Goal: Transaction & Acquisition: Purchase product/service

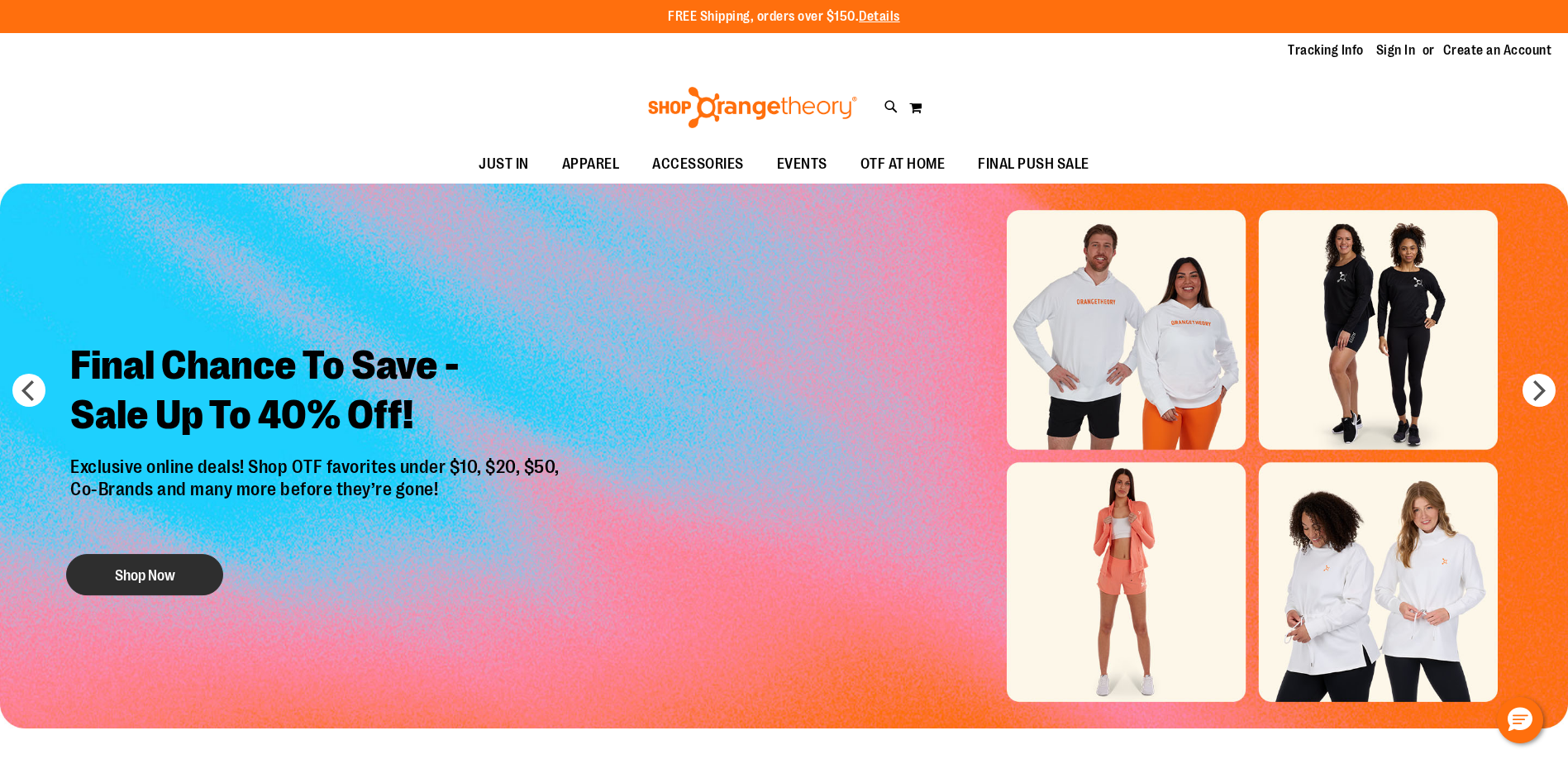
drag, startPoint x: 137, startPoint y: 575, endPoint x: 157, endPoint y: 574, distance: 20.0
click at [137, 575] on button "Shop Now" at bounding box center [144, 574] width 157 height 42
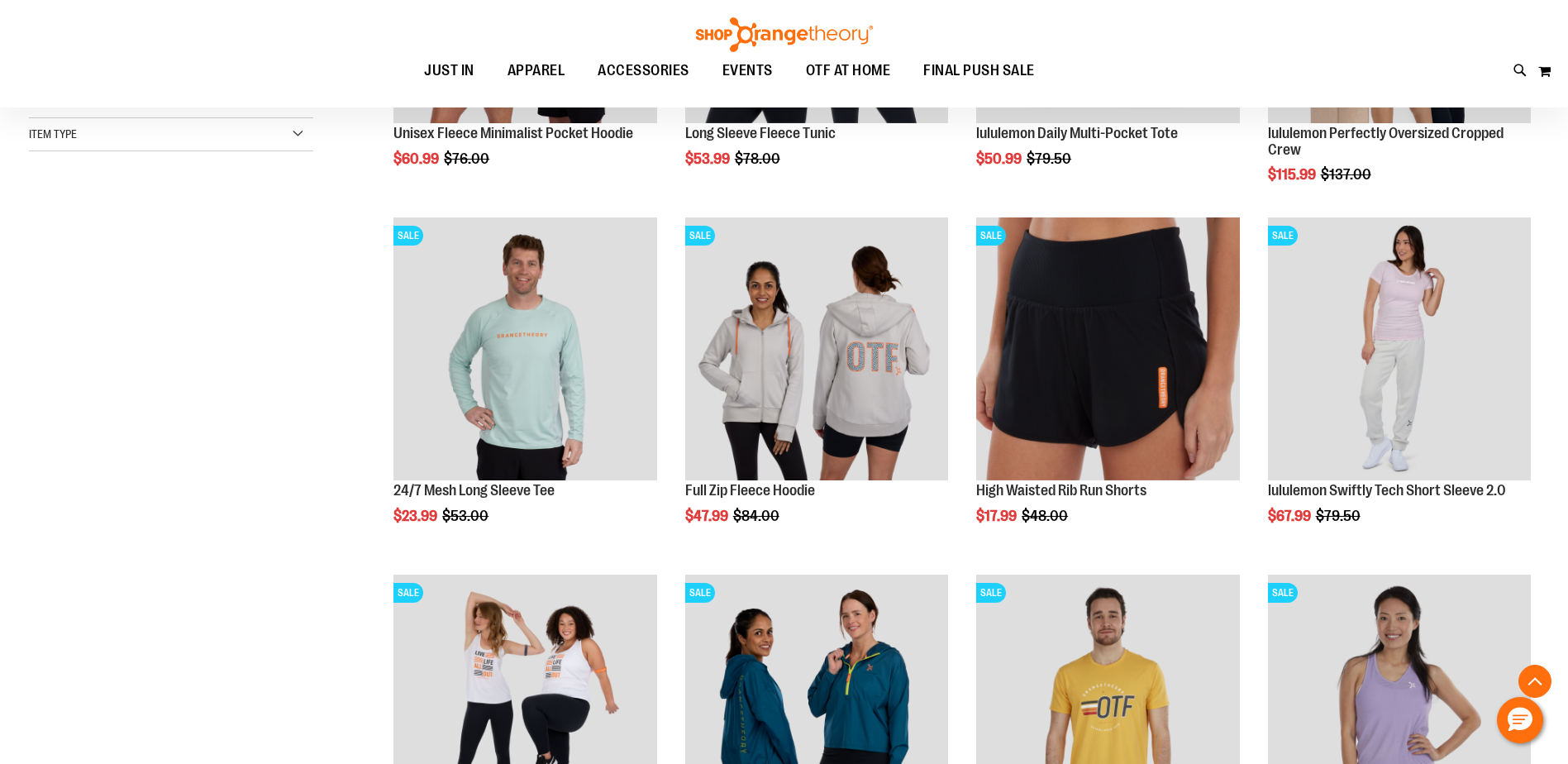
scroll to position [495, 0]
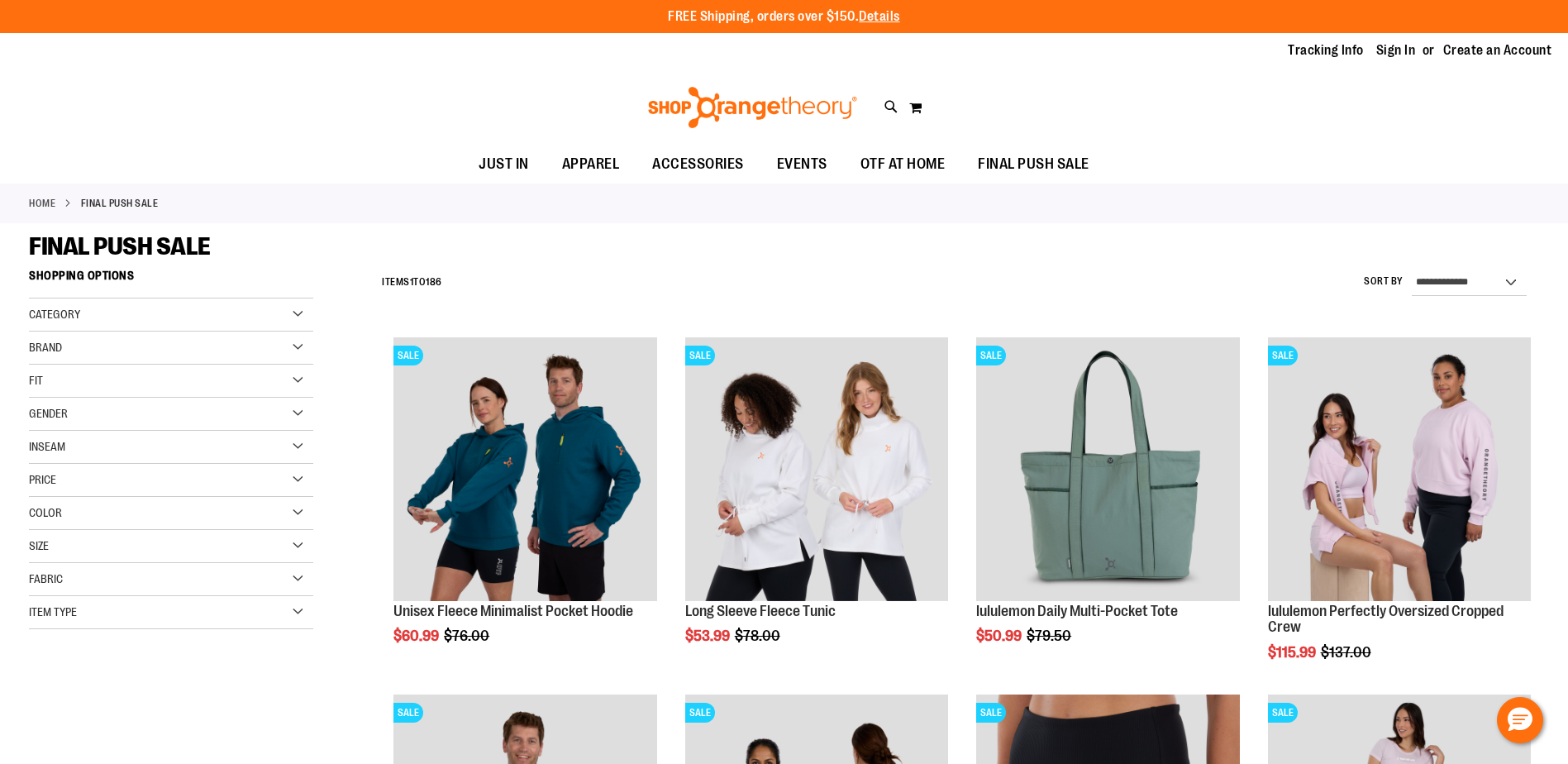
click at [1417, 49] on li "Sign In" at bounding box center [1403, 51] width 55 height 19
click at [1409, 51] on link "Sign In" at bounding box center [1396, 51] width 40 height 19
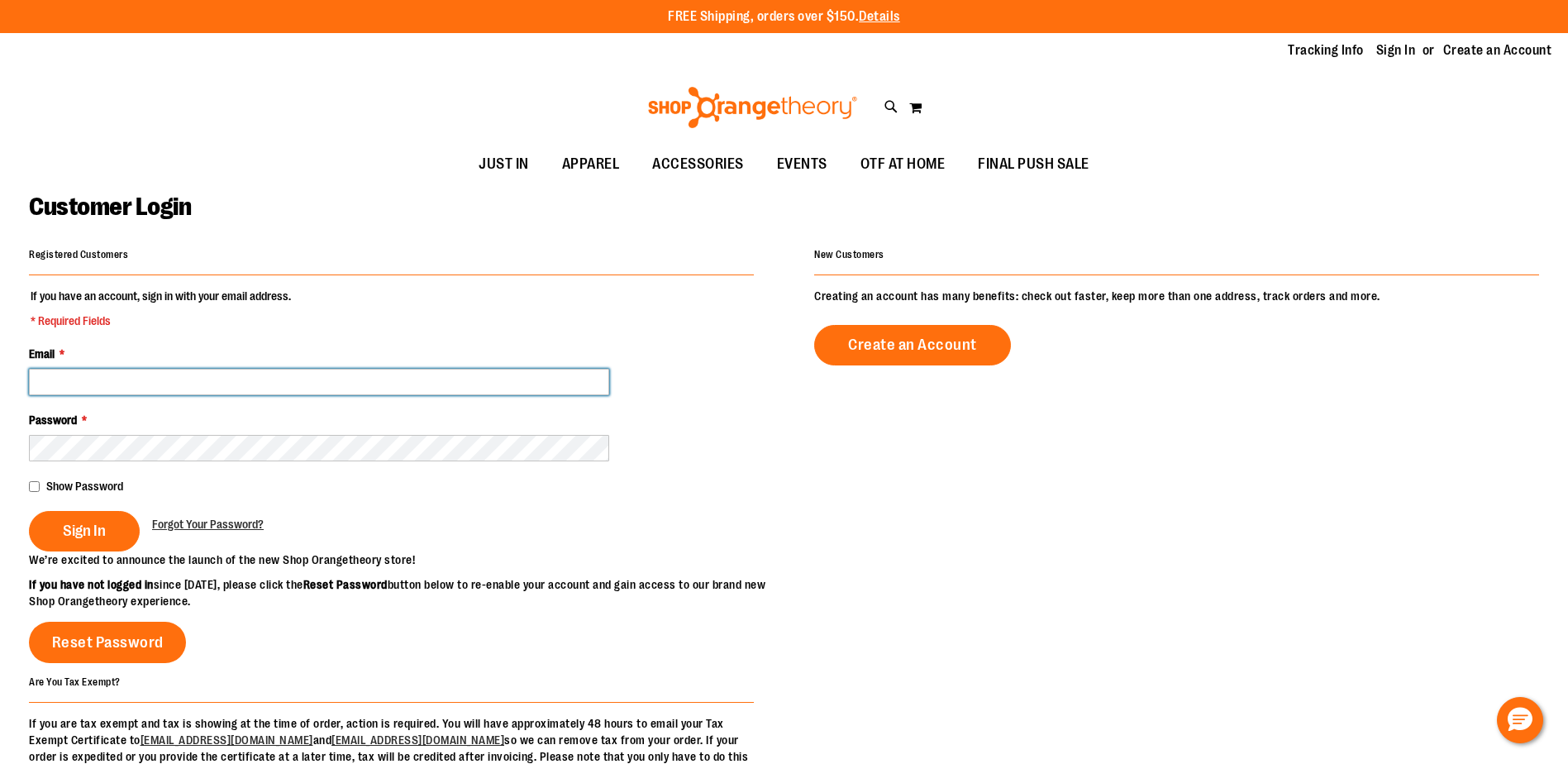
click at [273, 381] on input "Email *" at bounding box center [319, 382] width 581 height 27
click at [231, 383] on input "**********" at bounding box center [319, 382] width 581 height 27
click at [232, 383] on input "**********" at bounding box center [319, 382] width 581 height 27
click at [233, 383] on input "**********" at bounding box center [319, 382] width 581 height 27
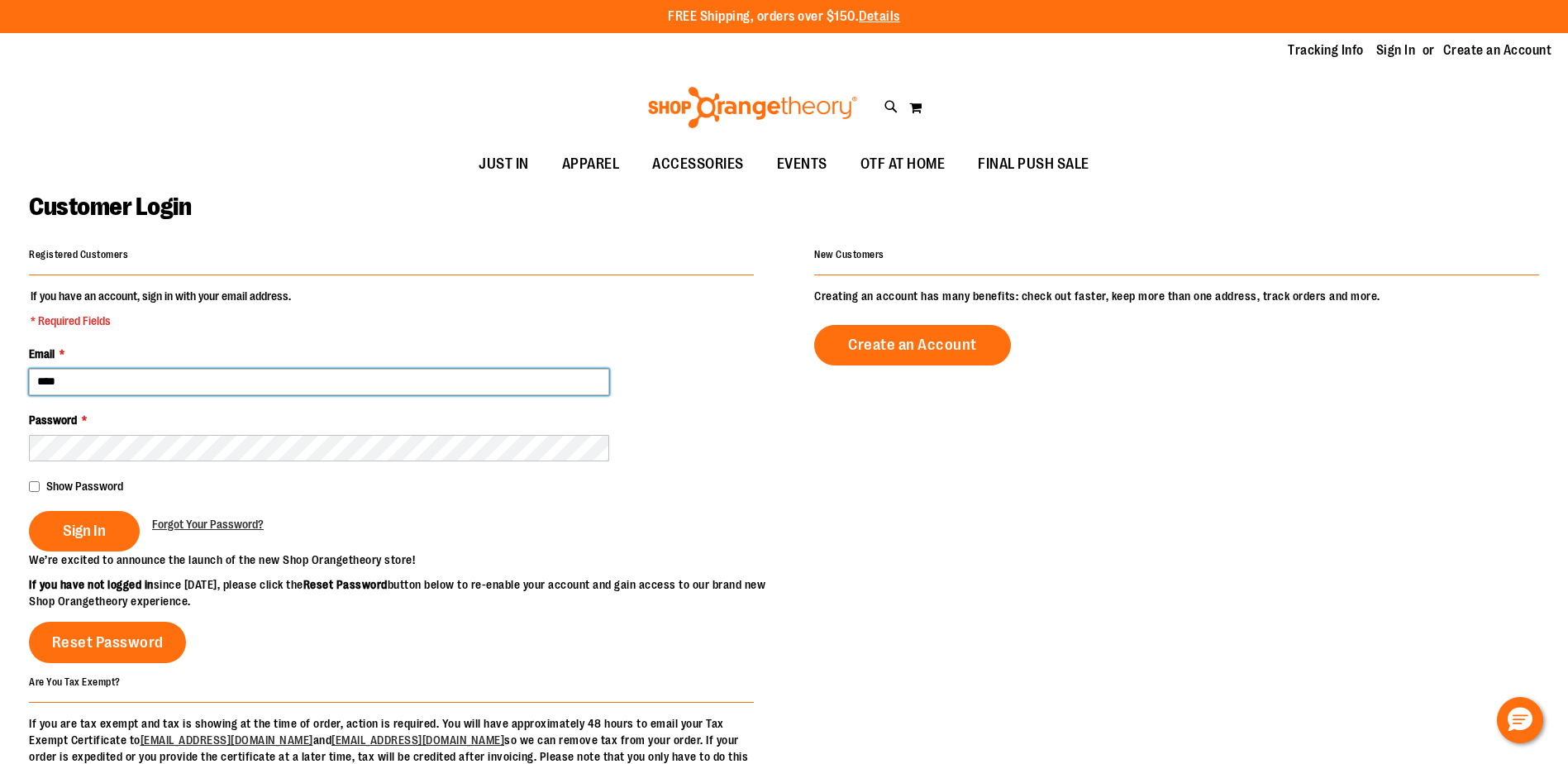
type input "**********"
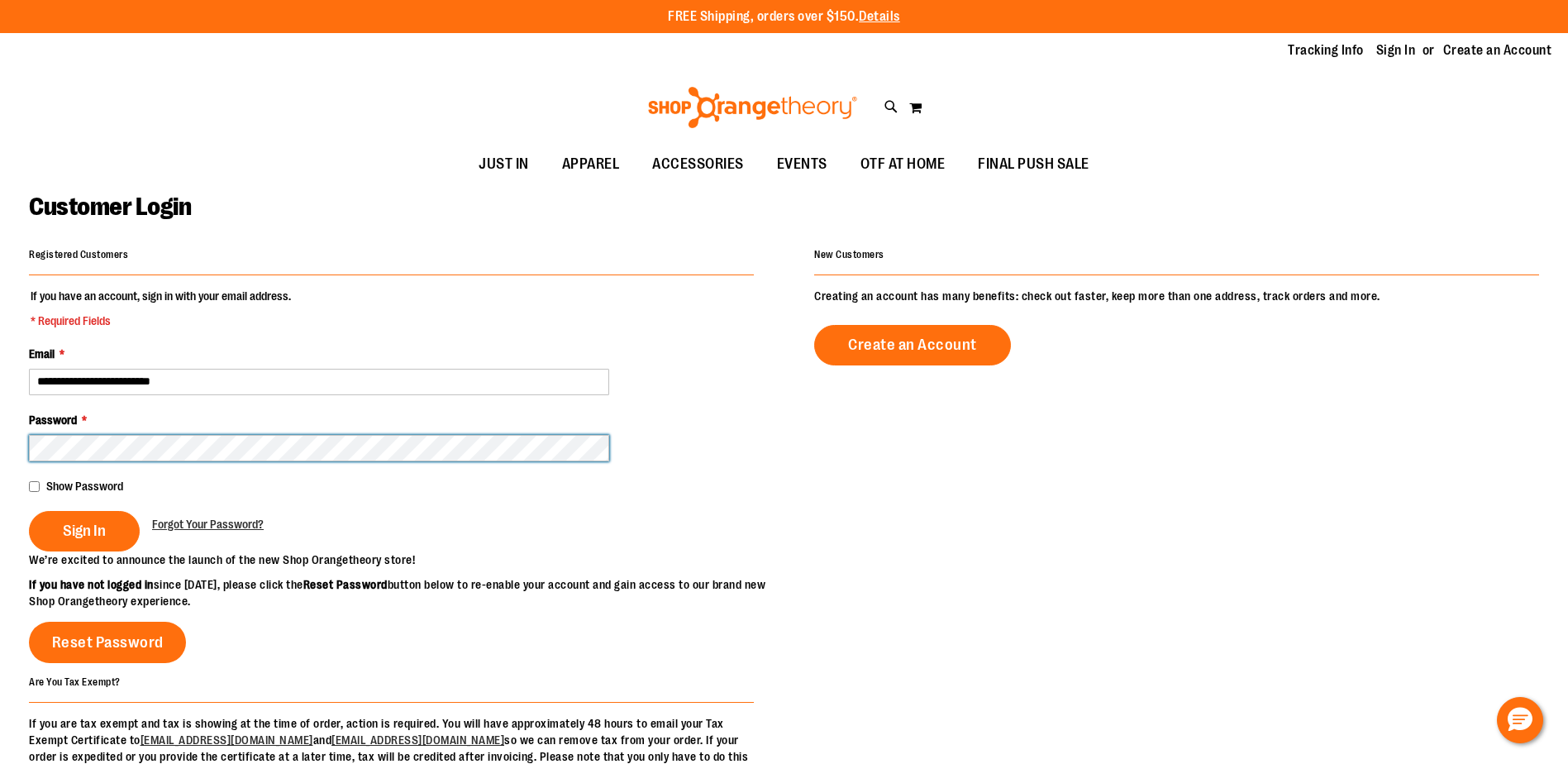
click at [29, 511] on button "Sign In" at bounding box center [84, 532] width 111 height 41
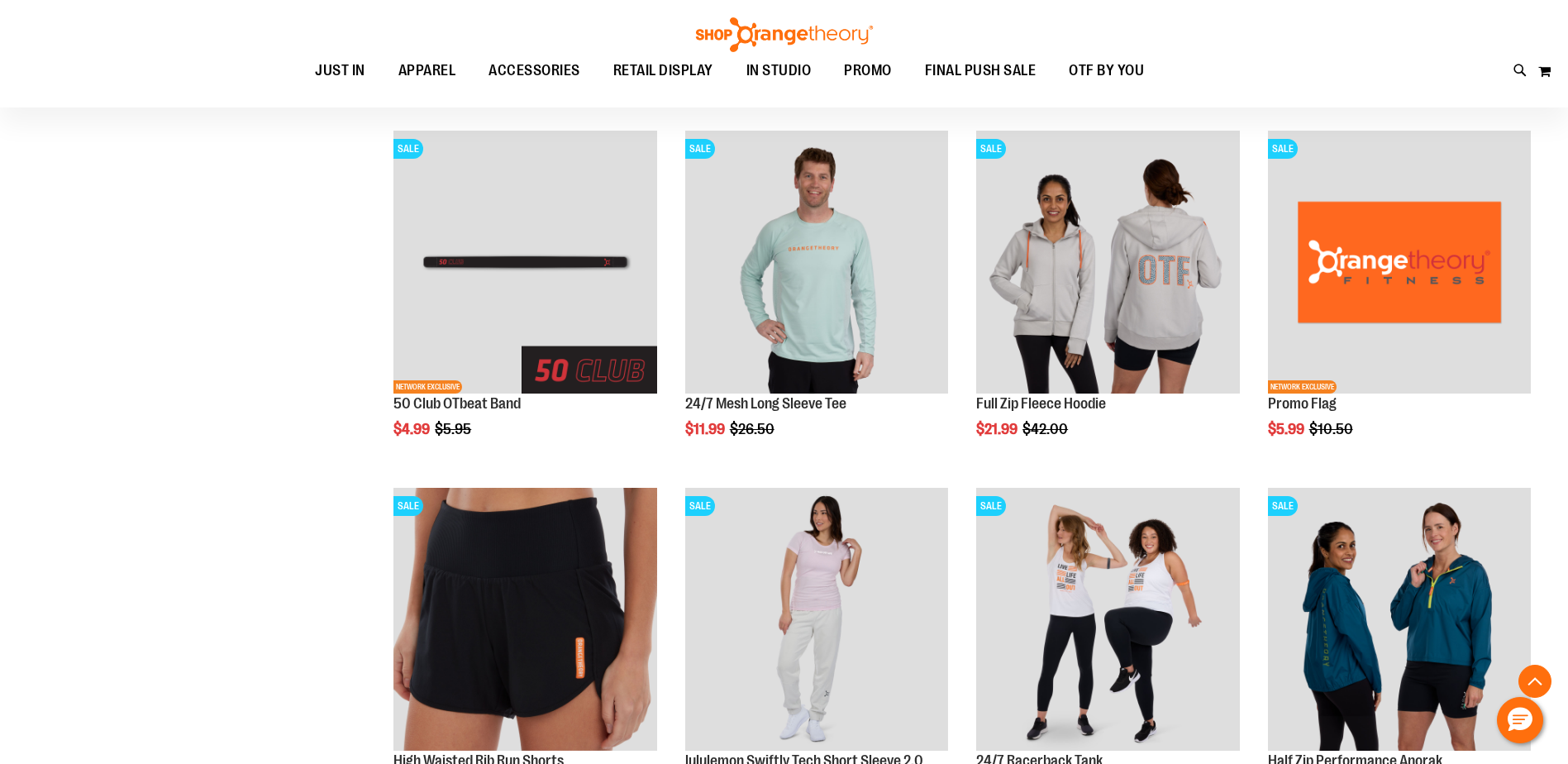
scroll to position [578, 0]
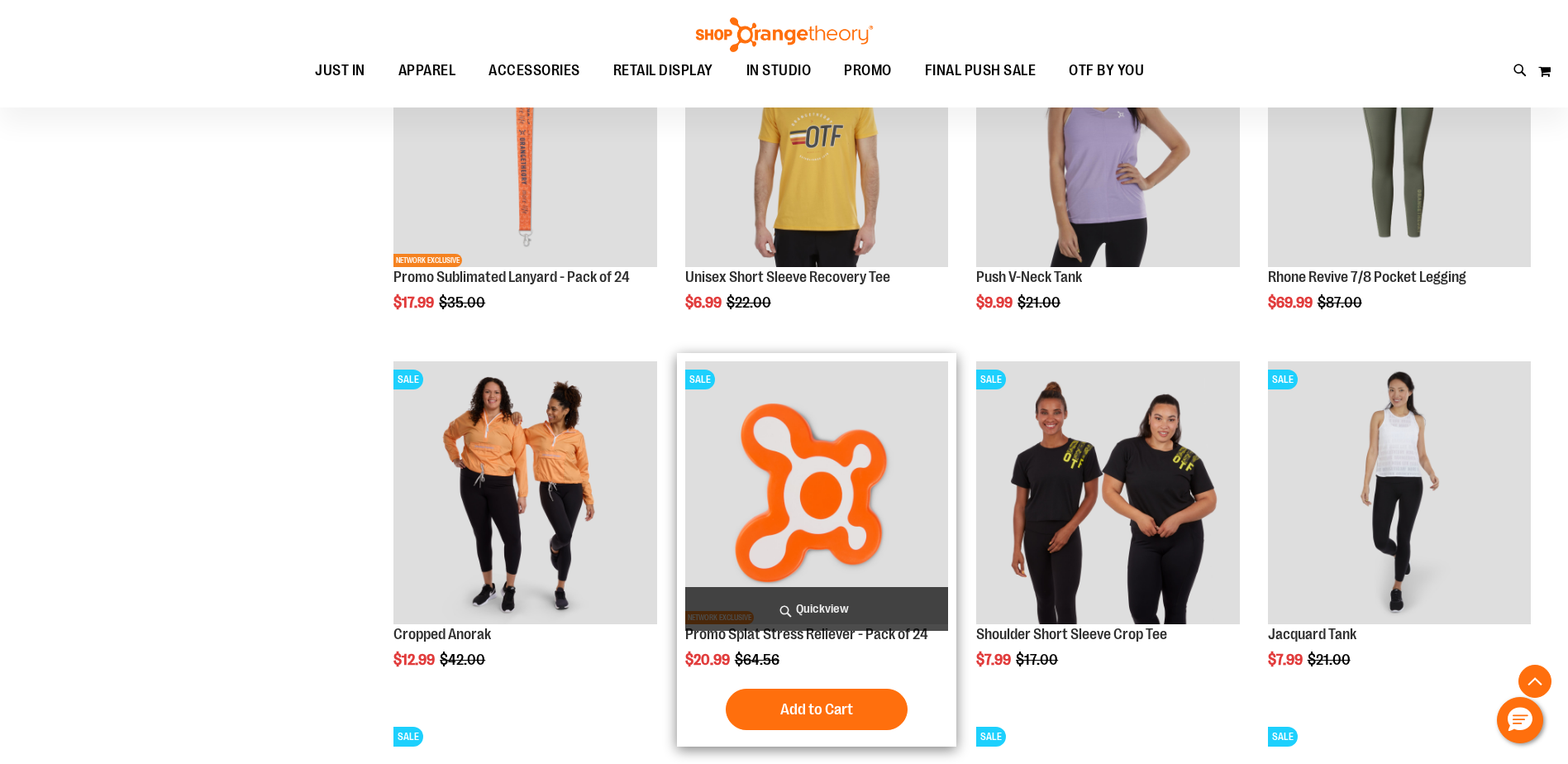
scroll to position [1487, 0]
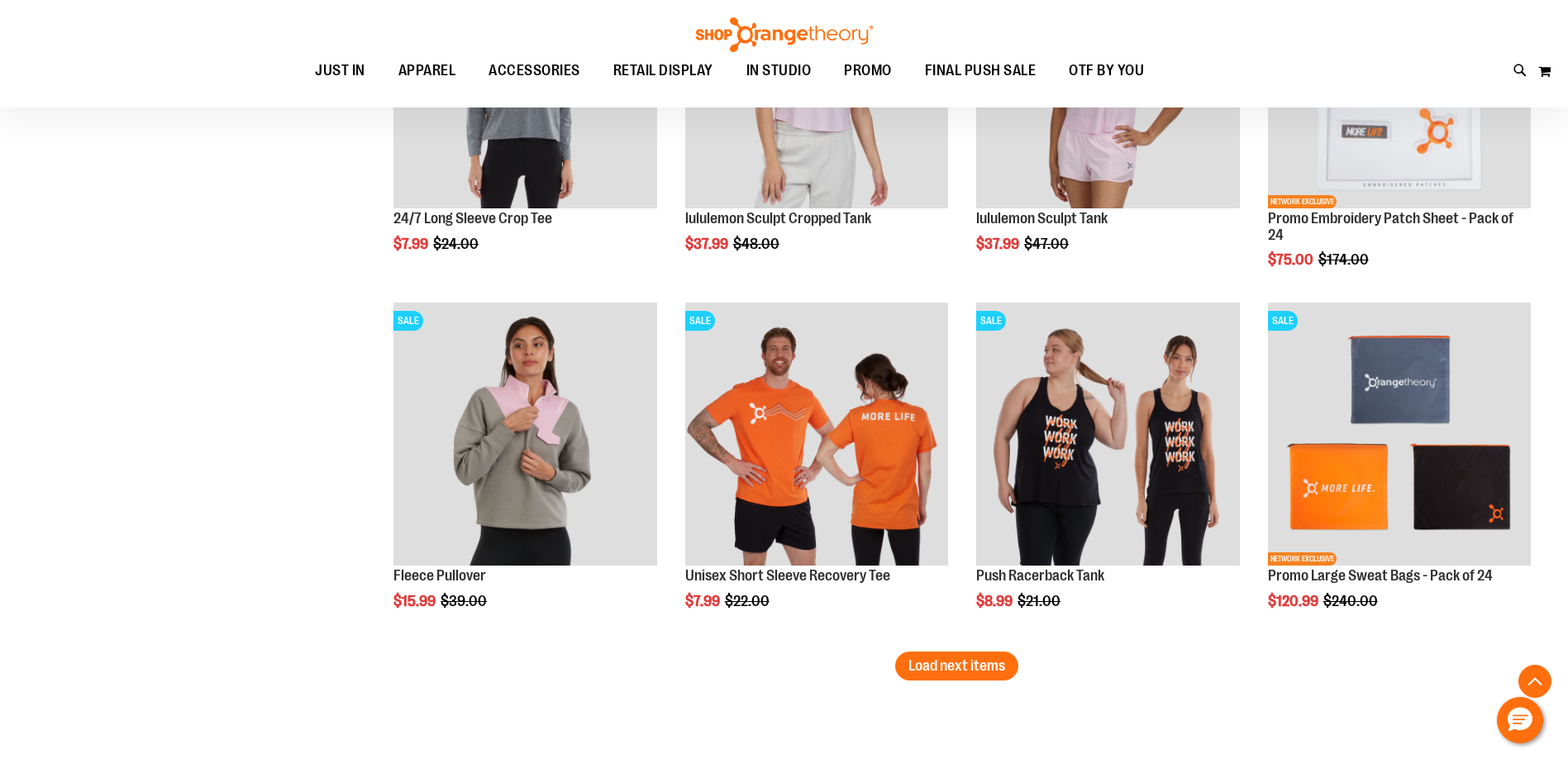
scroll to position [2975, 0]
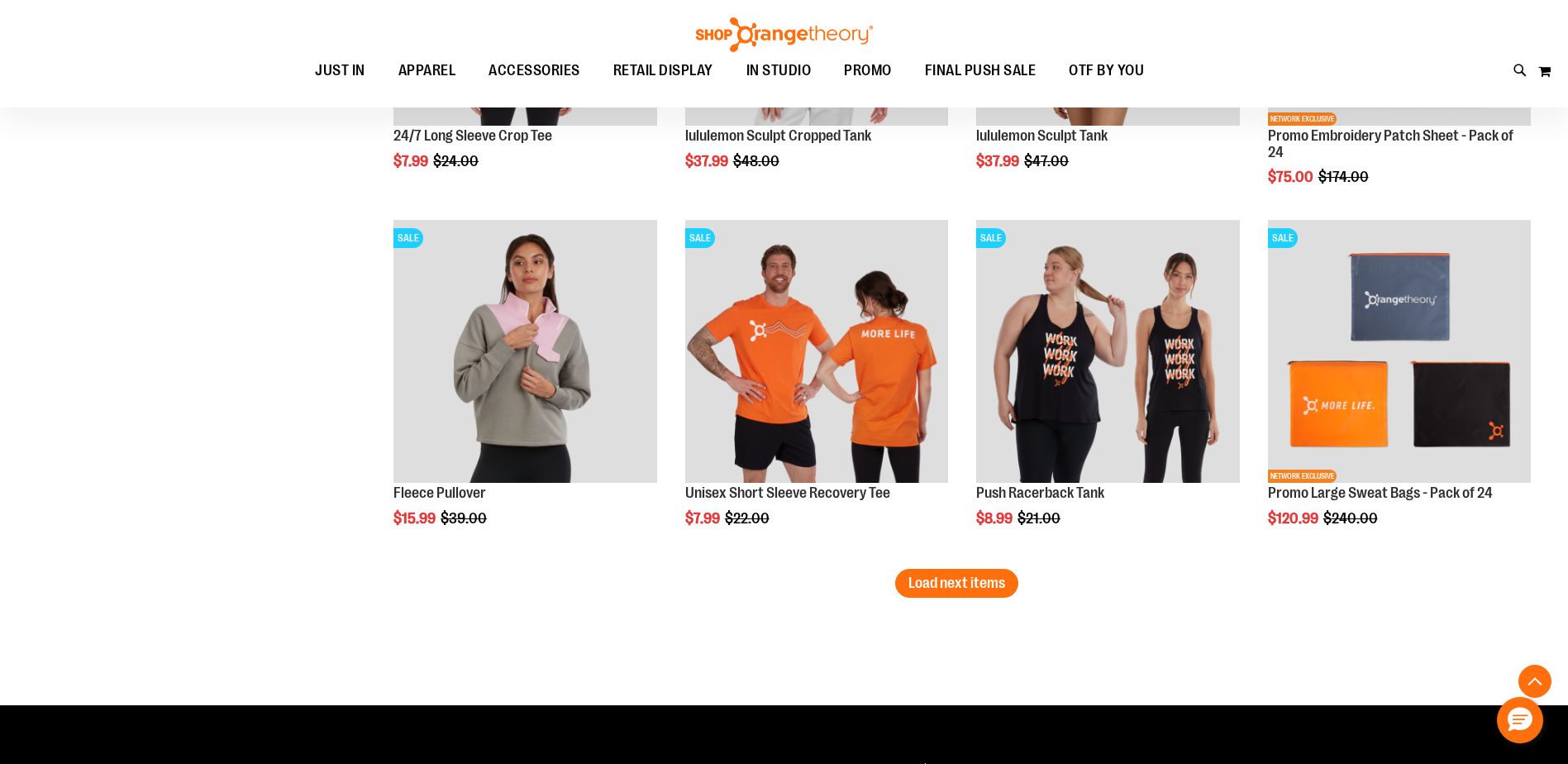
click at [1017, 579] on button "Load next items" at bounding box center [957, 582] width 123 height 29
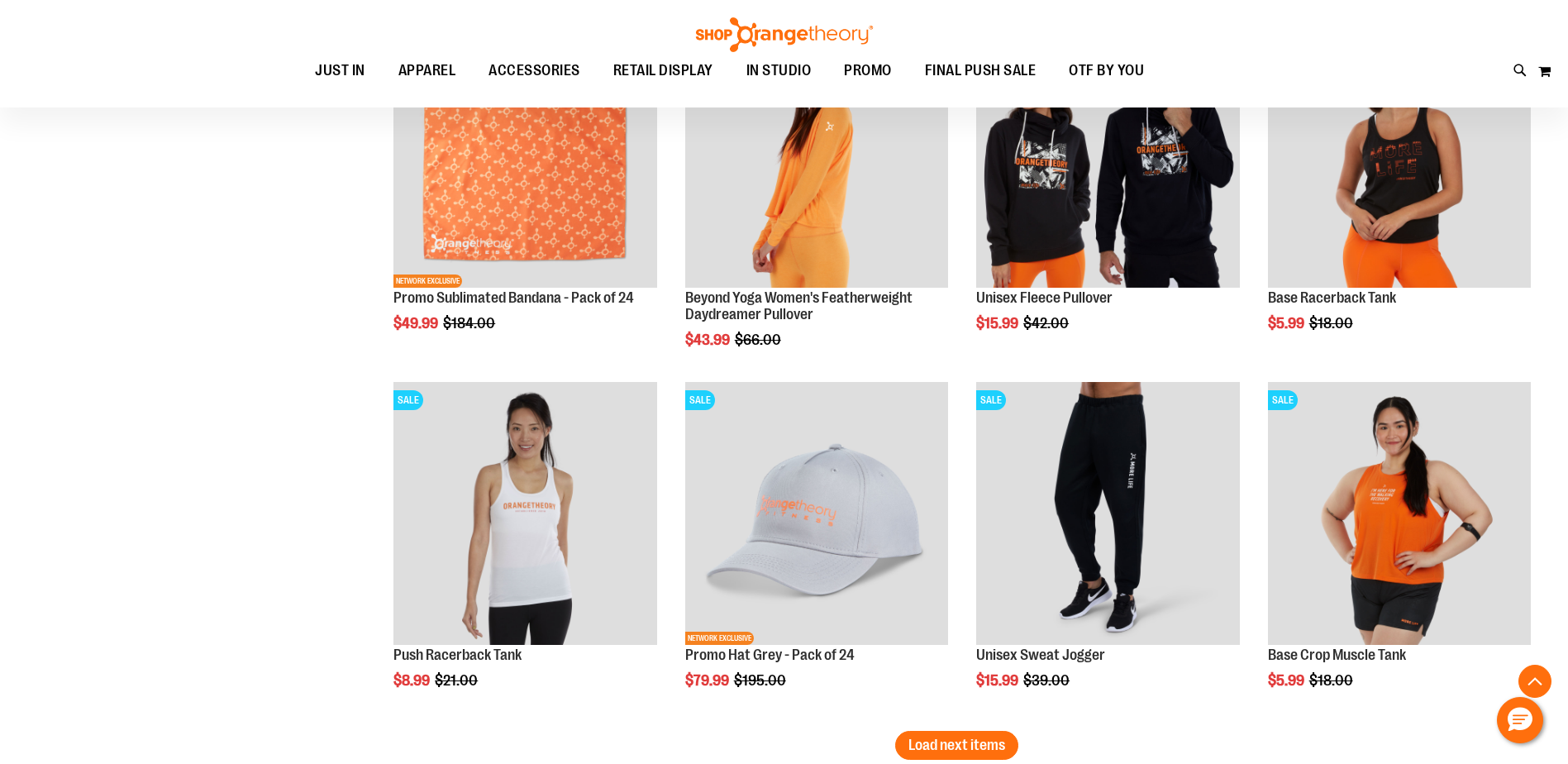
scroll to position [3966, 0]
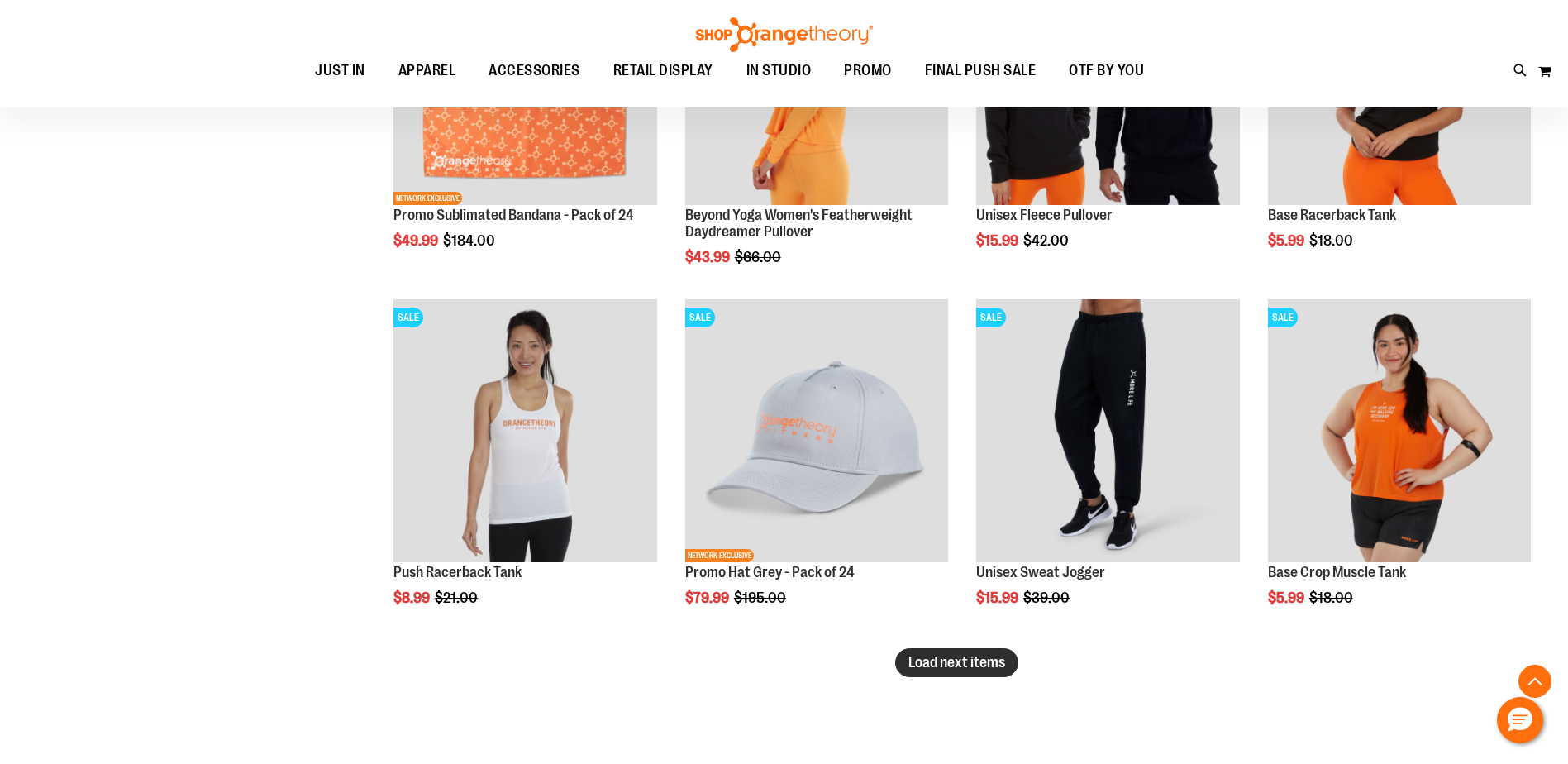
click at [944, 668] on span "Load next items" at bounding box center [957, 662] width 96 height 17
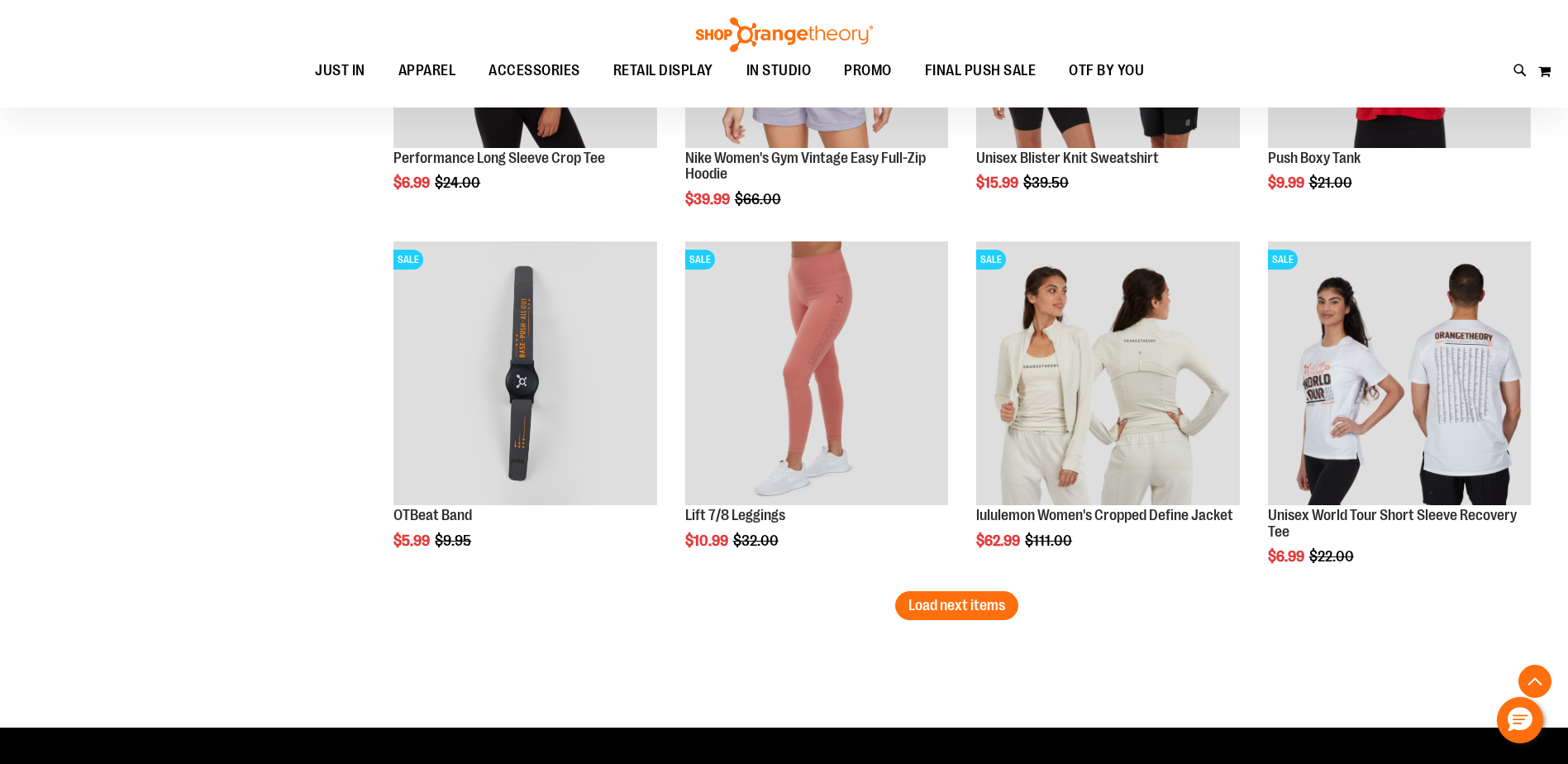
scroll to position [5123, 0]
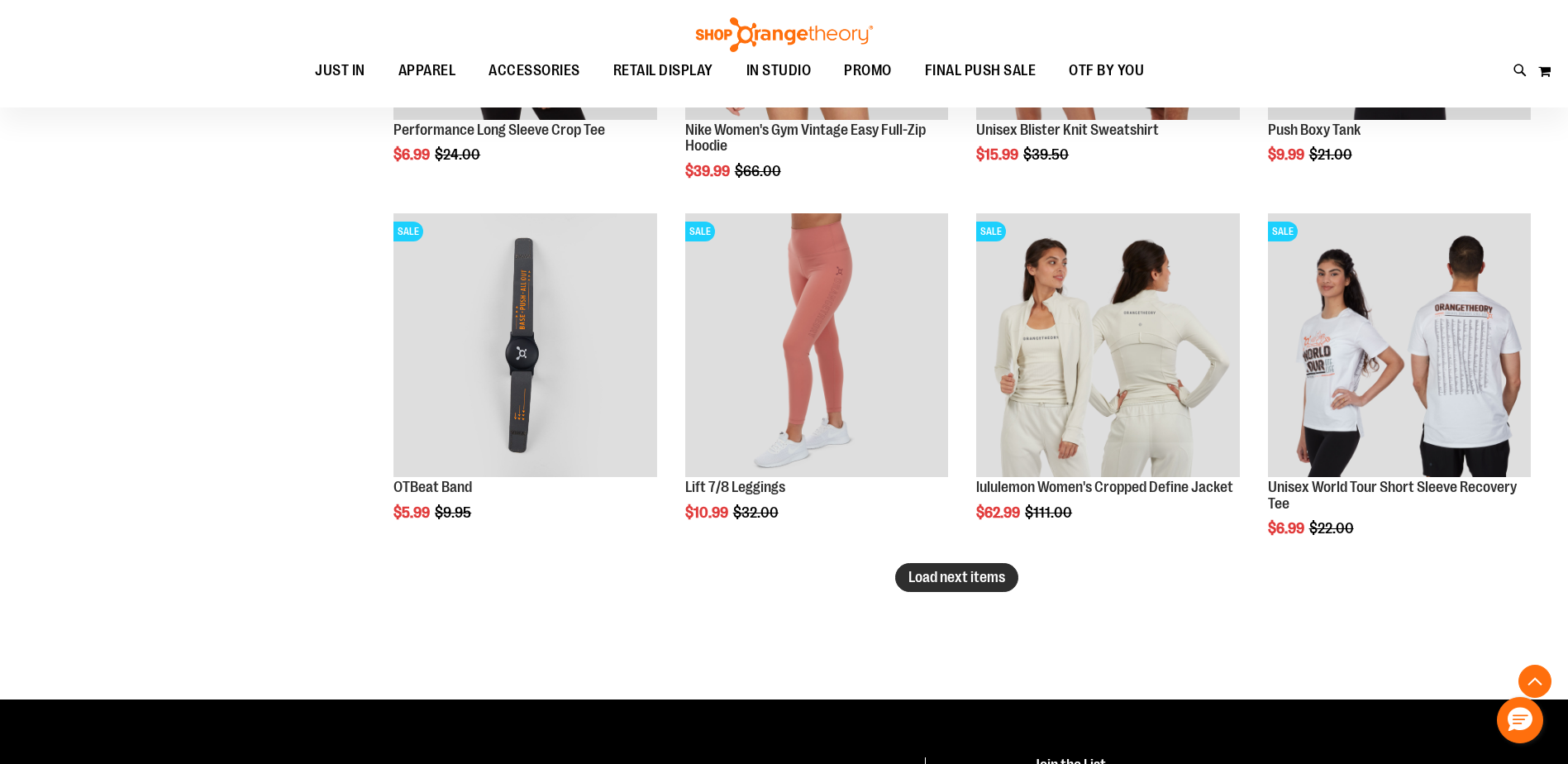
click at [919, 585] on button "Load next items" at bounding box center [957, 577] width 123 height 29
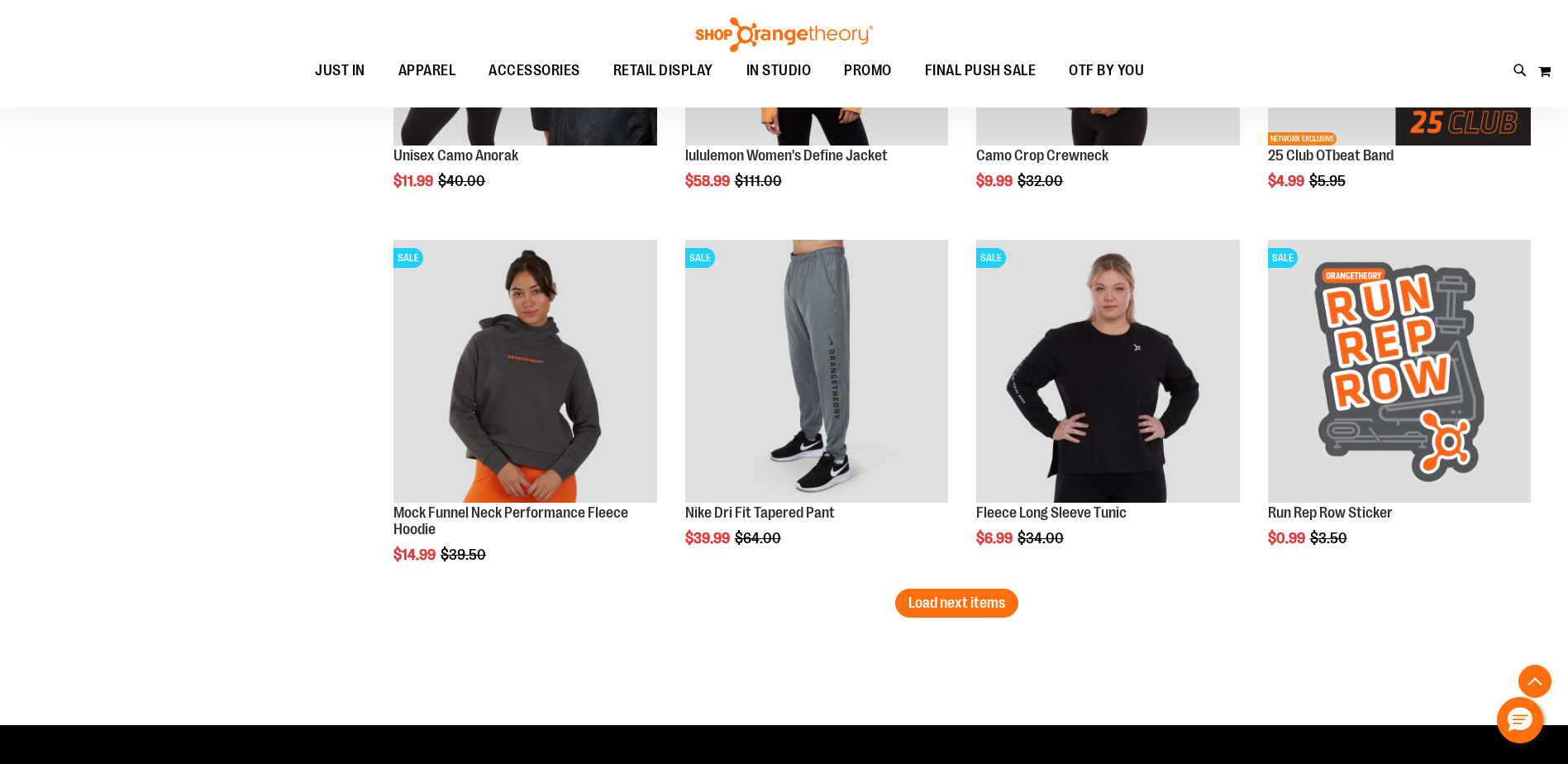
scroll to position [6198, 0]
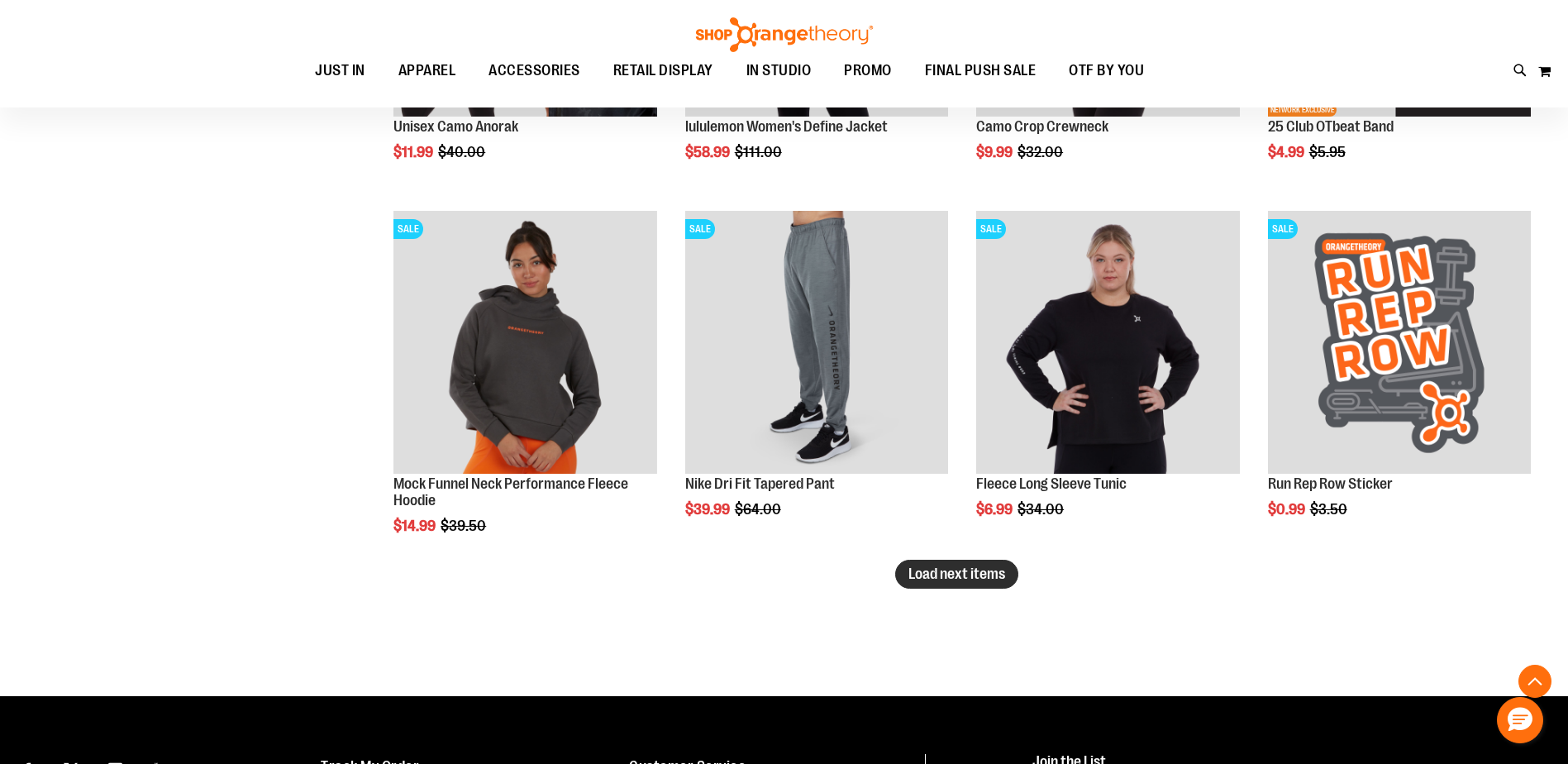
click at [942, 577] on span "Load next items" at bounding box center [957, 573] width 96 height 17
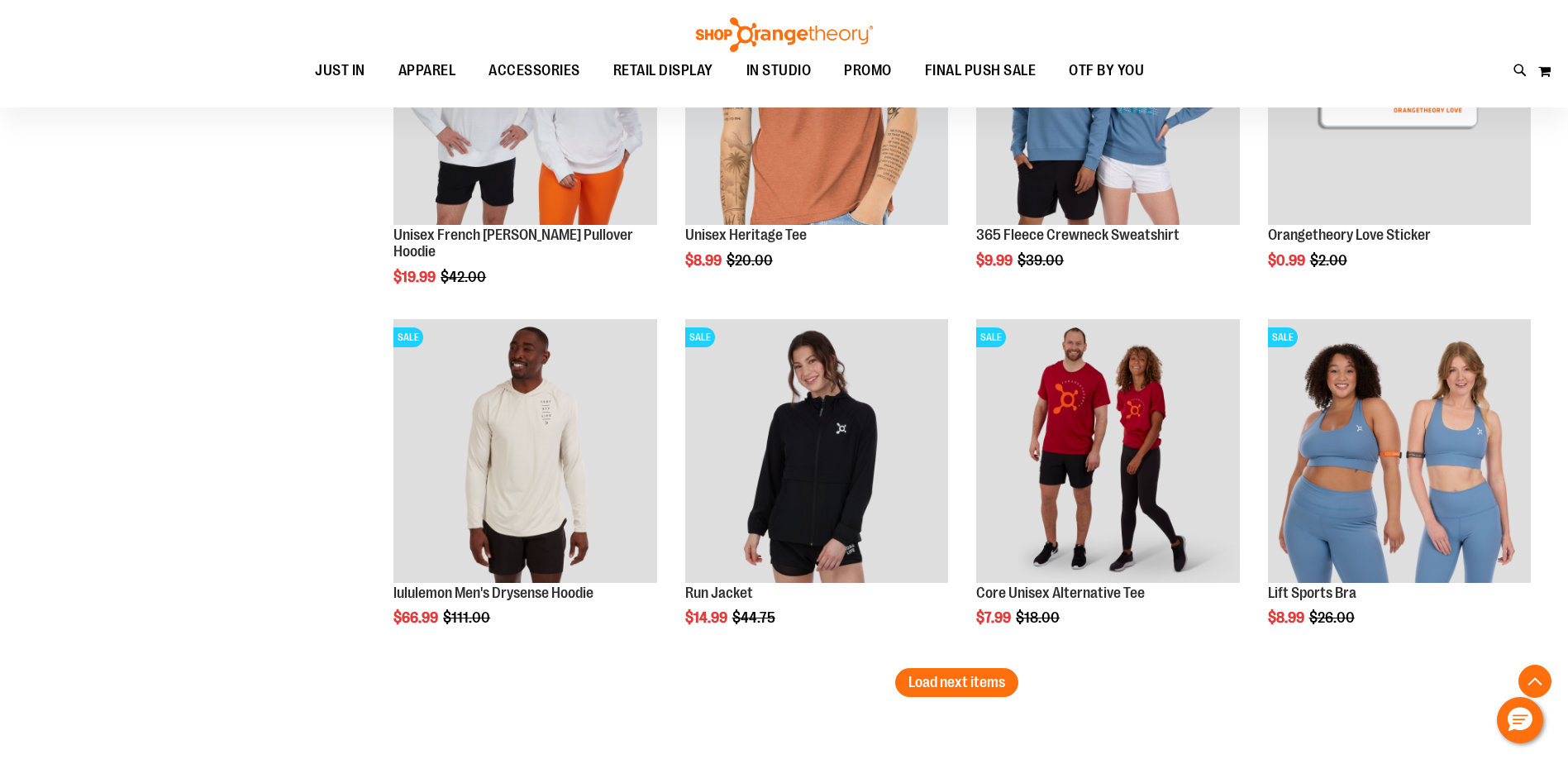
scroll to position [7190, 0]
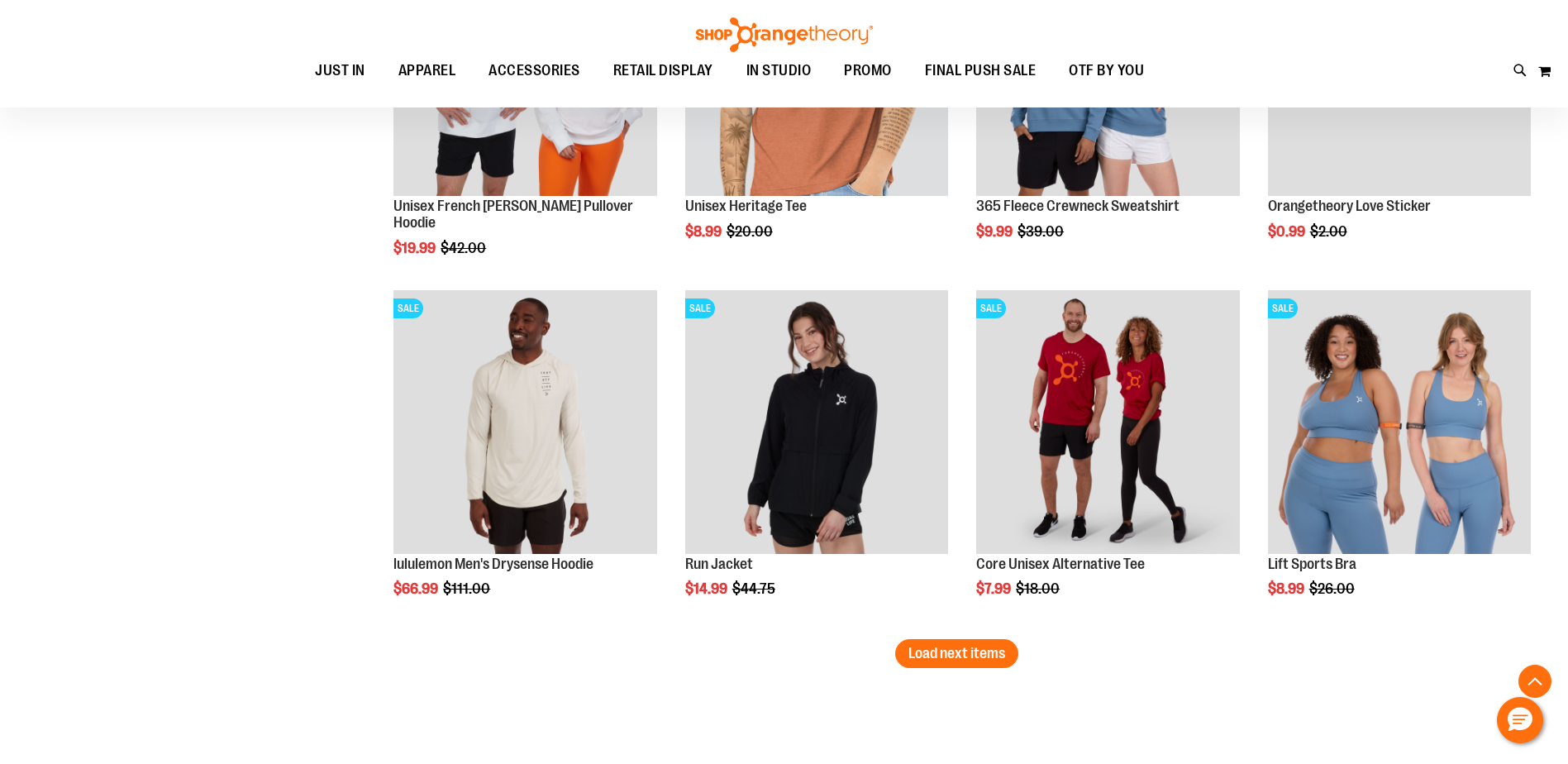
click at [965, 658] on span "Load next items" at bounding box center [957, 653] width 96 height 17
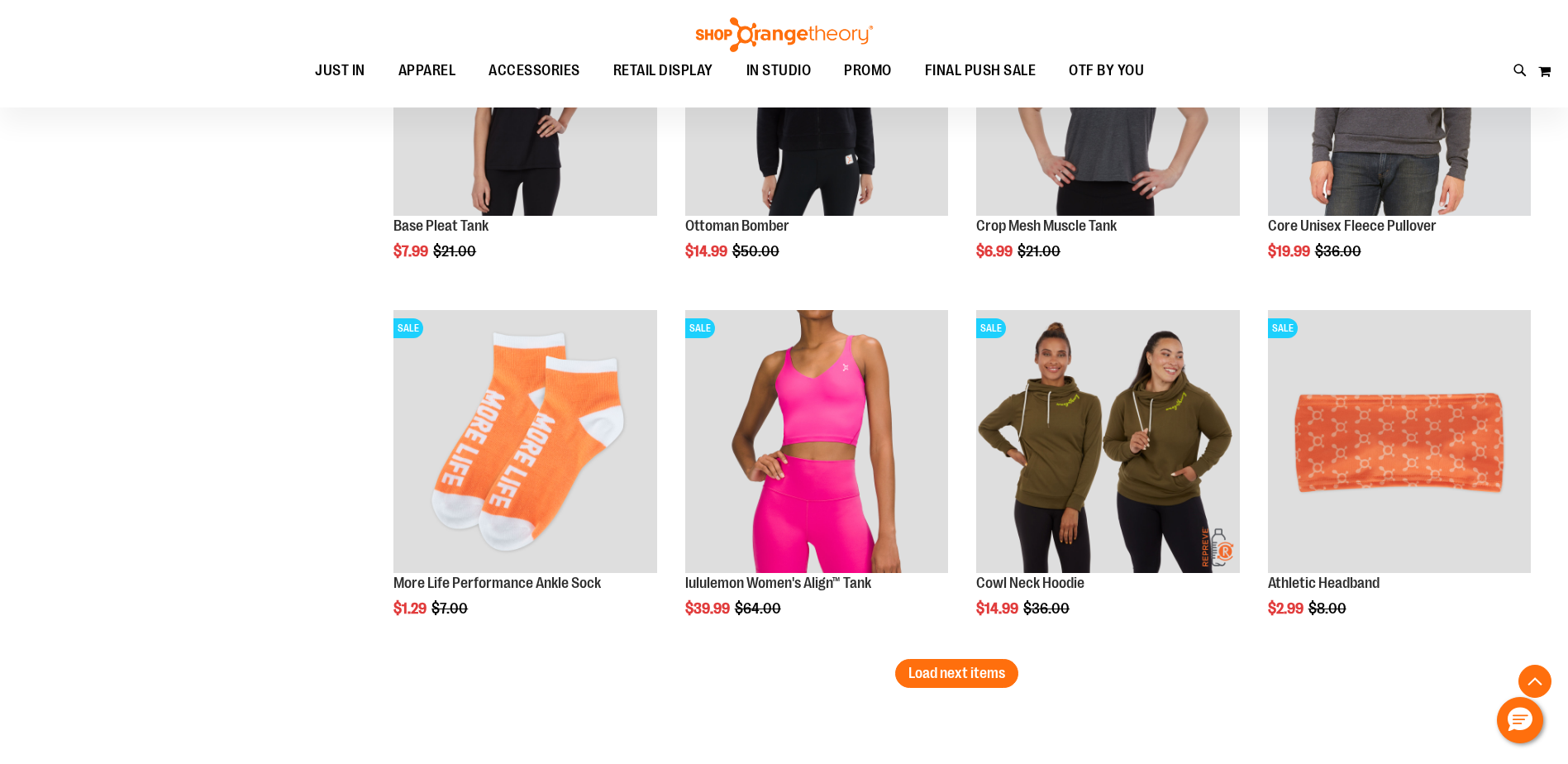
scroll to position [8324, 0]
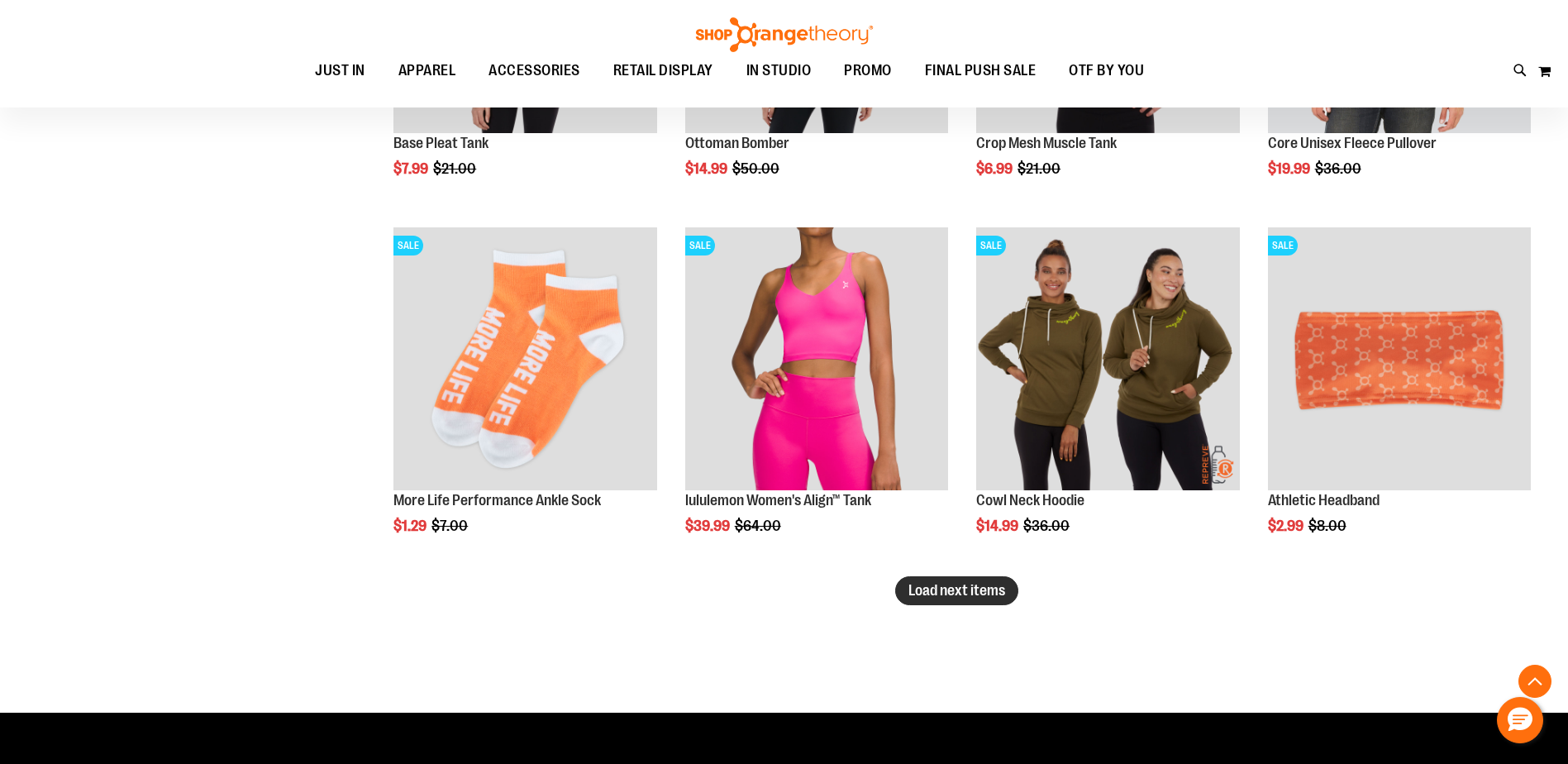
click at [947, 603] on button "Load next items" at bounding box center [957, 590] width 123 height 29
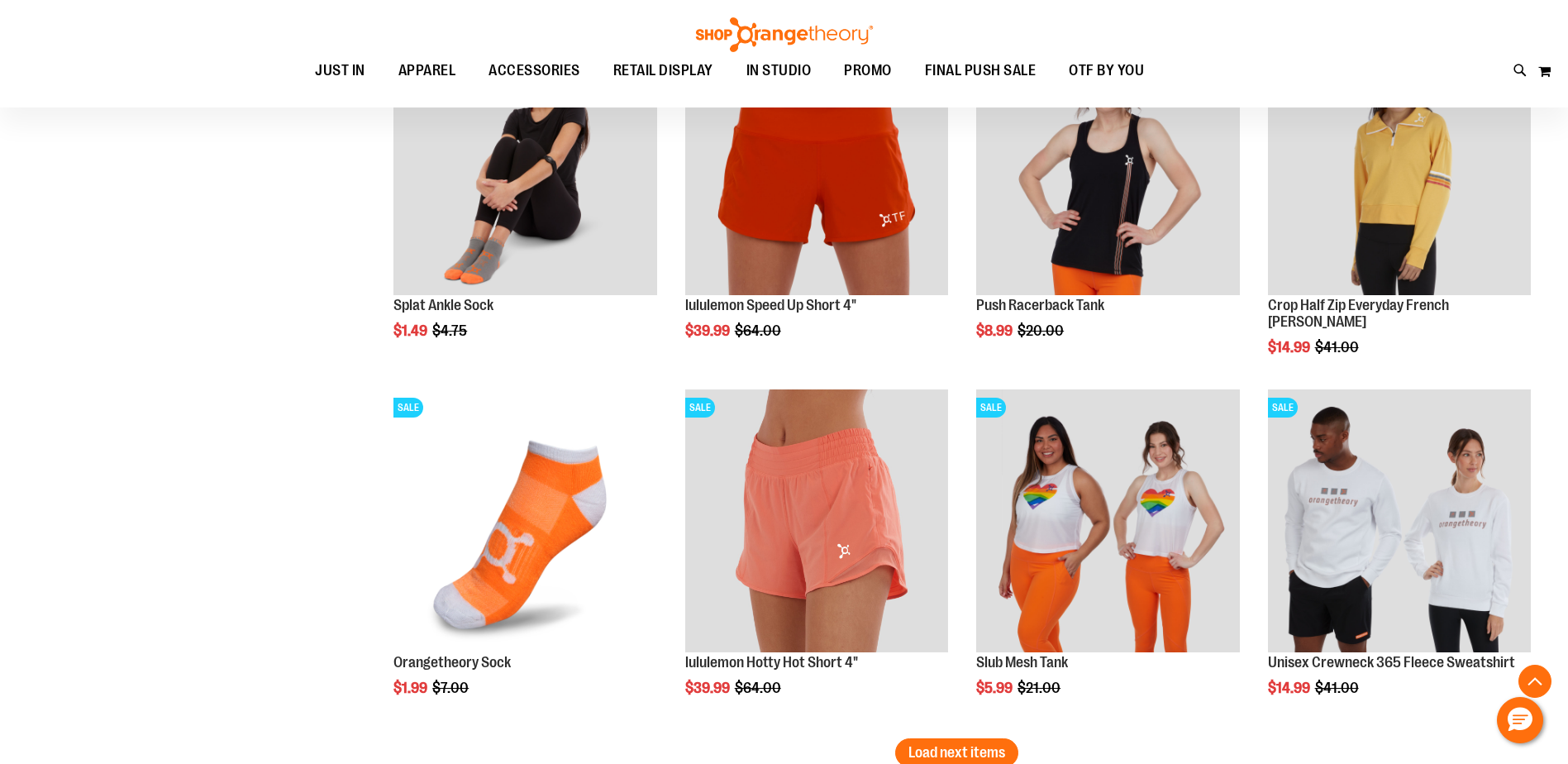
scroll to position [9316, 0]
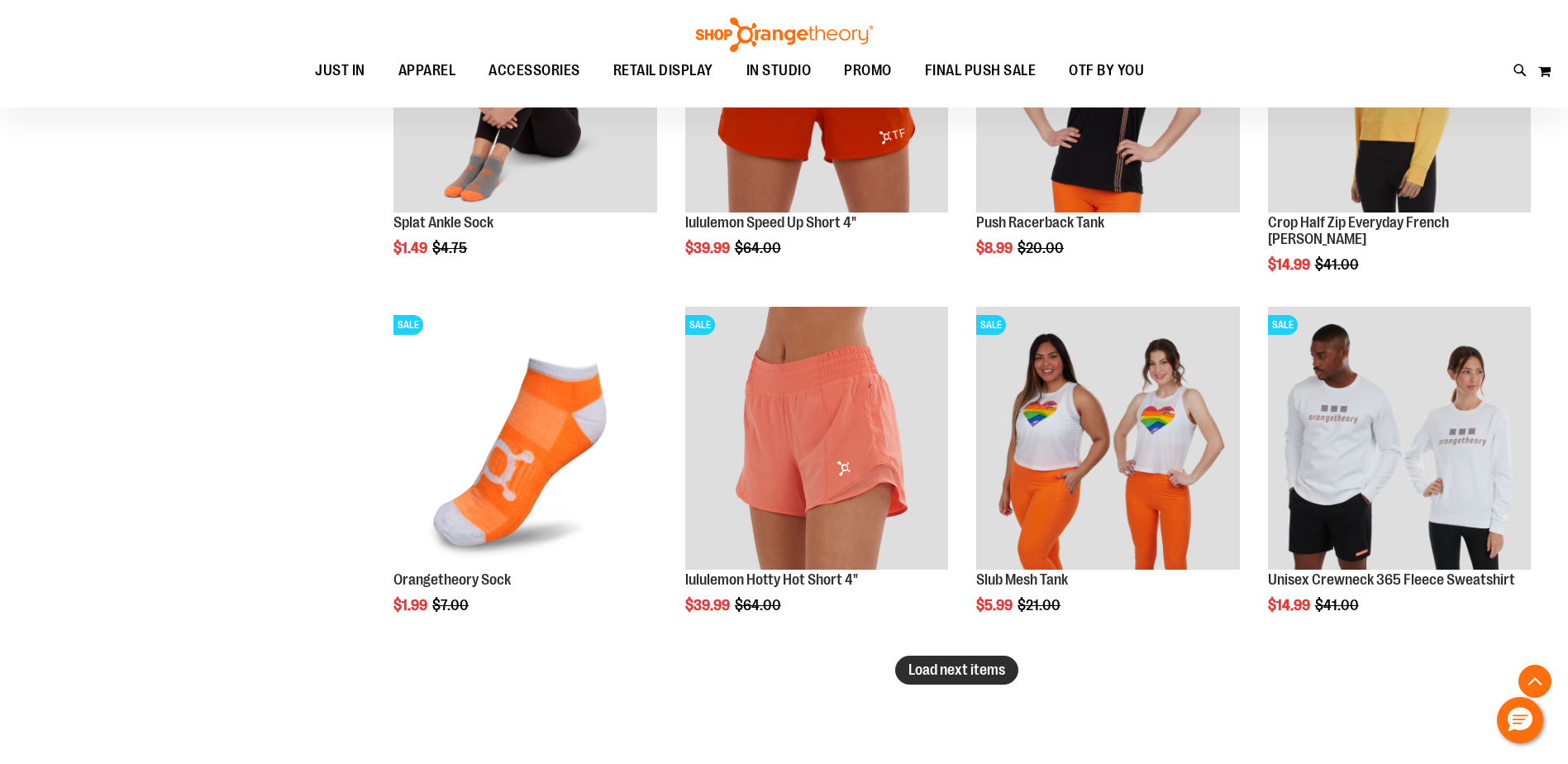
click at [980, 672] on span "Load next items" at bounding box center [957, 670] width 96 height 17
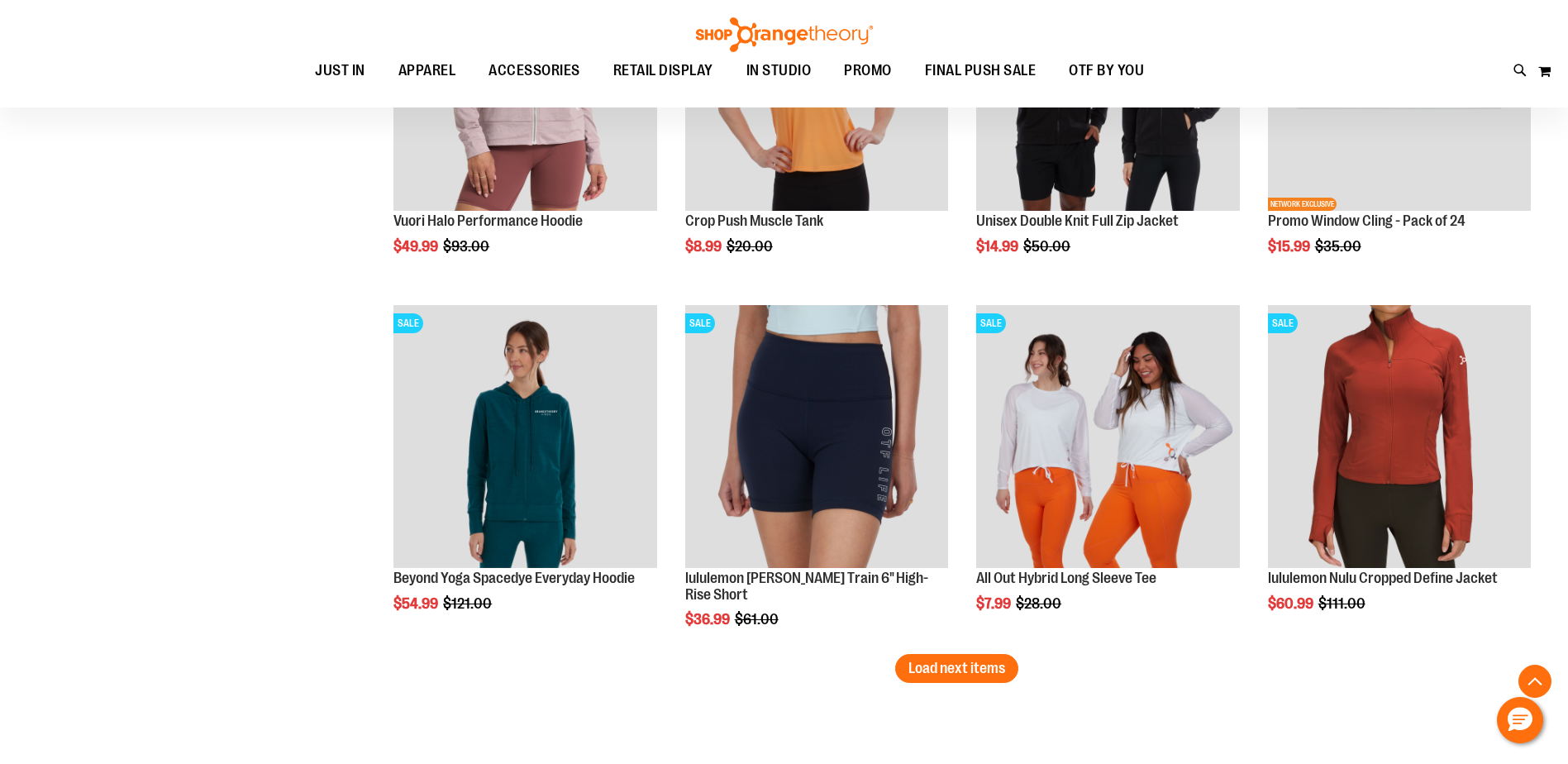
scroll to position [10390, 0]
click at [961, 658] on button "Load next items" at bounding box center [957, 667] width 123 height 29
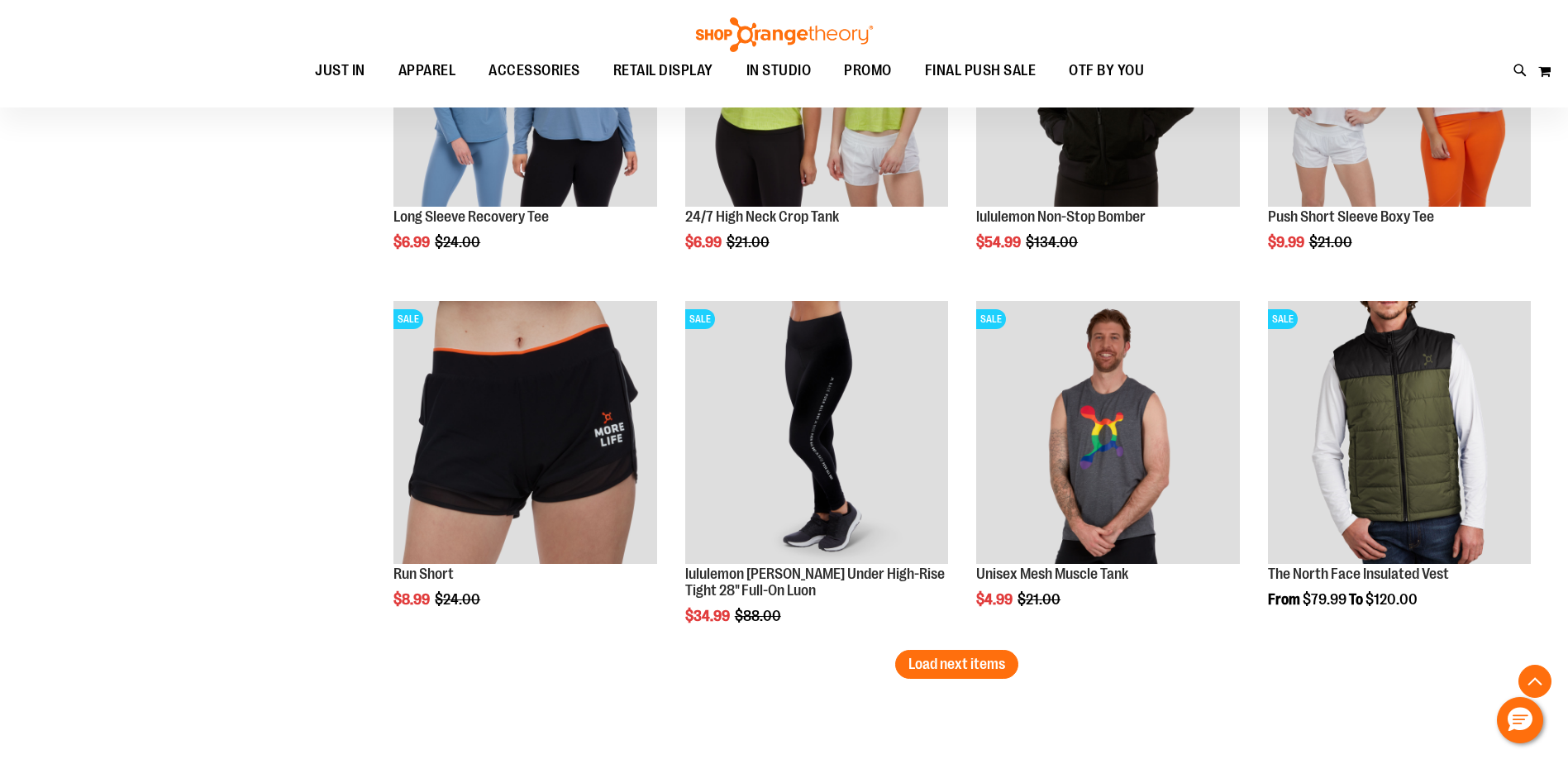
scroll to position [11548, 0]
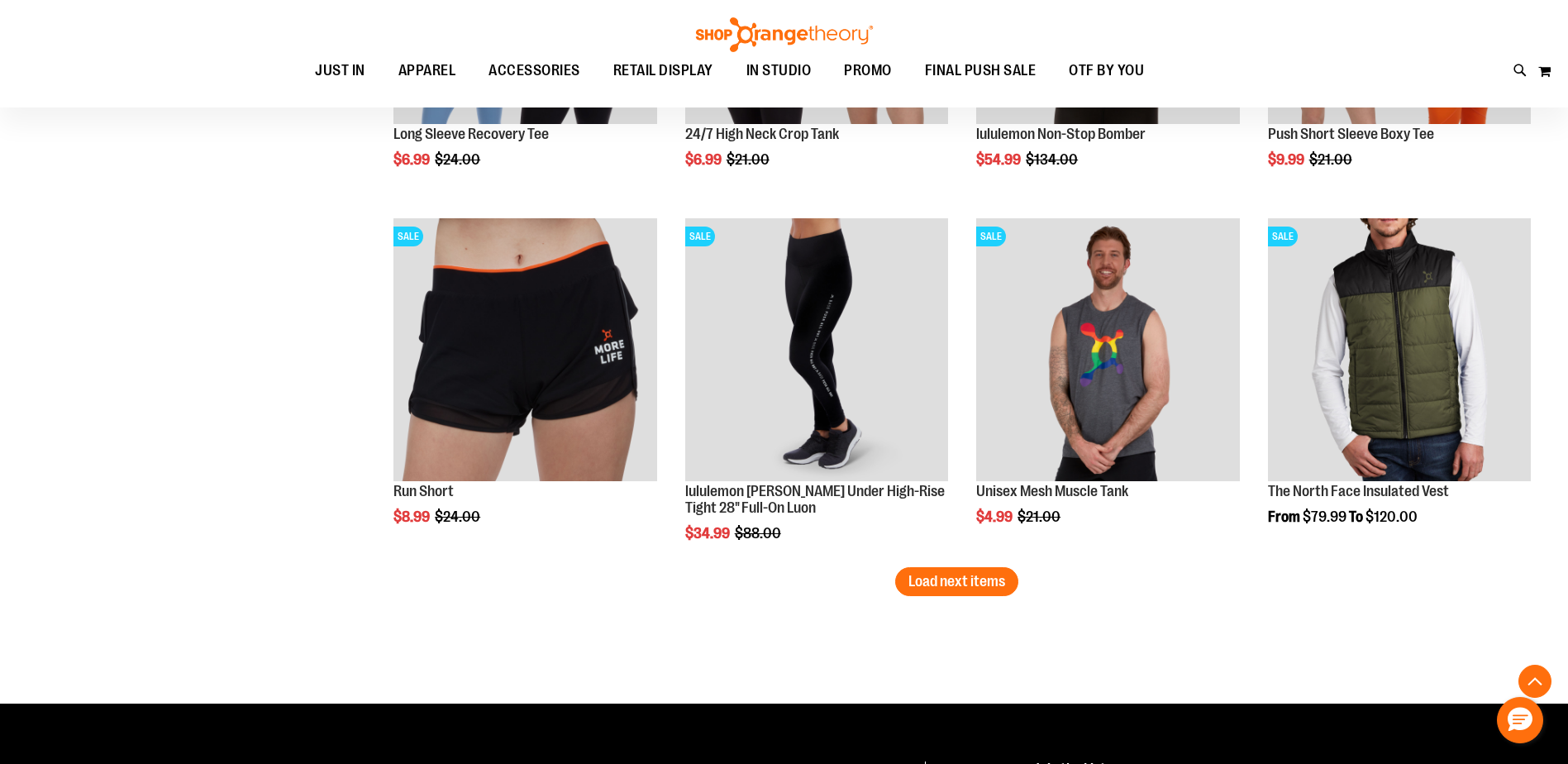
drag, startPoint x: 979, startPoint y: 588, endPoint x: 972, endPoint y: 593, distance: 8.6
click at [972, 592] on button "Load next items" at bounding box center [957, 581] width 123 height 29
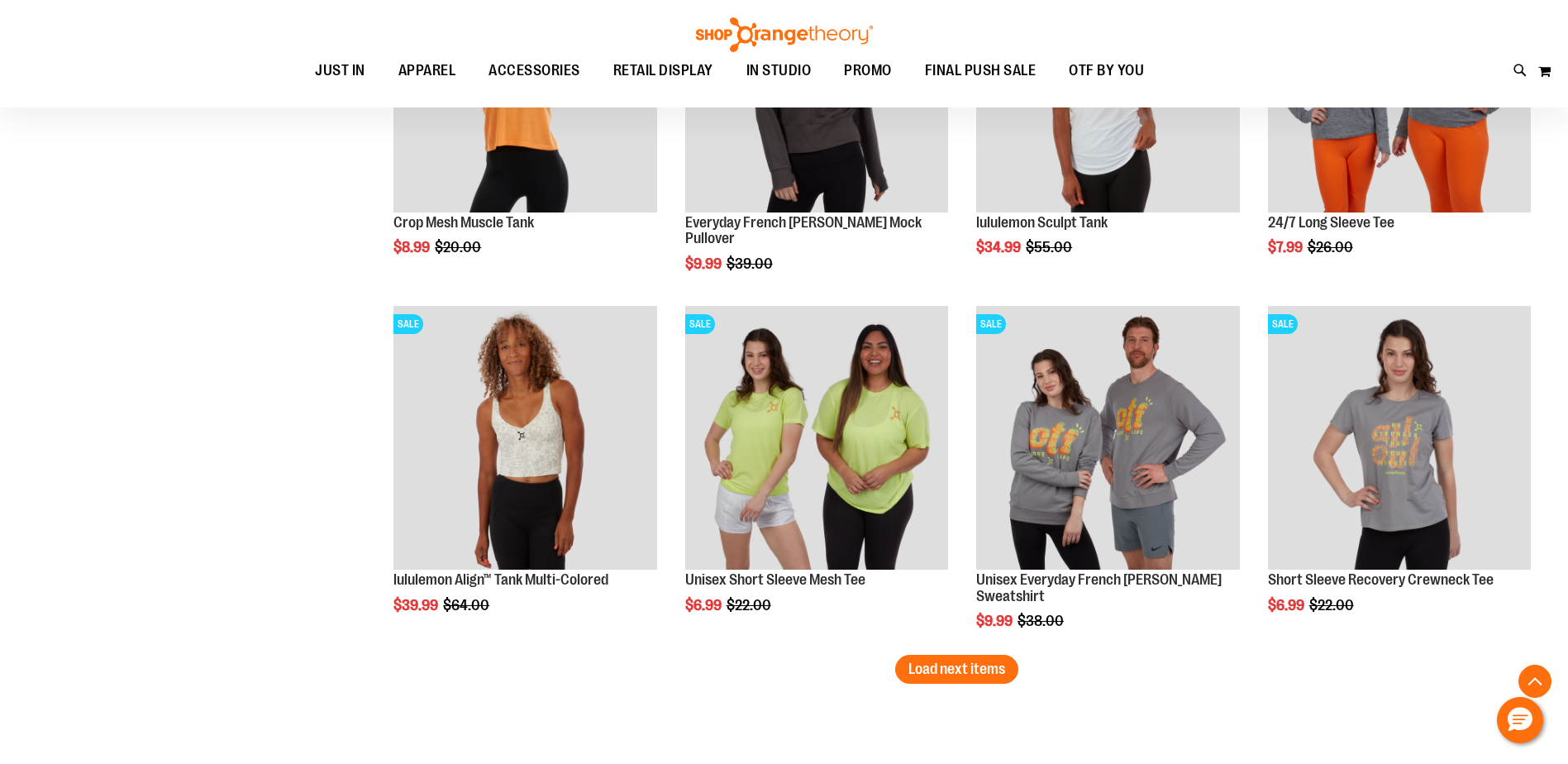
scroll to position [12540, 0]
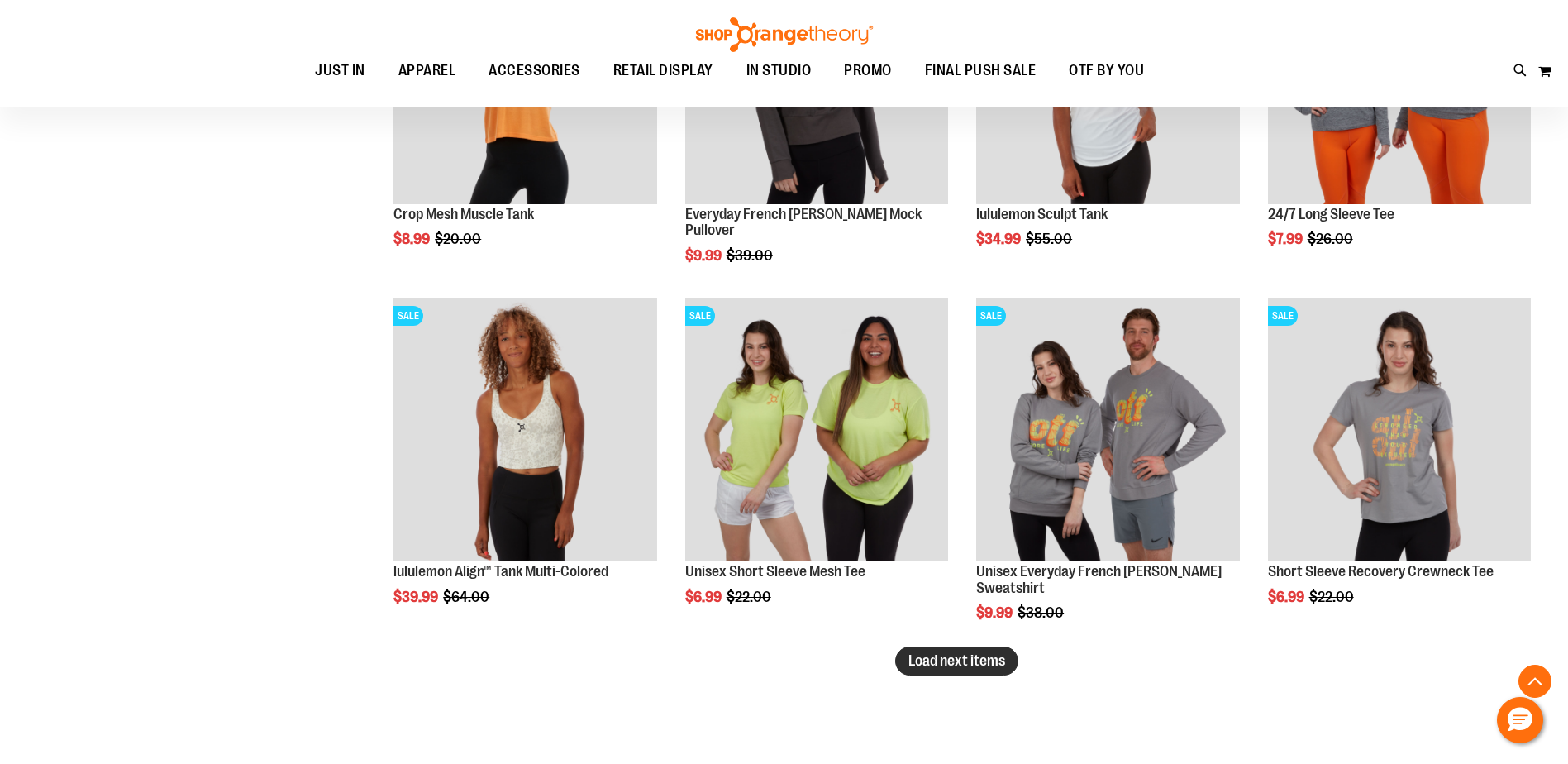
click at [927, 653] on span "Load next items" at bounding box center [957, 660] width 96 height 17
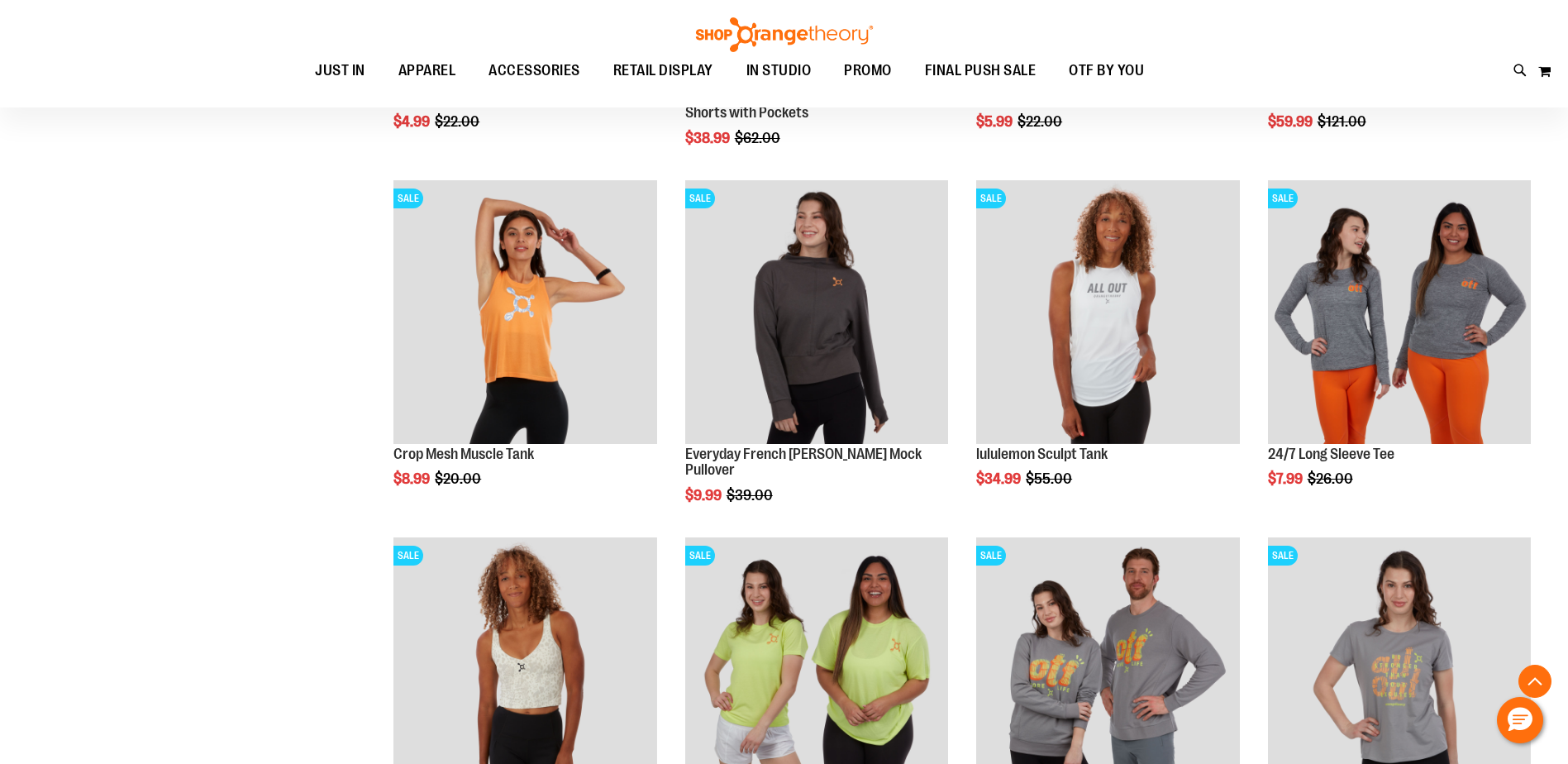
scroll to position [12292, 0]
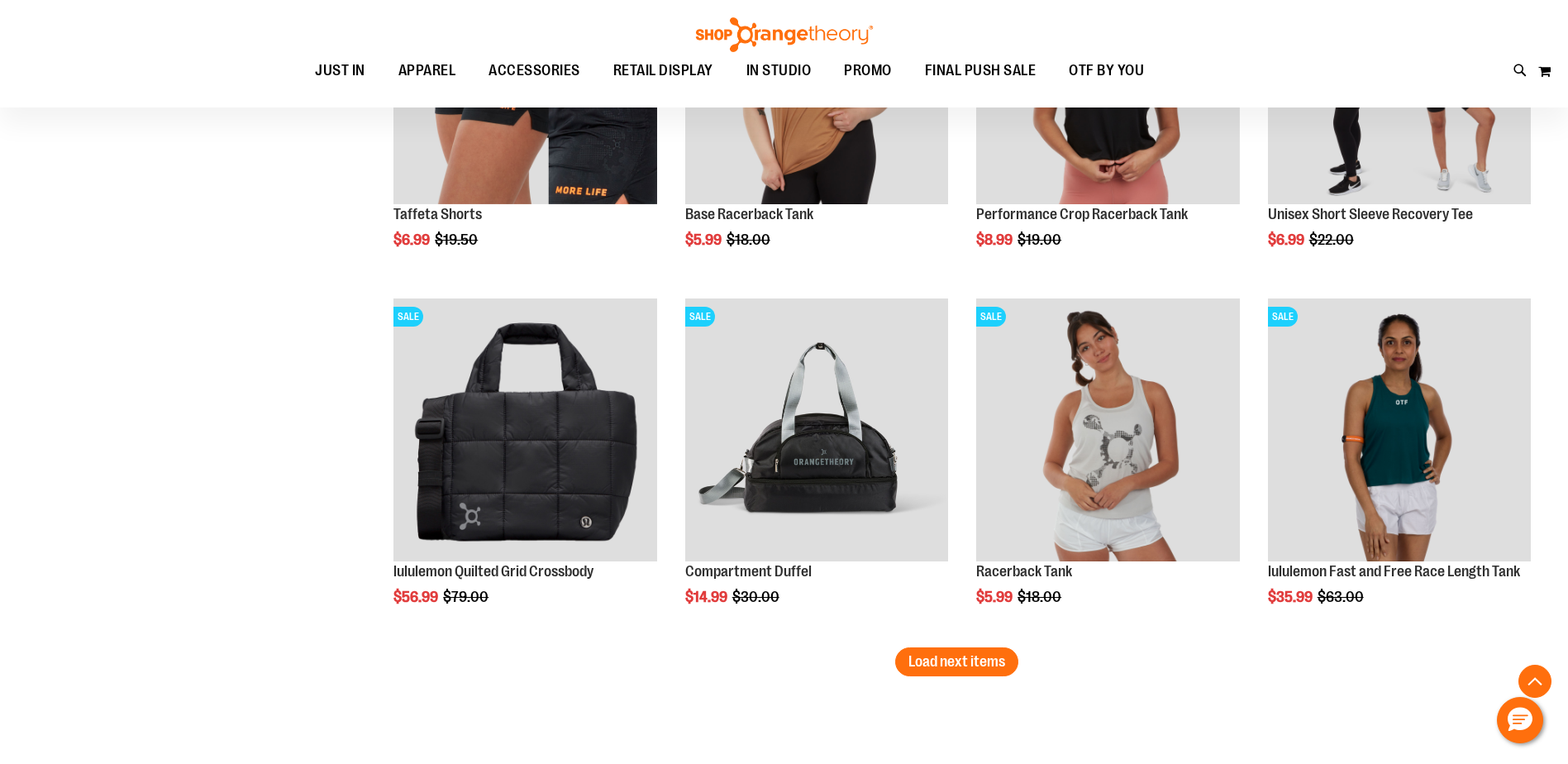
scroll to position [13696, 0]
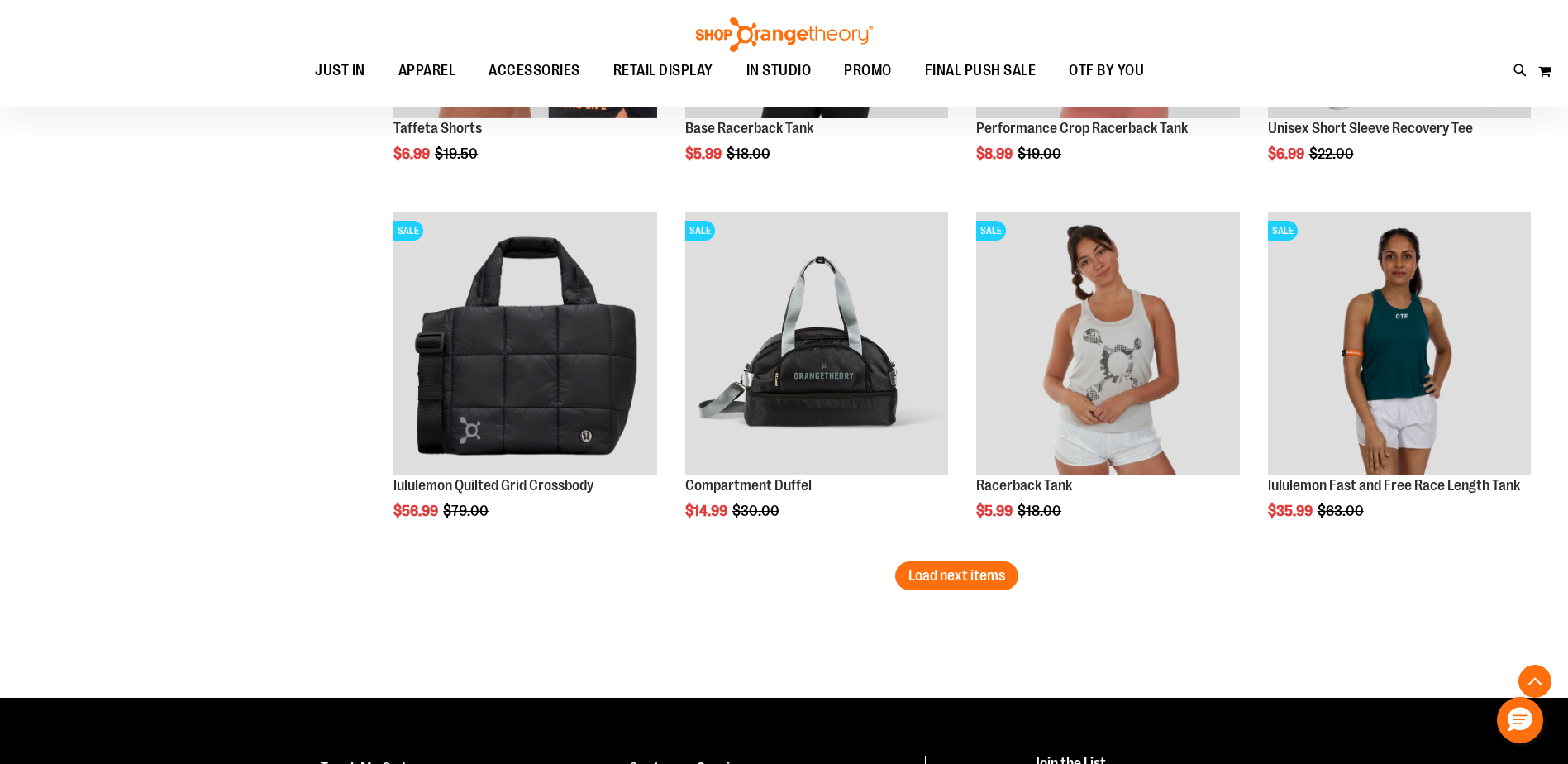
click at [1009, 579] on button "Load next items" at bounding box center [957, 575] width 123 height 29
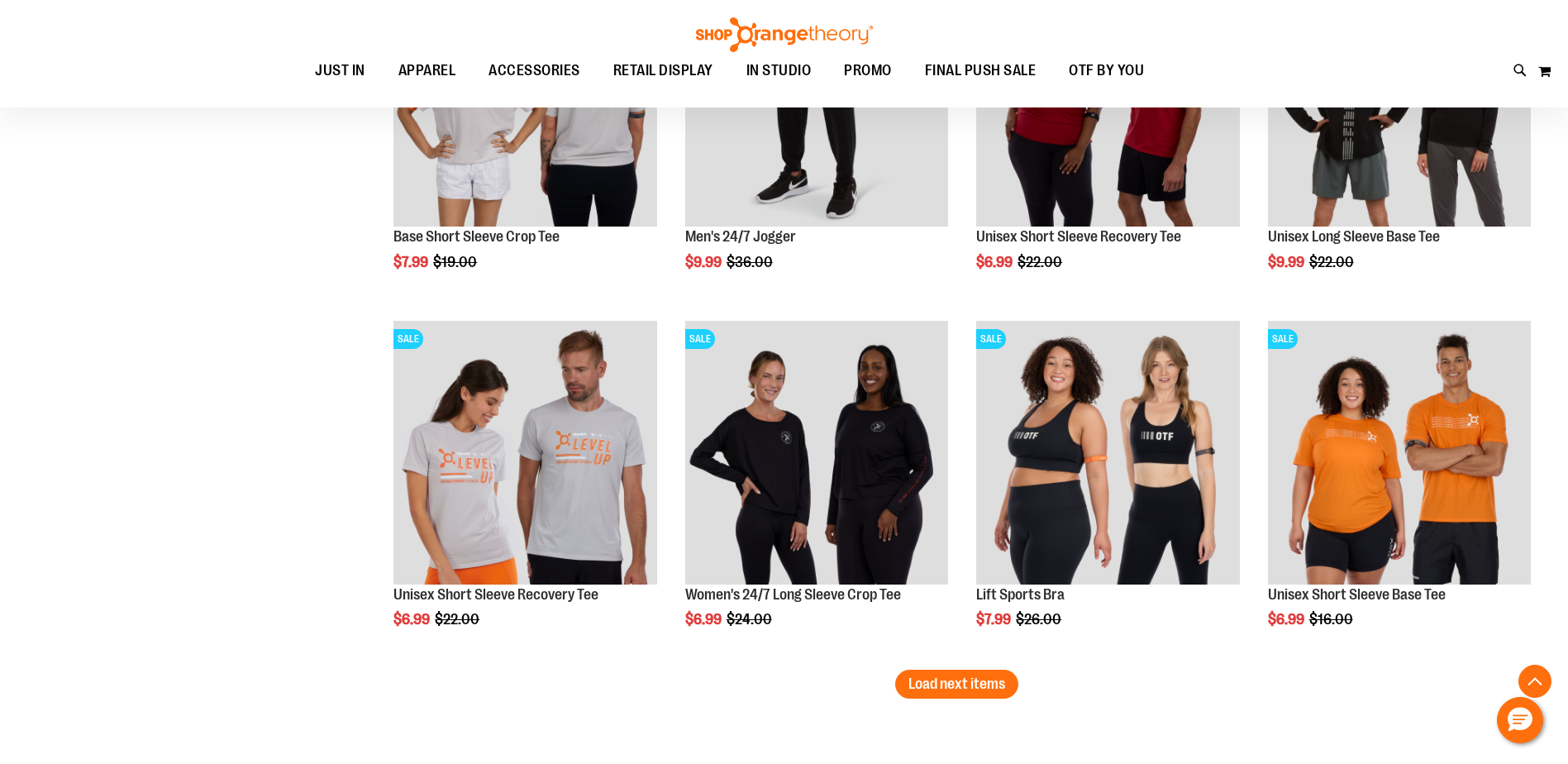
scroll to position [14688, 0]
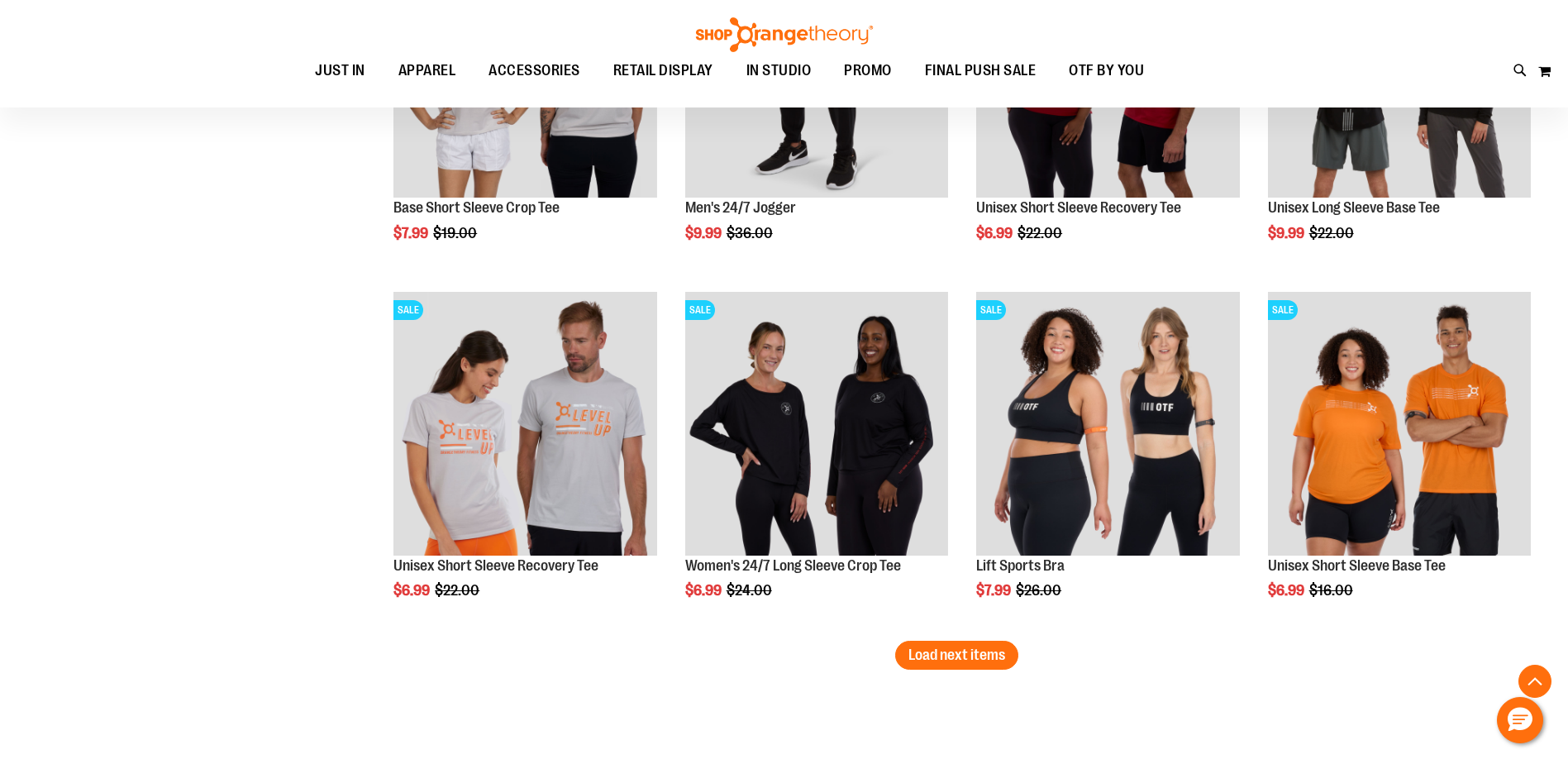
click at [979, 662] on span "Load next items" at bounding box center [957, 655] width 96 height 17
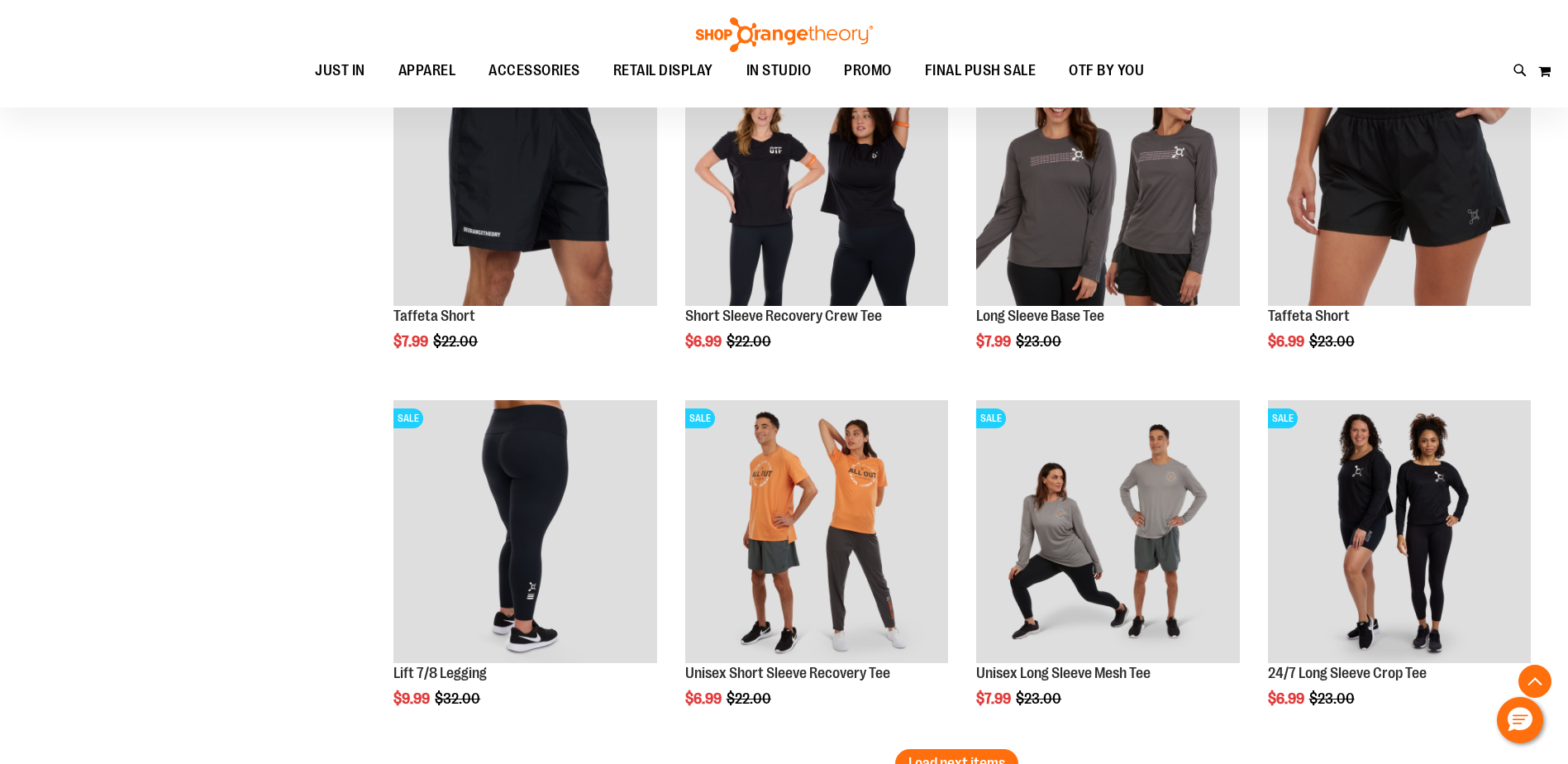
scroll to position [15680, 0]
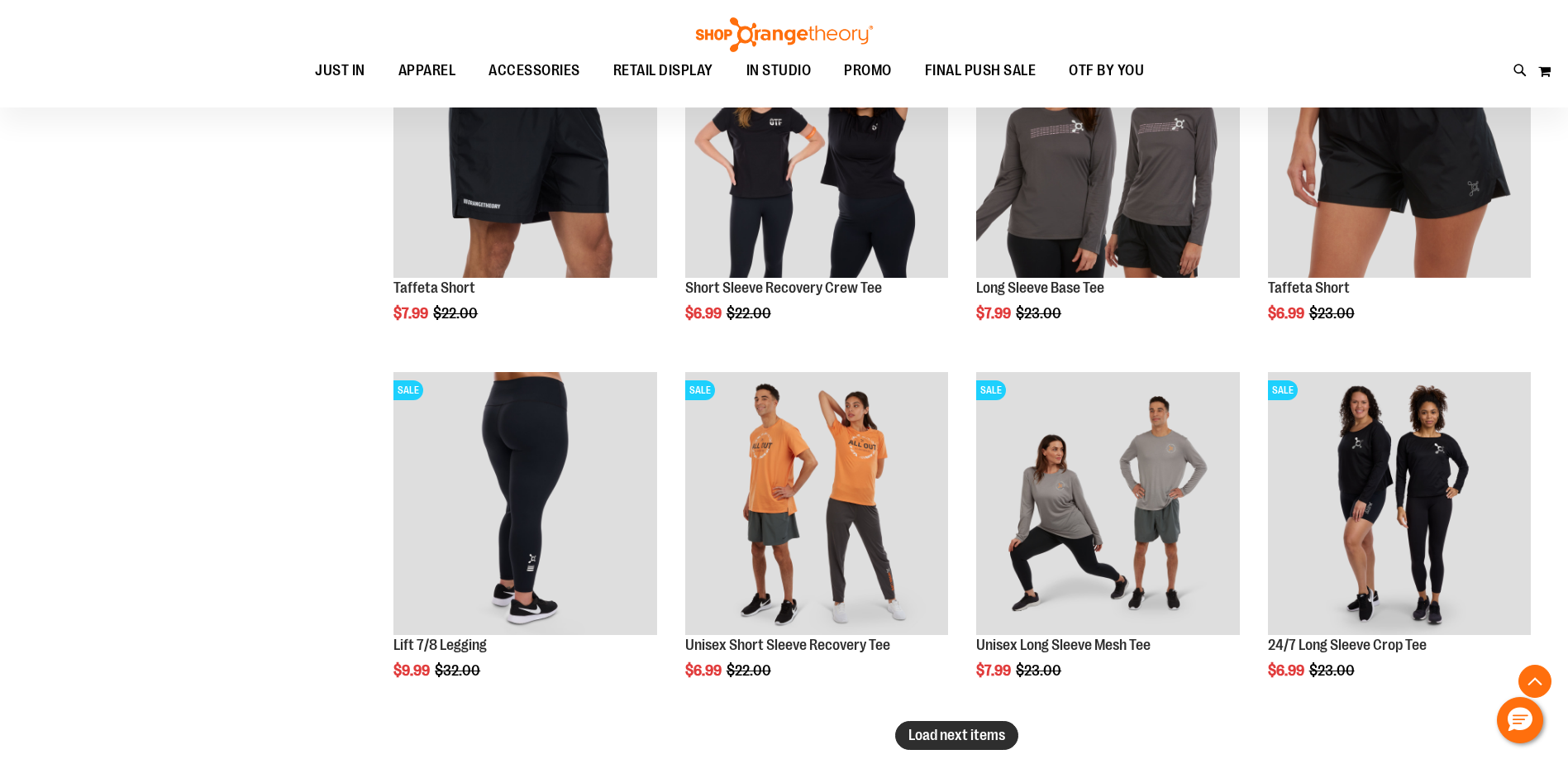
click at [972, 737] on span "Load next items" at bounding box center [957, 734] width 96 height 17
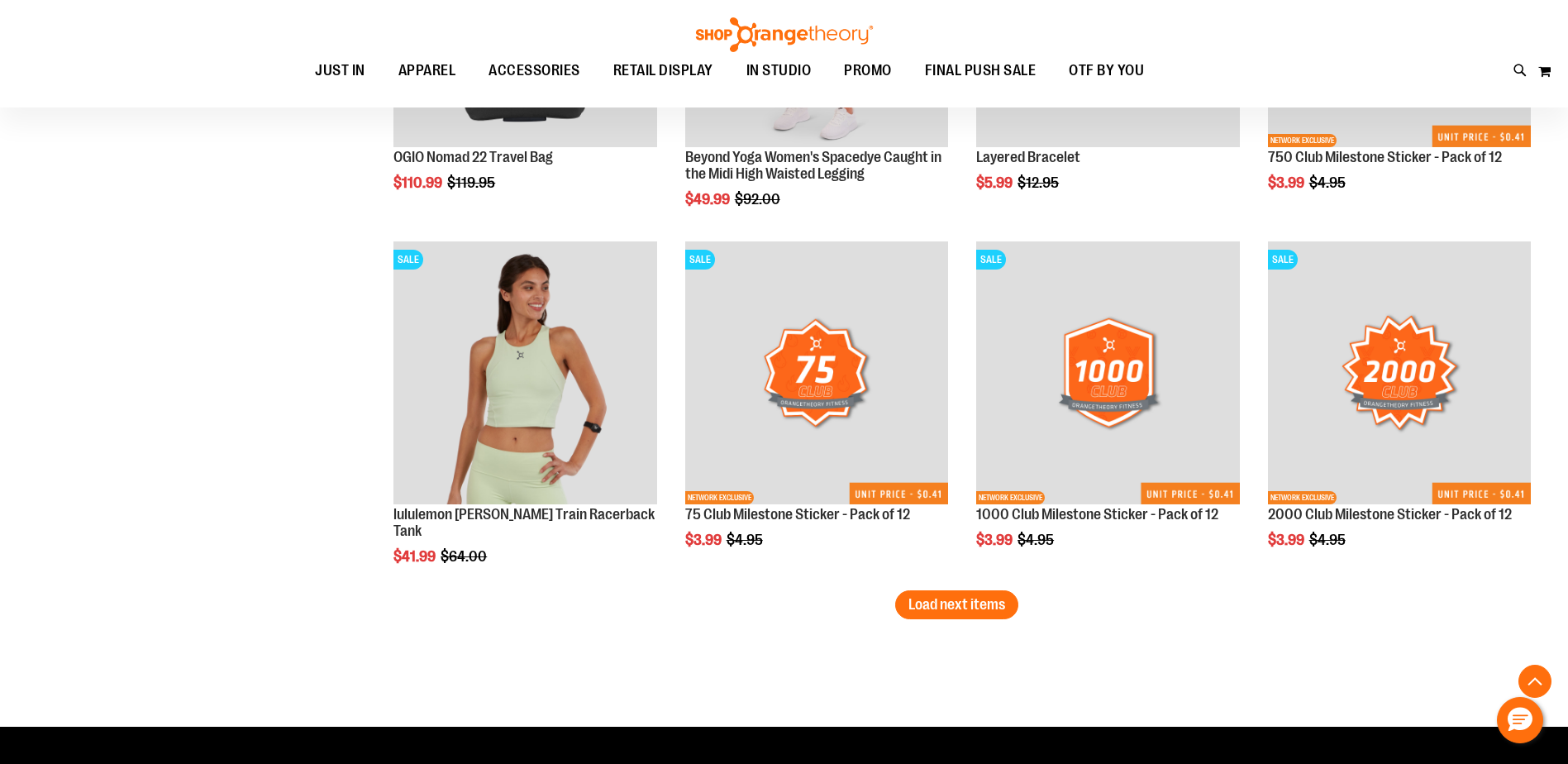
scroll to position [16920, 0]
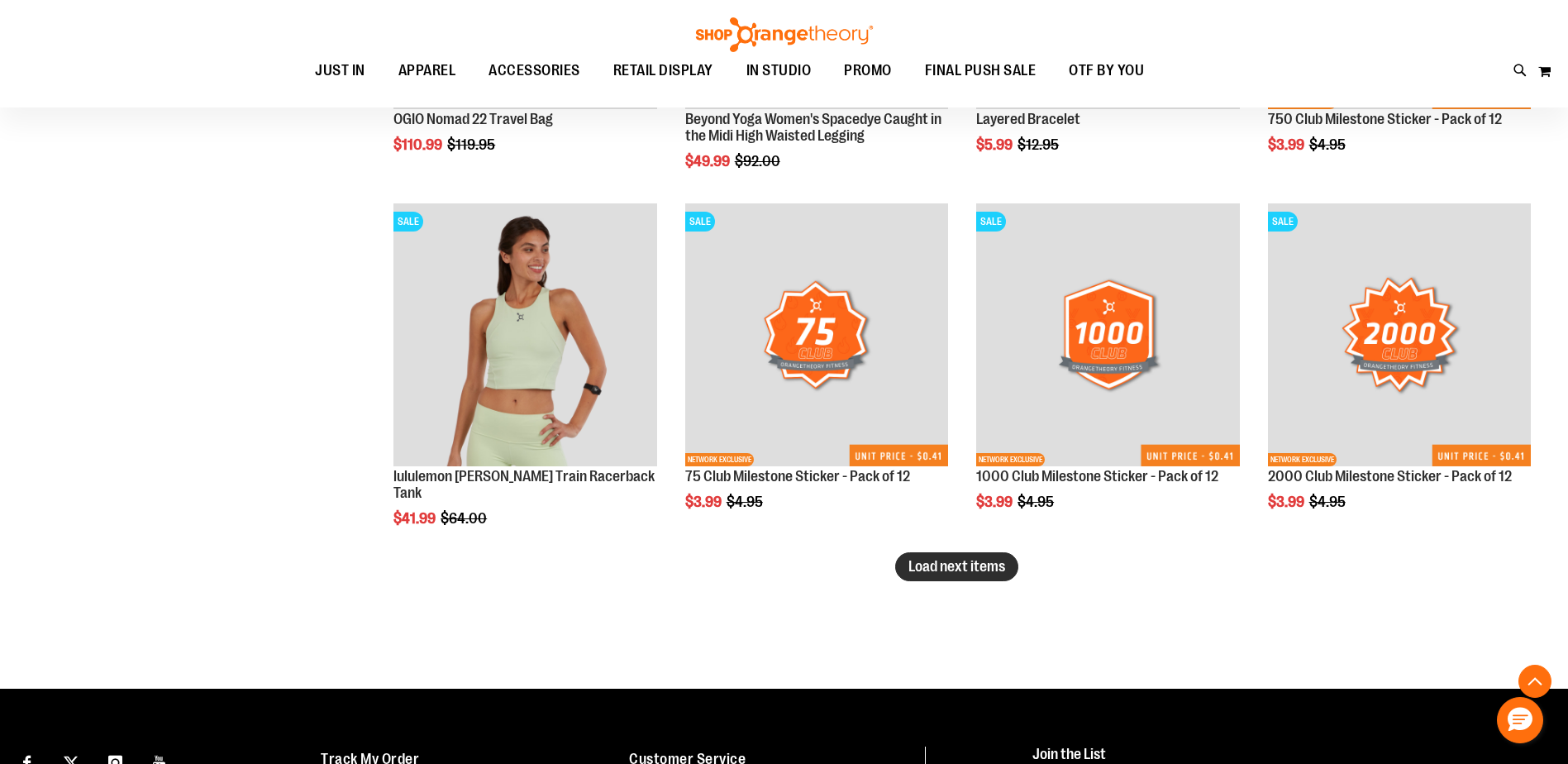
click at [934, 567] on span "Load next items" at bounding box center [957, 566] width 96 height 17
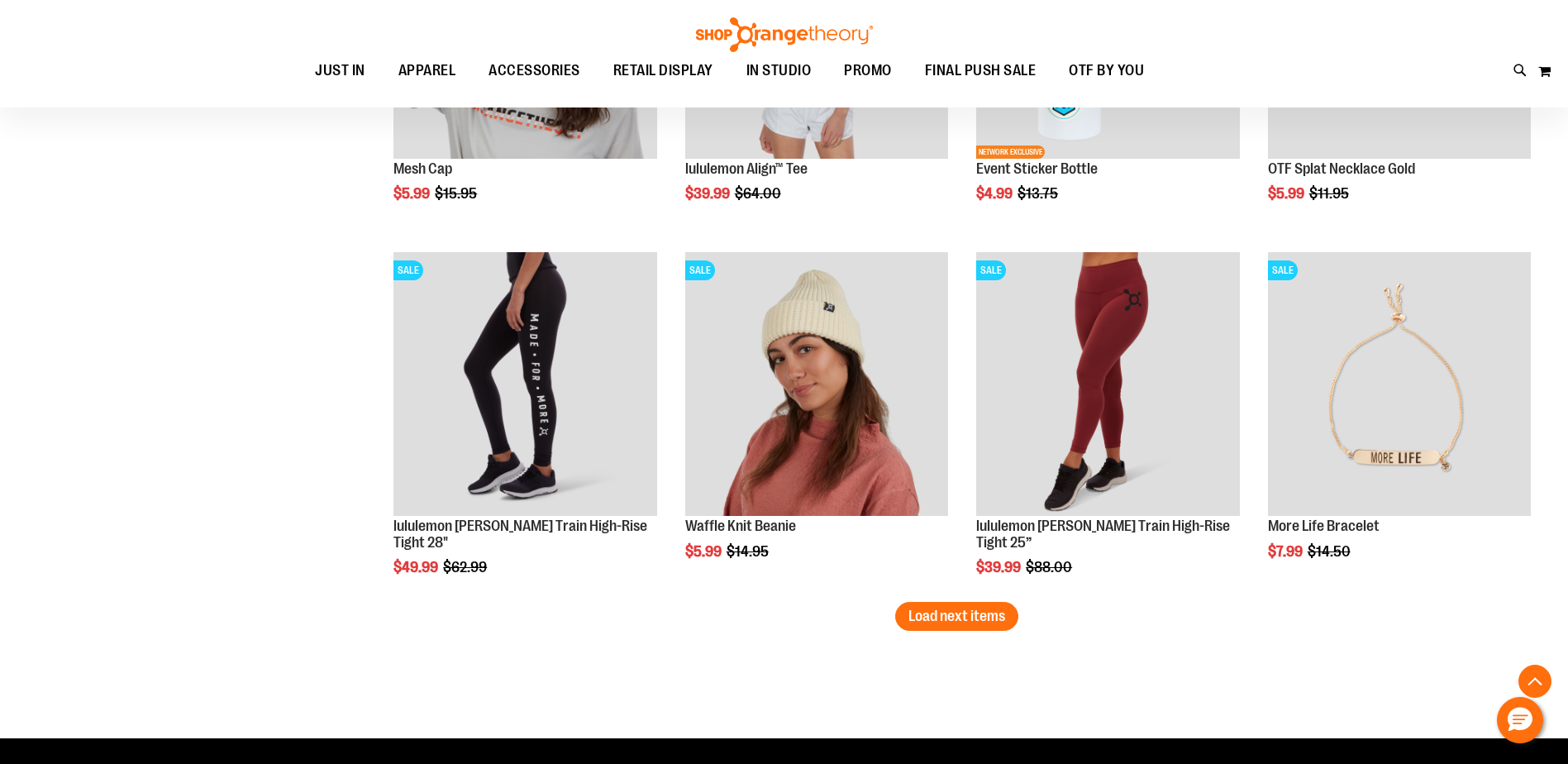
scroll to position [17994, 0]
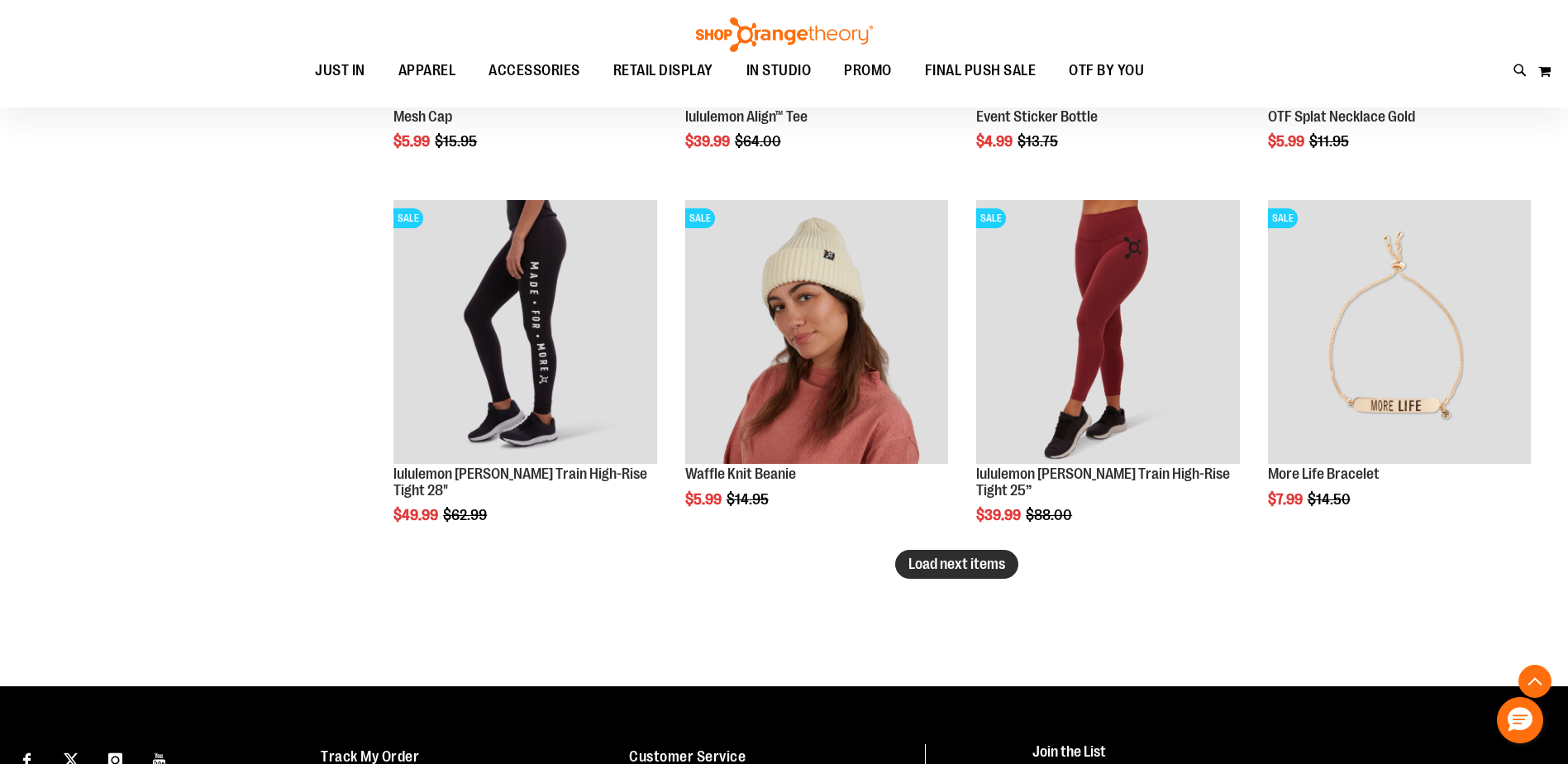
click at [950, 577] on button "Load next items" at bounding box center [957, 563] width 123 height 29
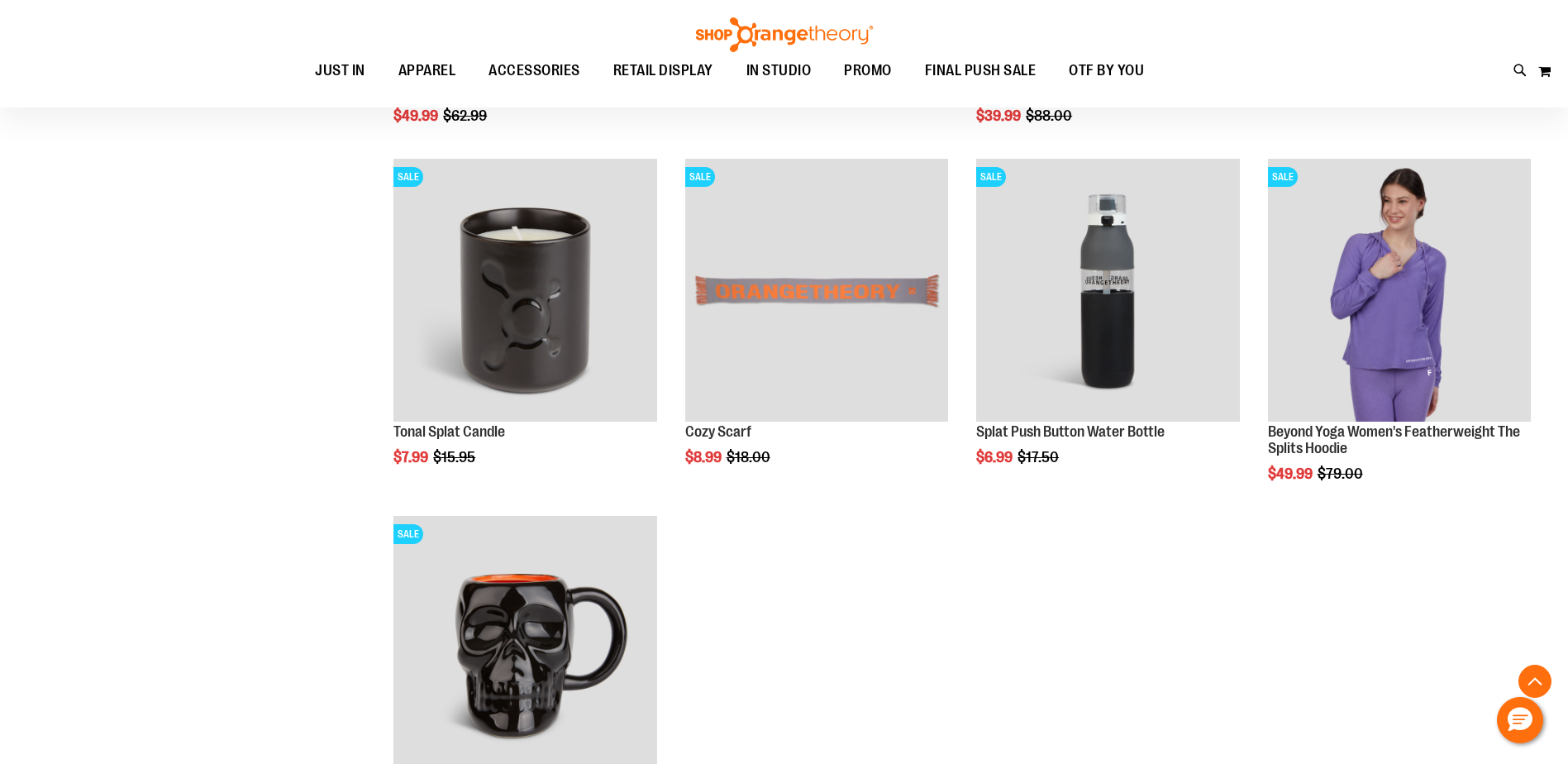
scroll to position [18242, 0]
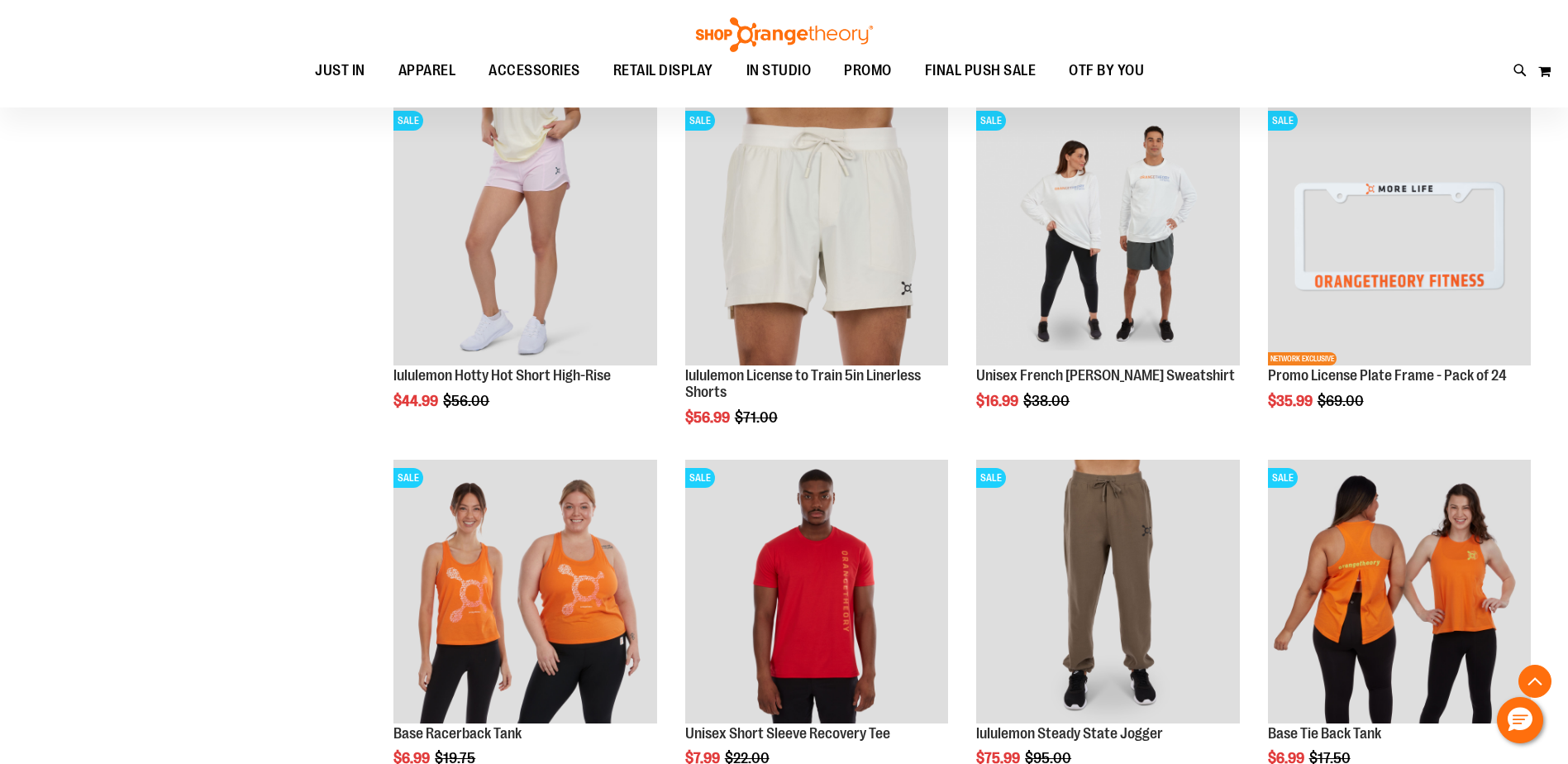
scroll to position [2102, 0]
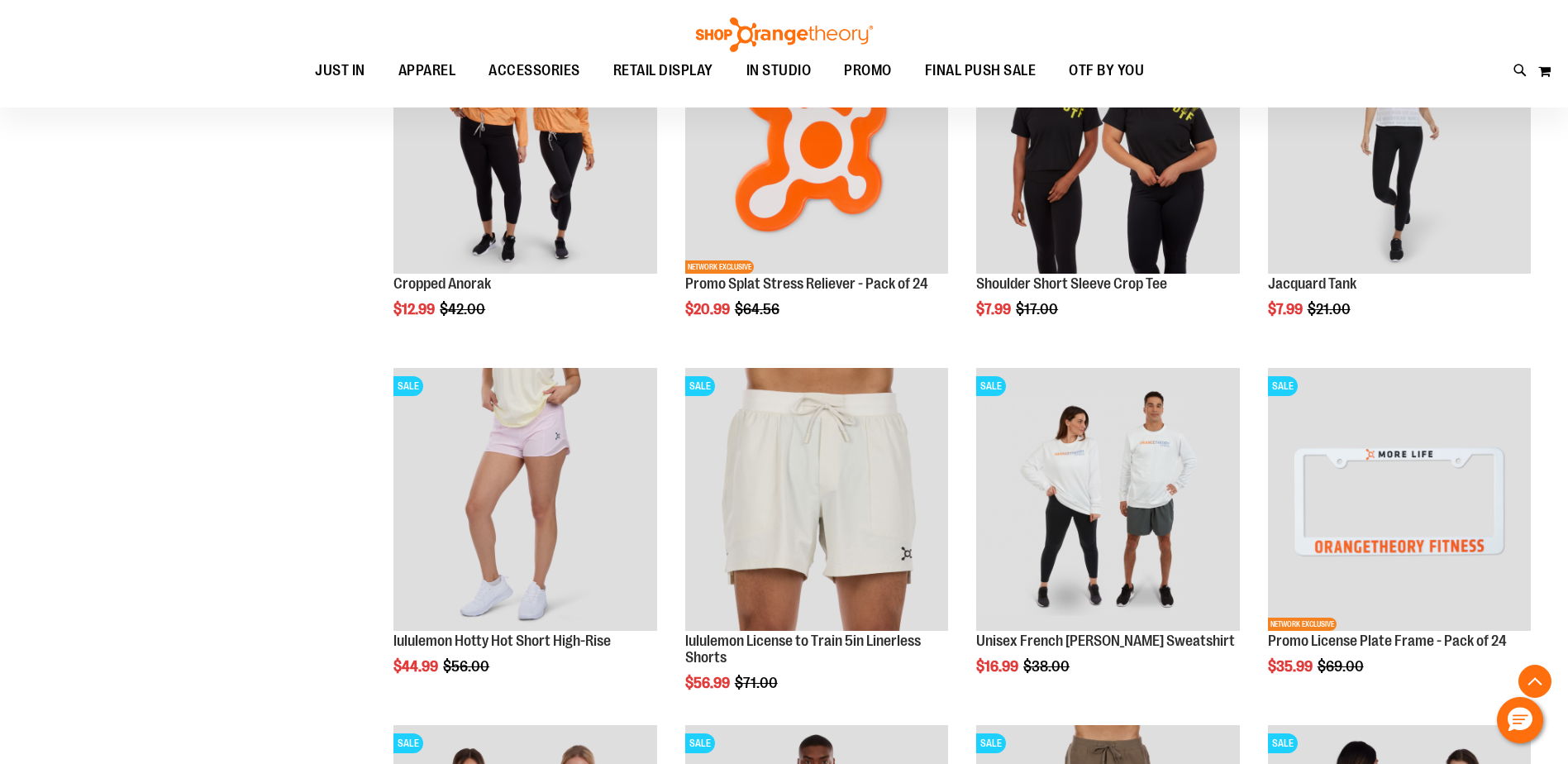
scroll to position [1772, 0]
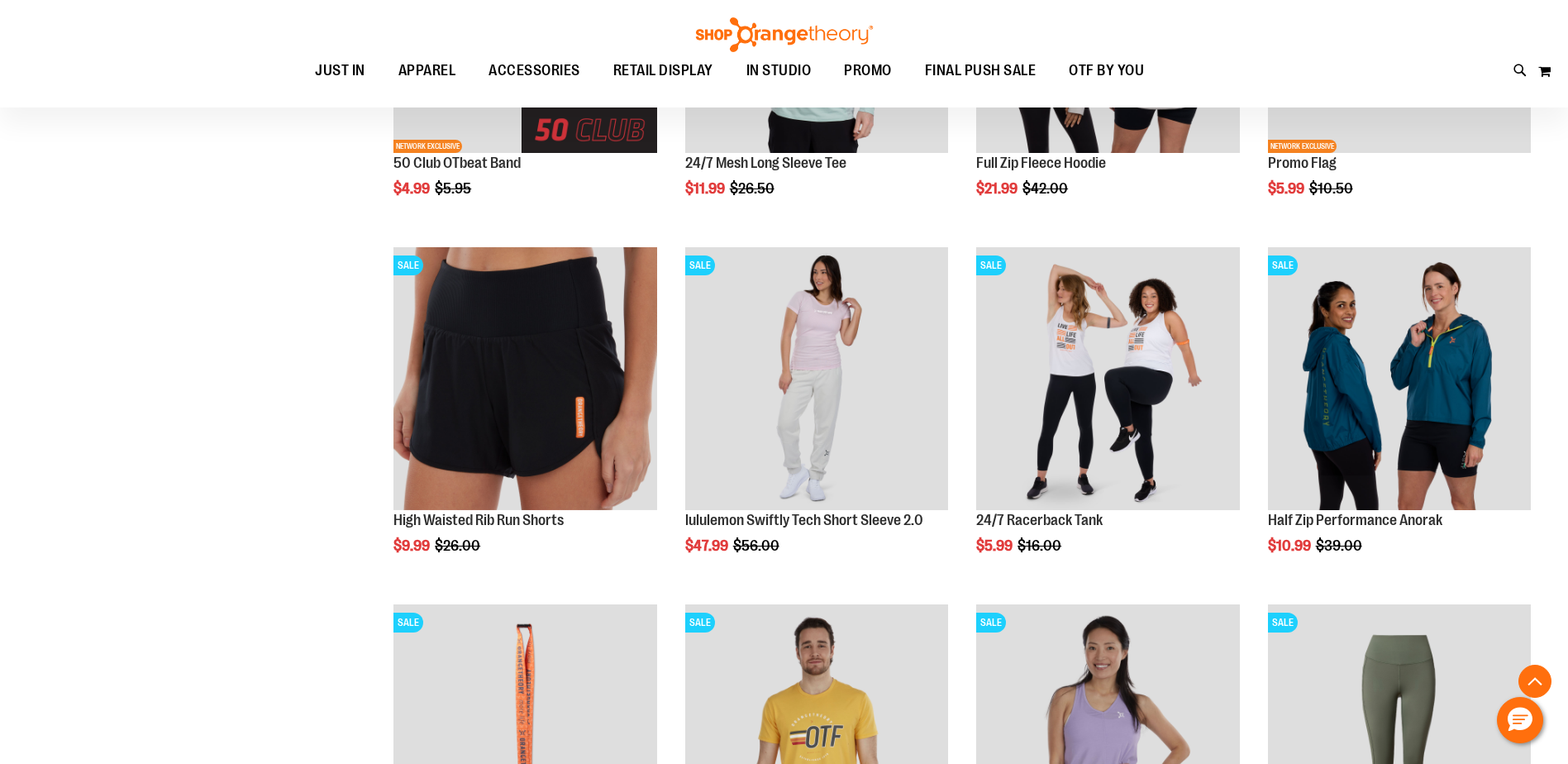
scroll to position [697, 0]
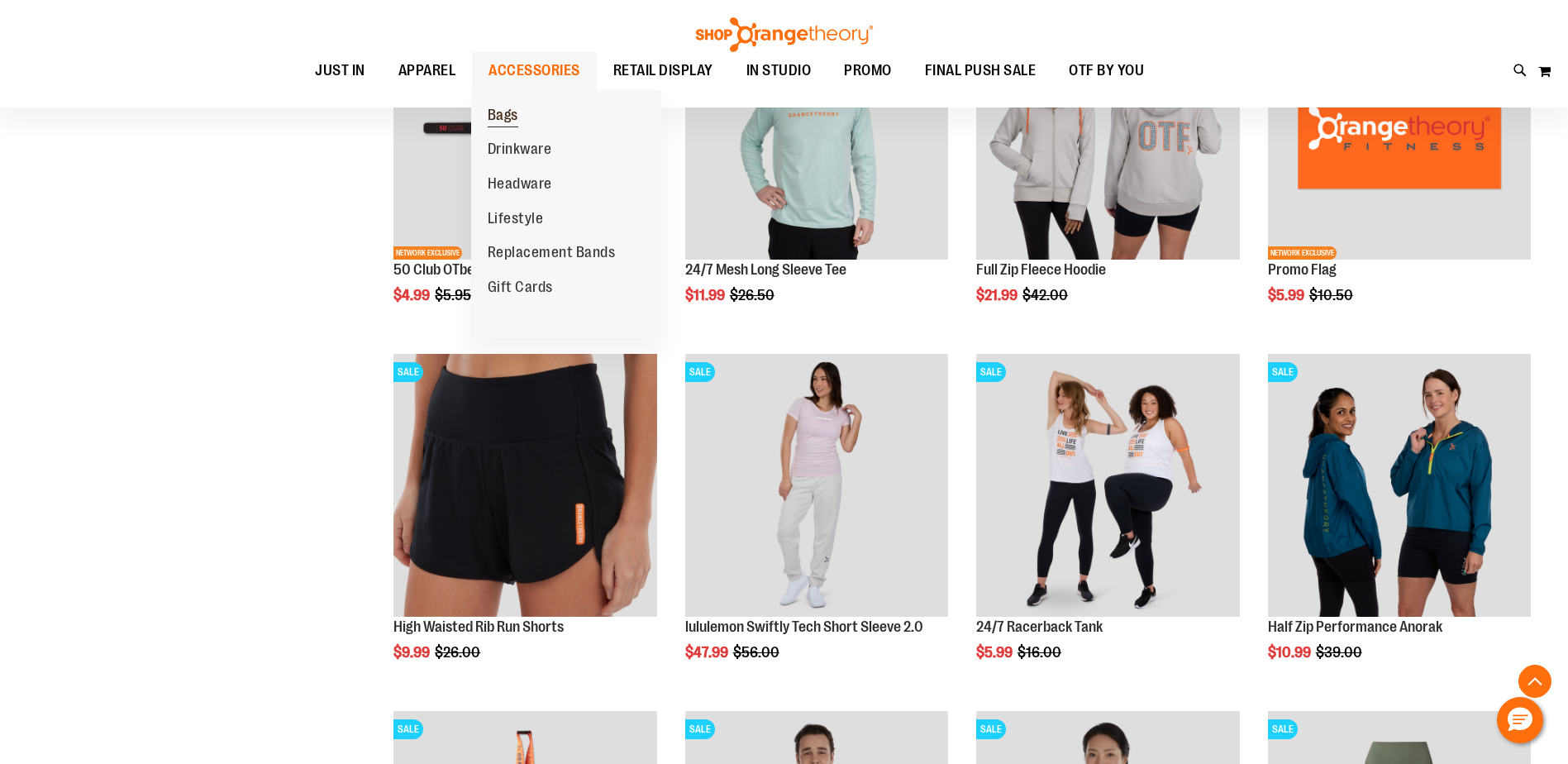
click at [511, 114] on span "Bags" at bounding box center [503, 117] width 31 height 20
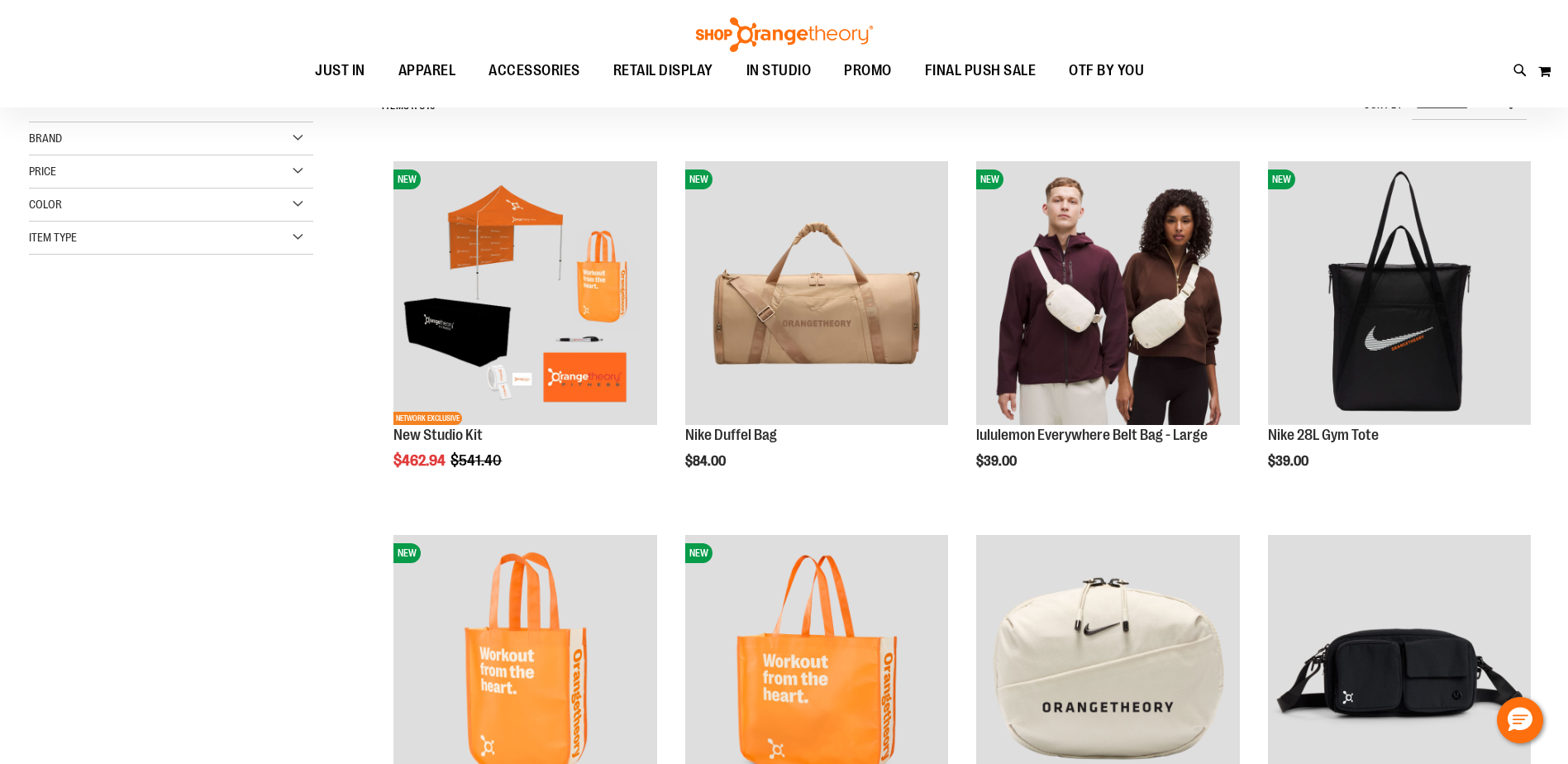
scroll to position [165, 0]
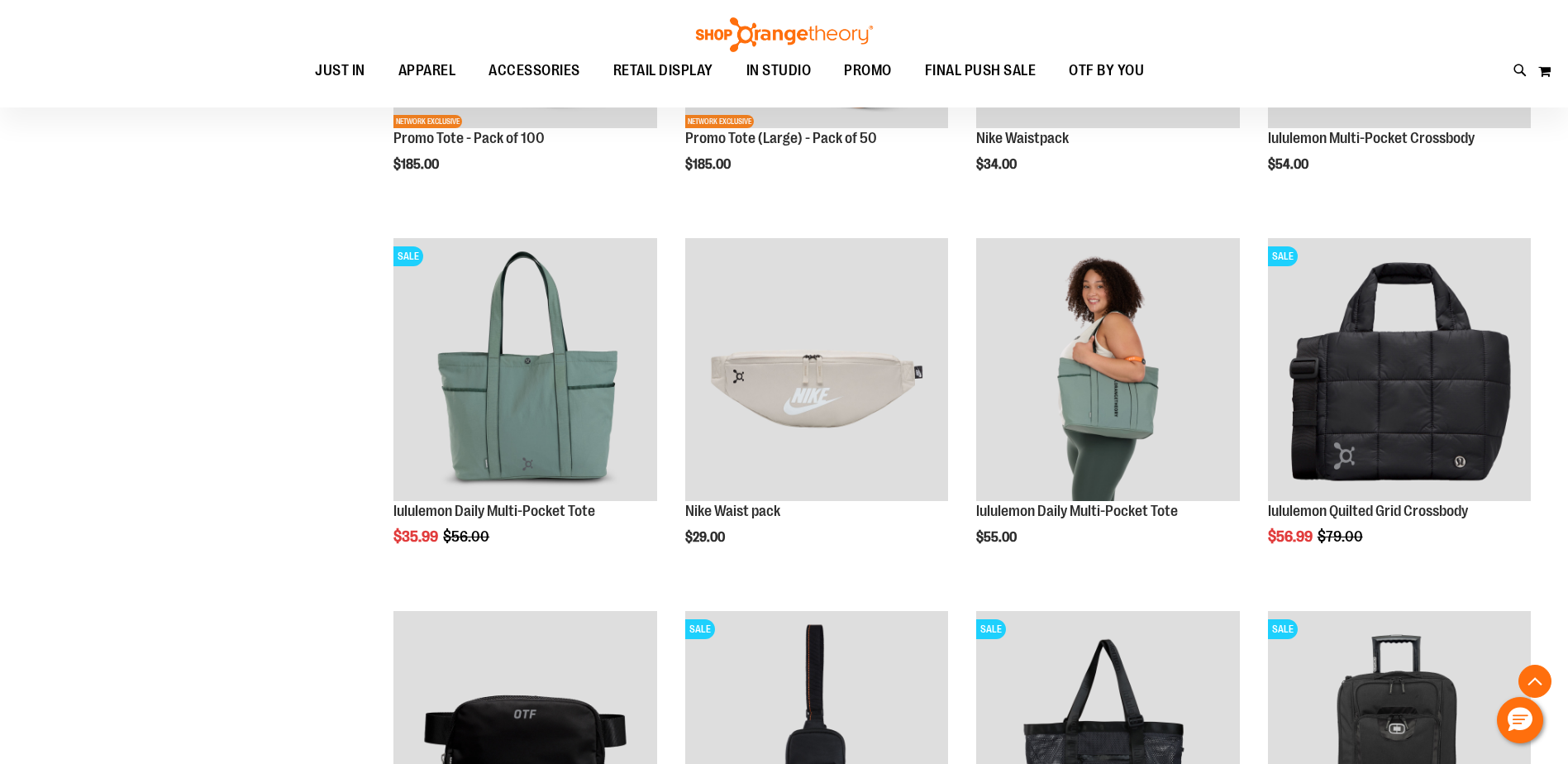
scroll to position [826, 0]
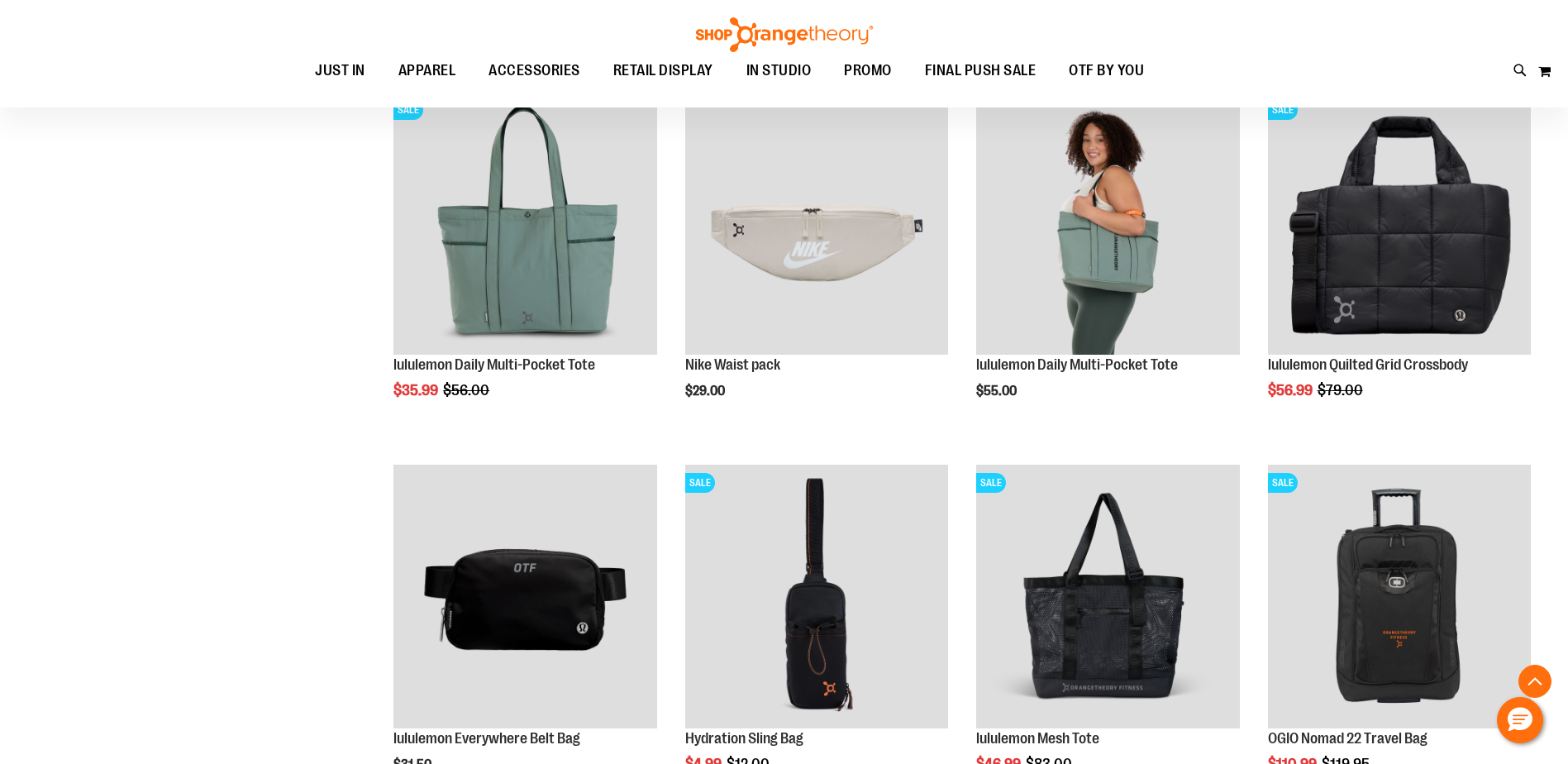
scroll to position [908, 0]
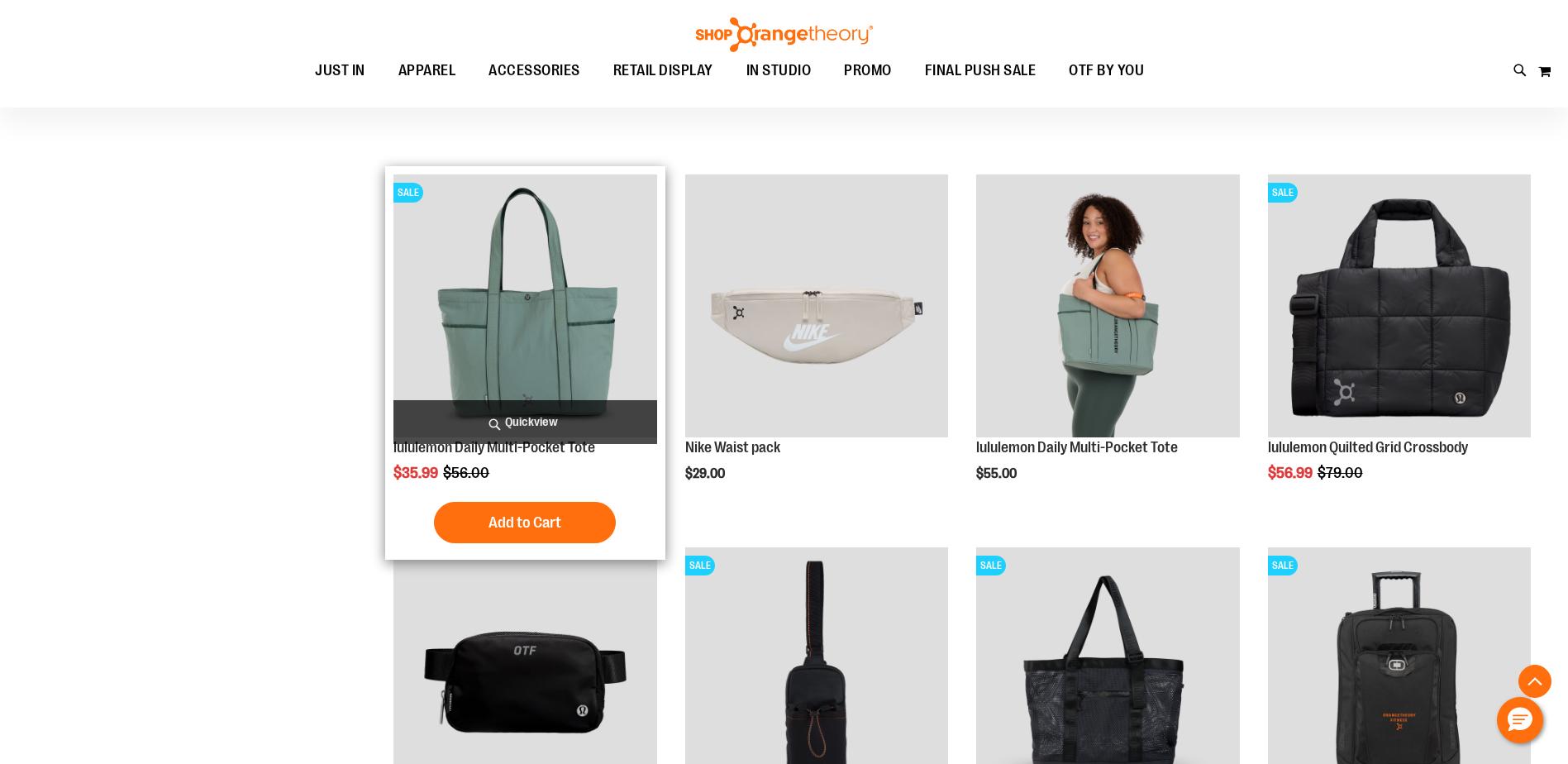
click at [537, 382] on img "product" at bounding box center [525, 306] width 263 height 263
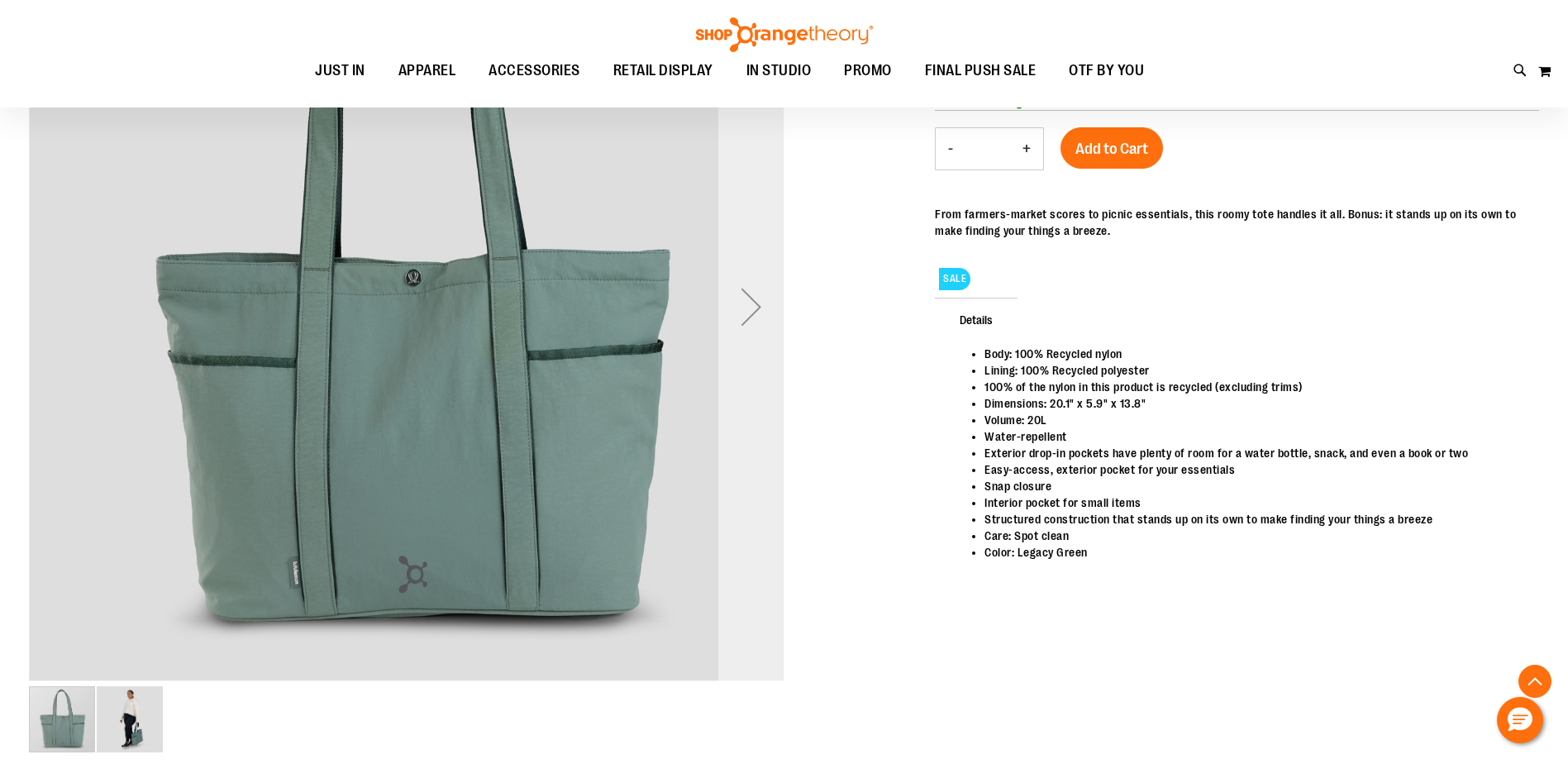
scroll to position [330, 0]
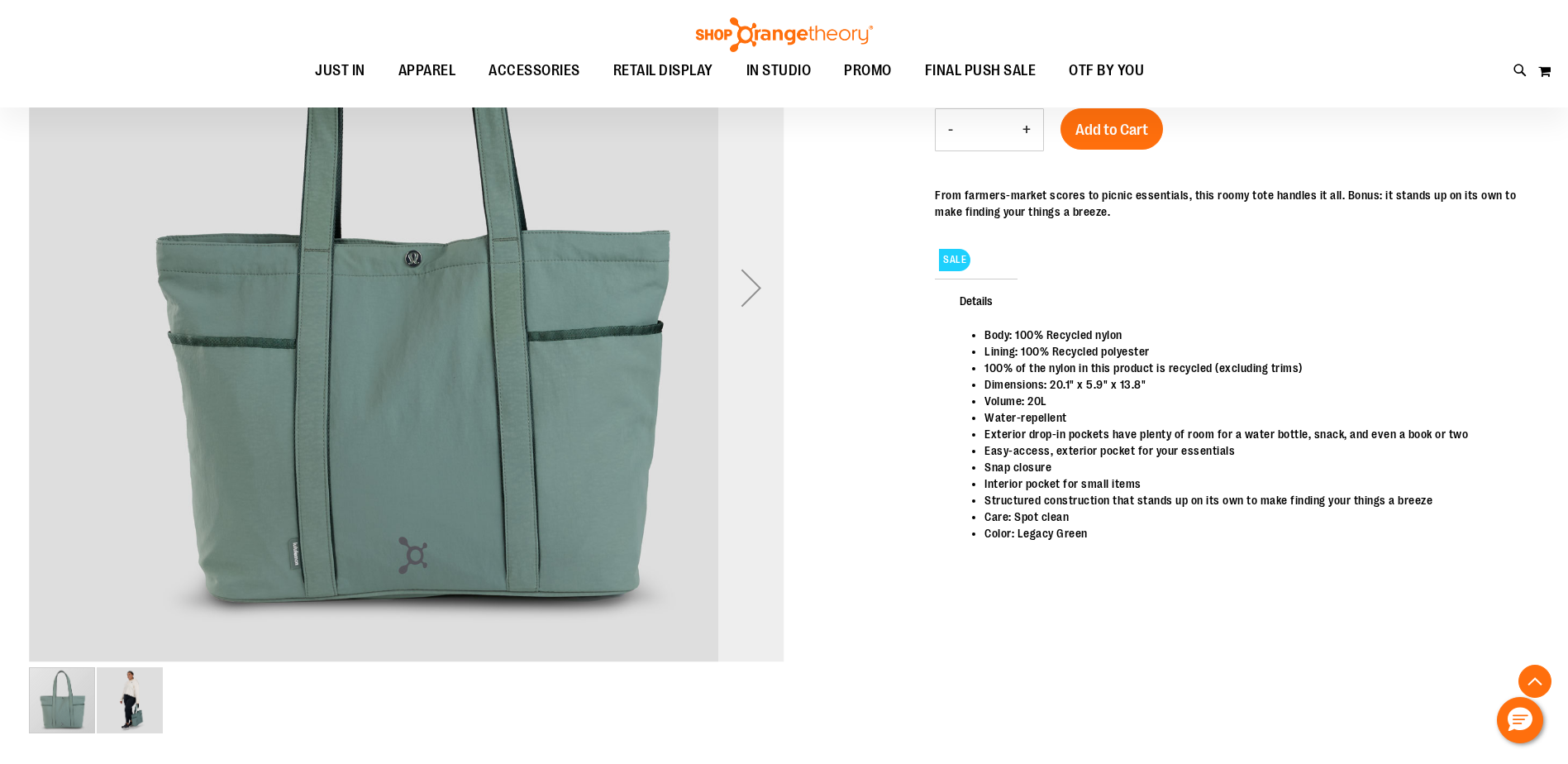
click at [751, 283] on div "Next" at bounding box center [751, 287] width 66 height 66
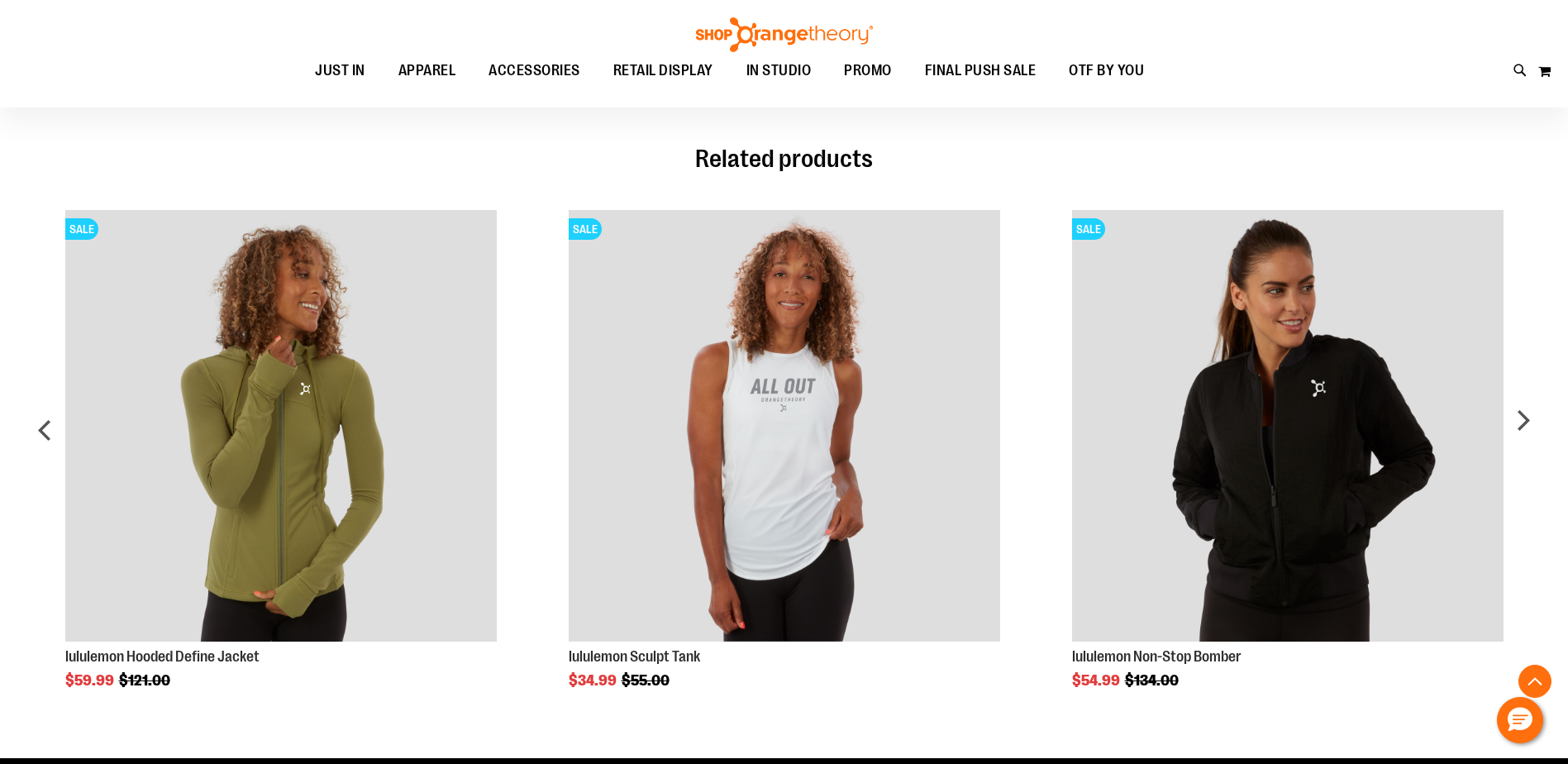
scroll to position [603, 0]
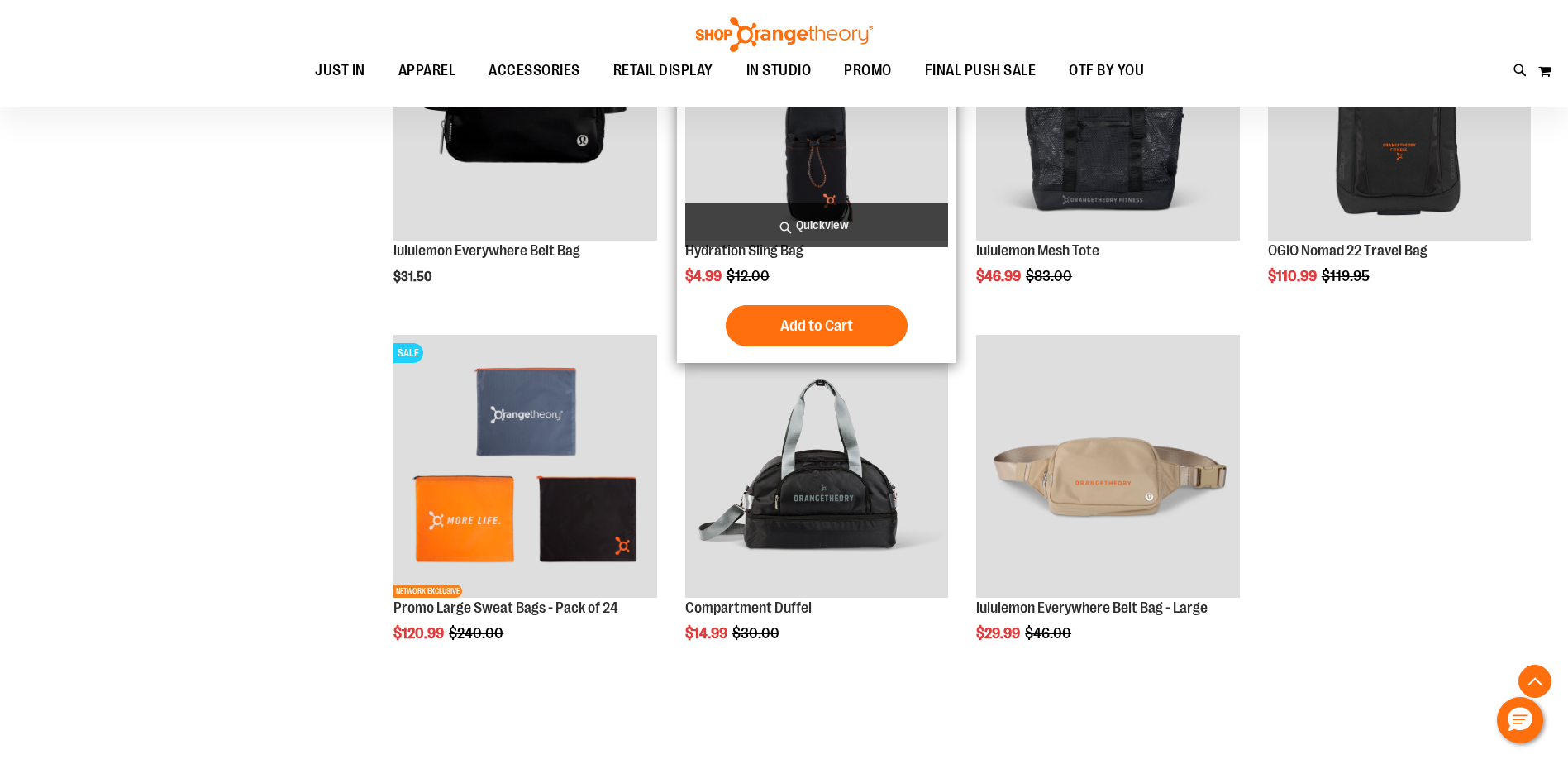
scroll to position [1438, 0]
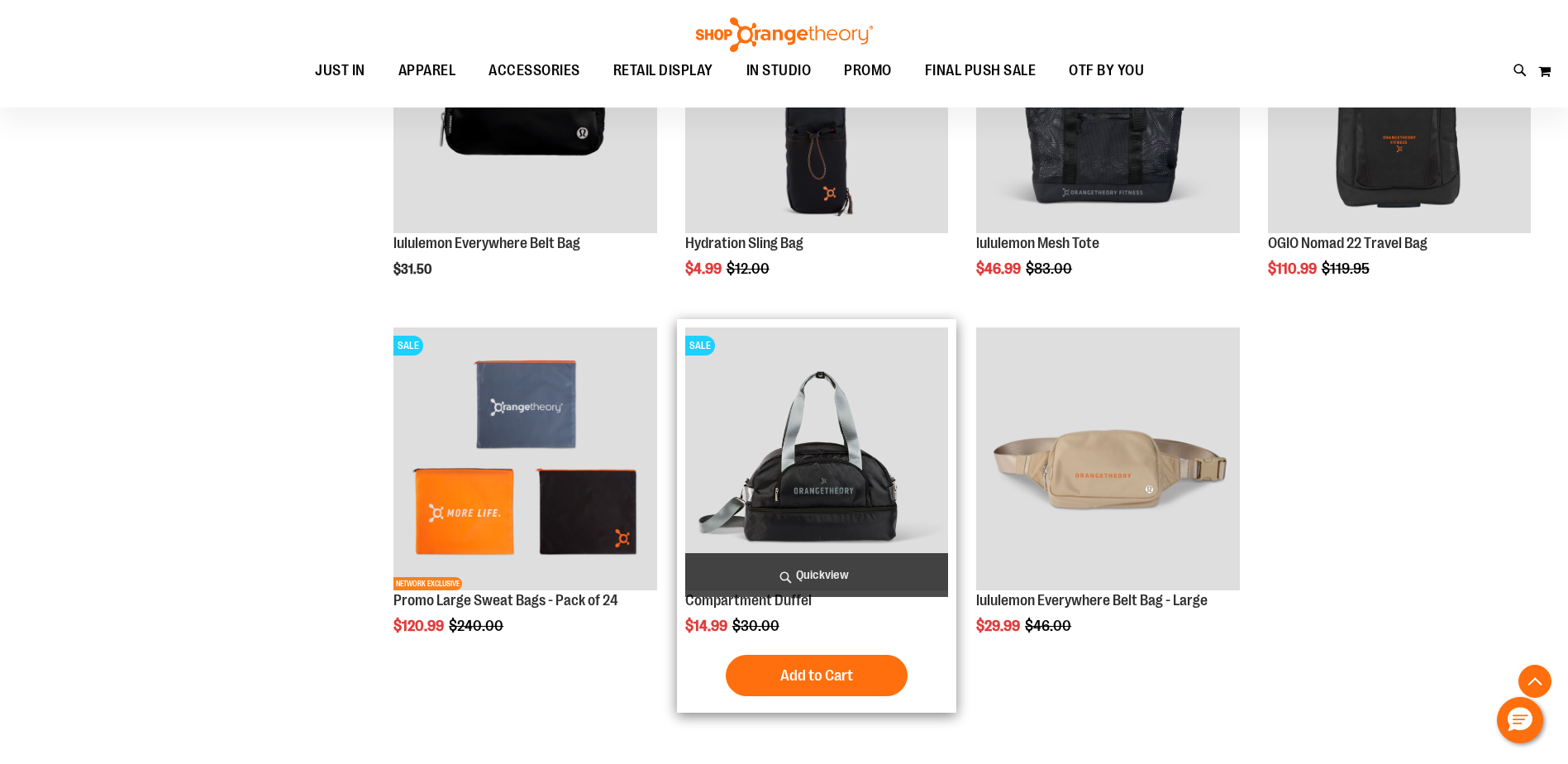
click at [761, 511] on img "product" at bounding box center [817, 458] width 263 height 263
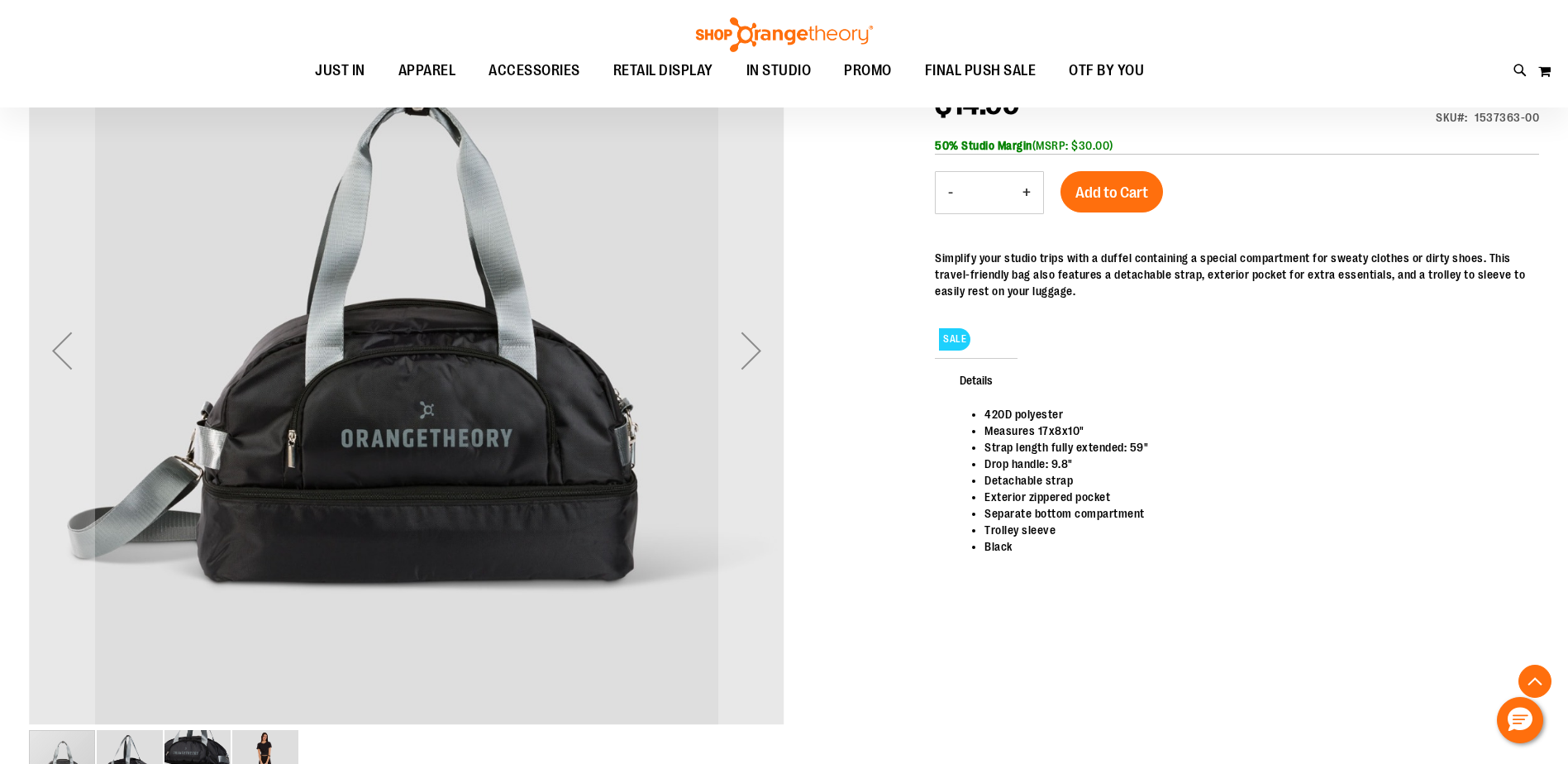
scroll to position [247, 0]
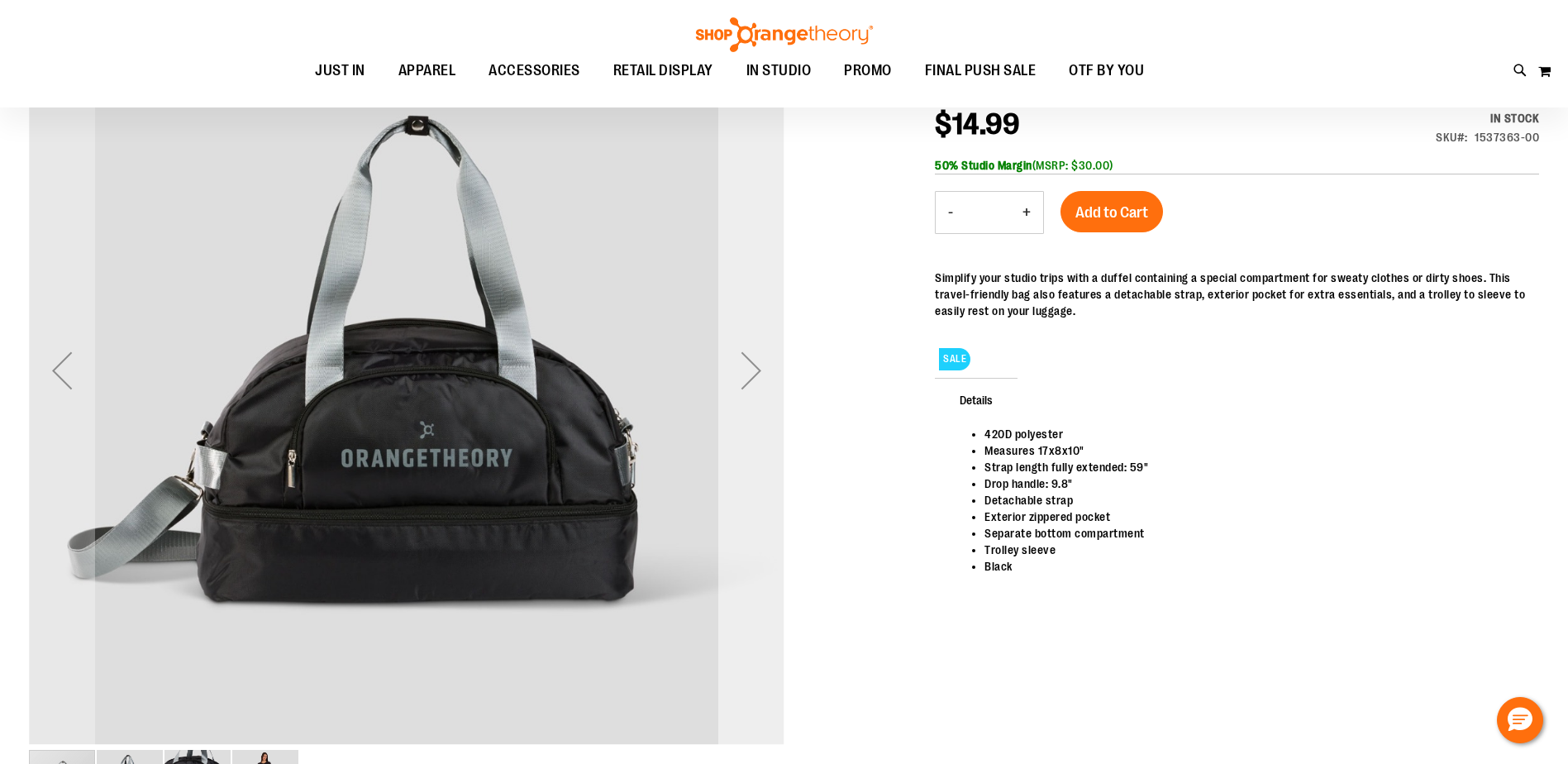
click at [739, 391] on div "Next" at bounding box center [751, 369] width 66 height 66
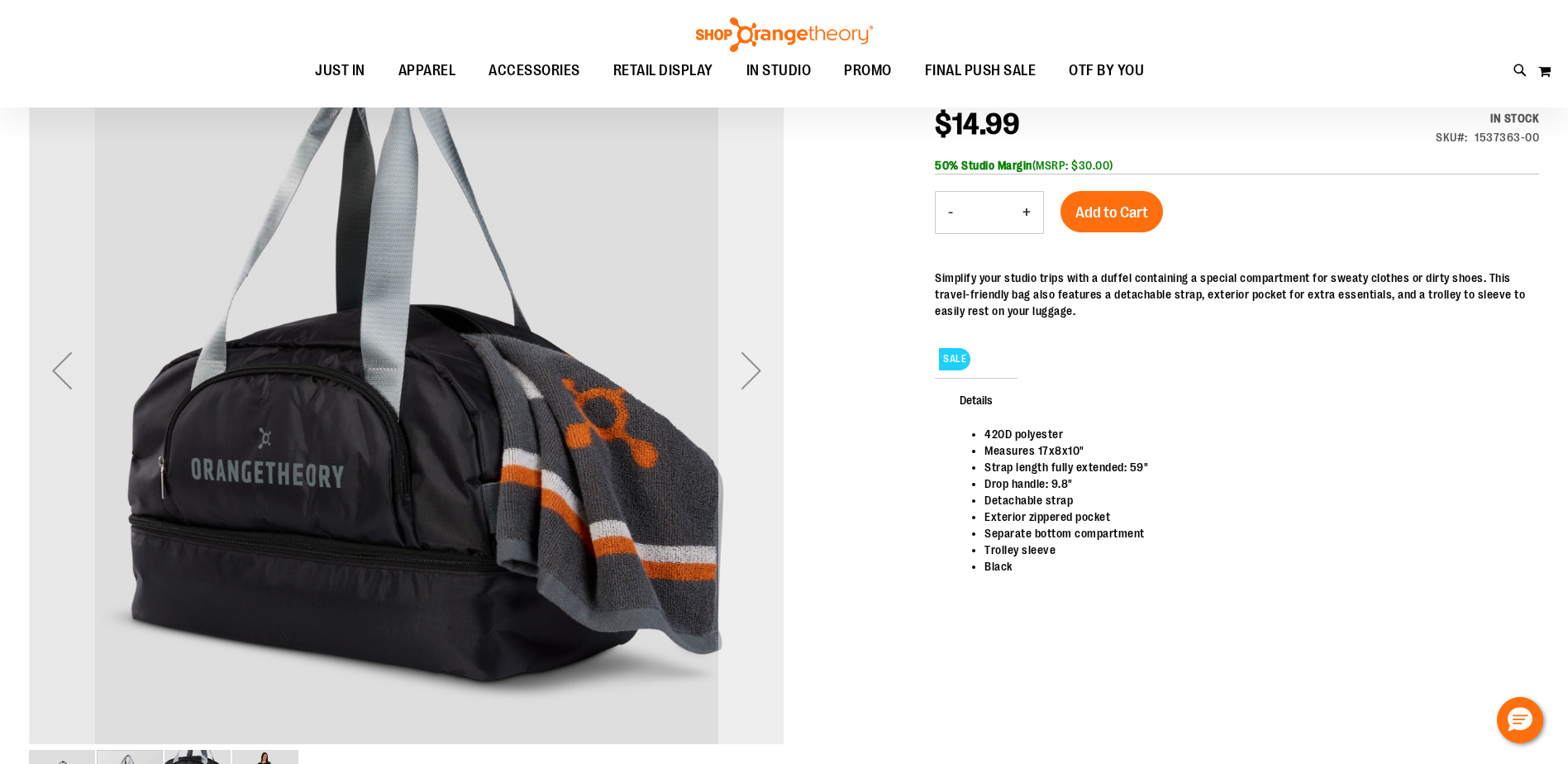
click at [739, 391] on div "Next" at bounding box center [751, 369] width 66 height 66
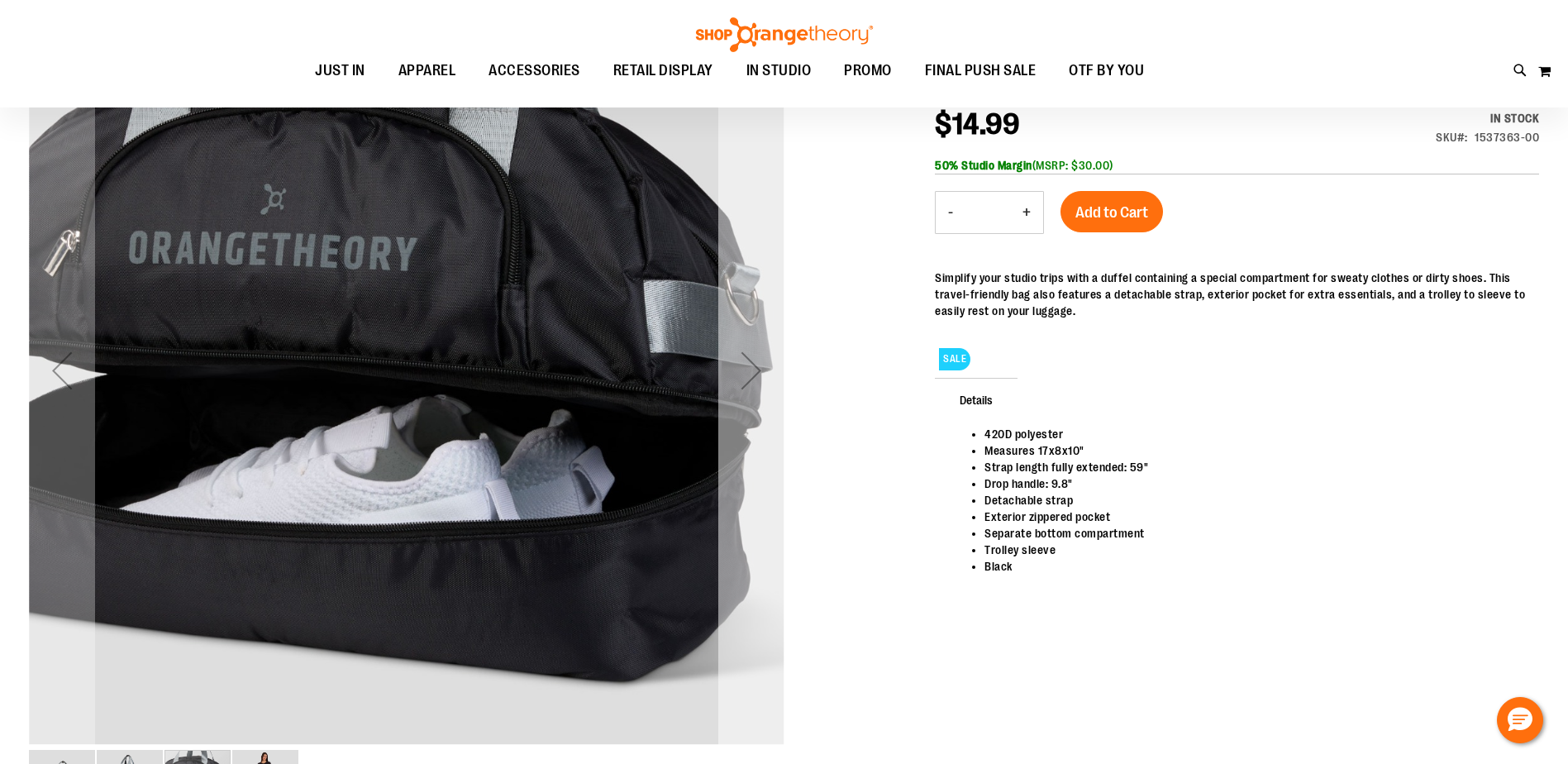
click at [741, 384] on div "Next" at bounding box center [751, 369] width 66 height 66
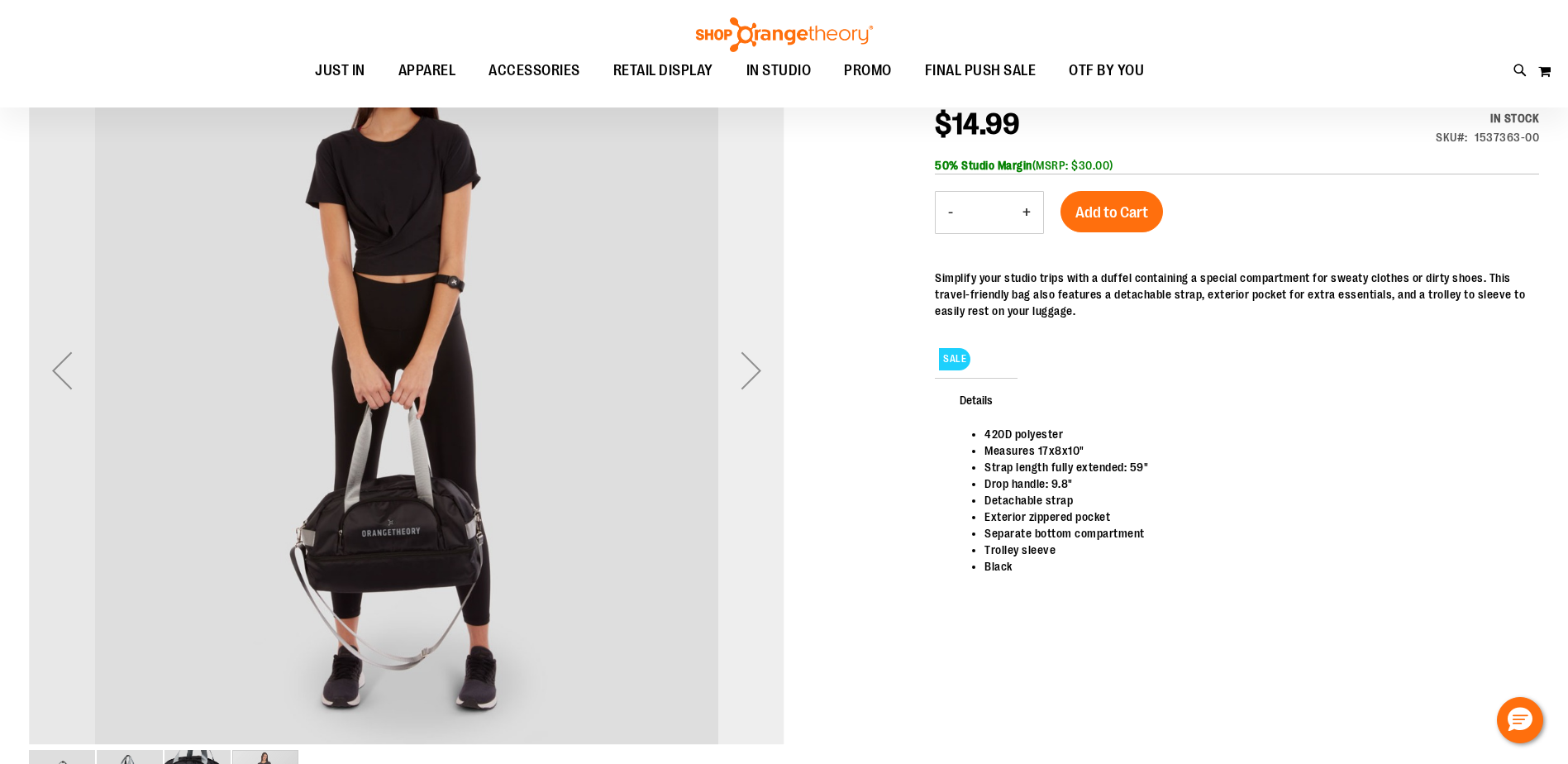
click at [734, 377] on div "Next" at bounding box center [751, 369] width 66 height 66
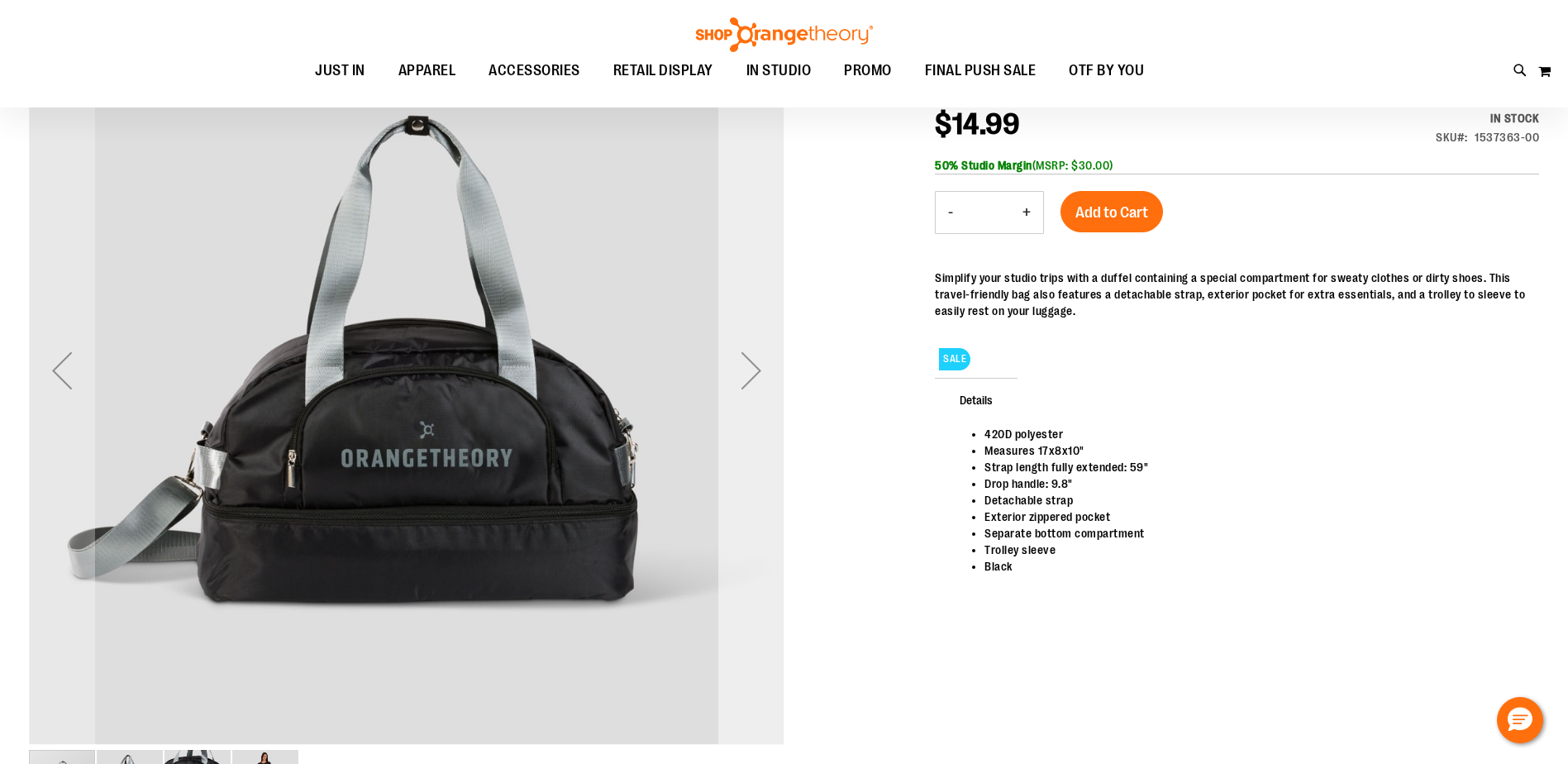
click at [734, 377] on div "Next" at bounding box center [751, 369] width 66 height 66
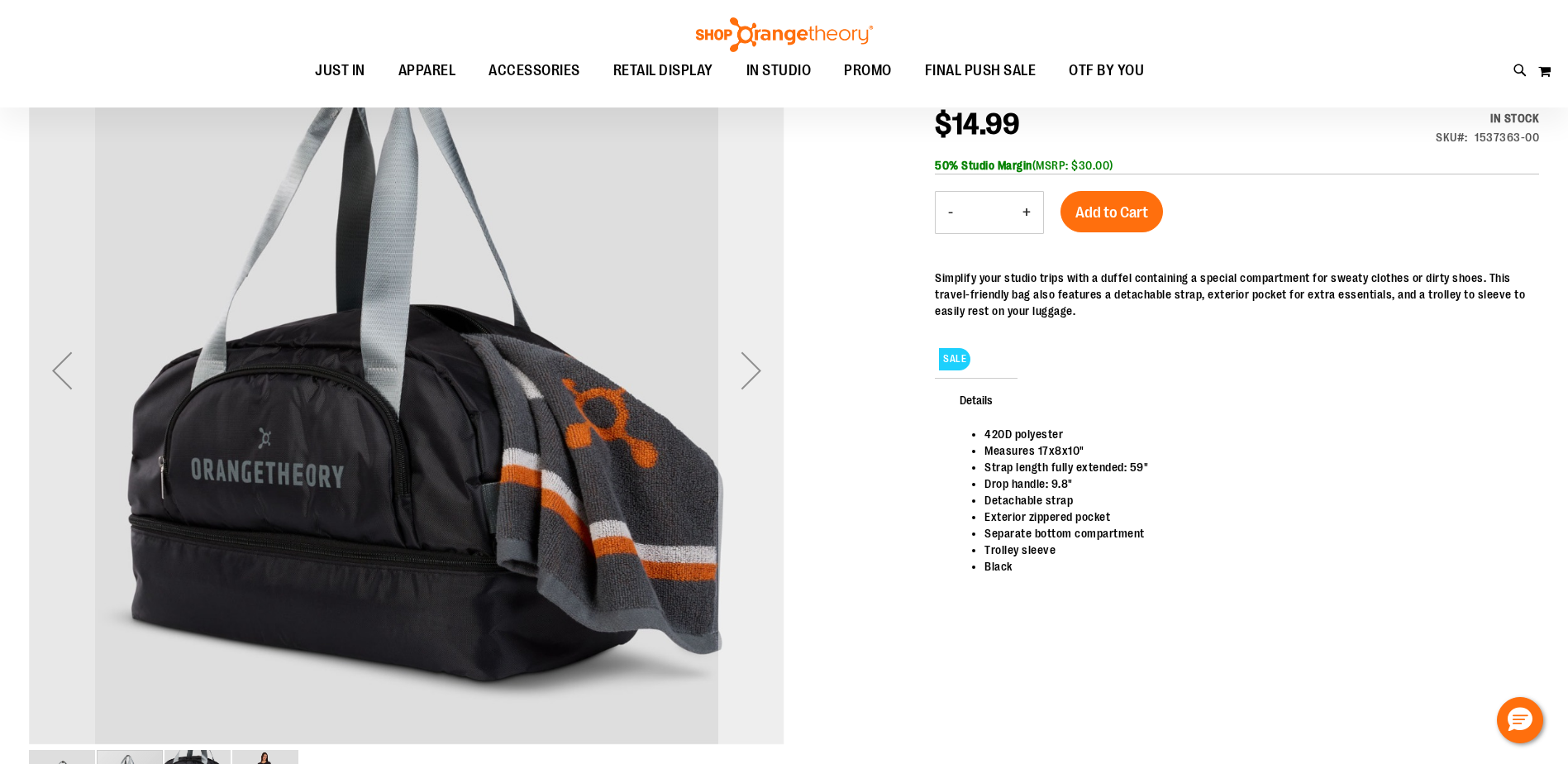
click at [746, 383] on div "Next" at bounding box center [751, 369] width 66 height 66
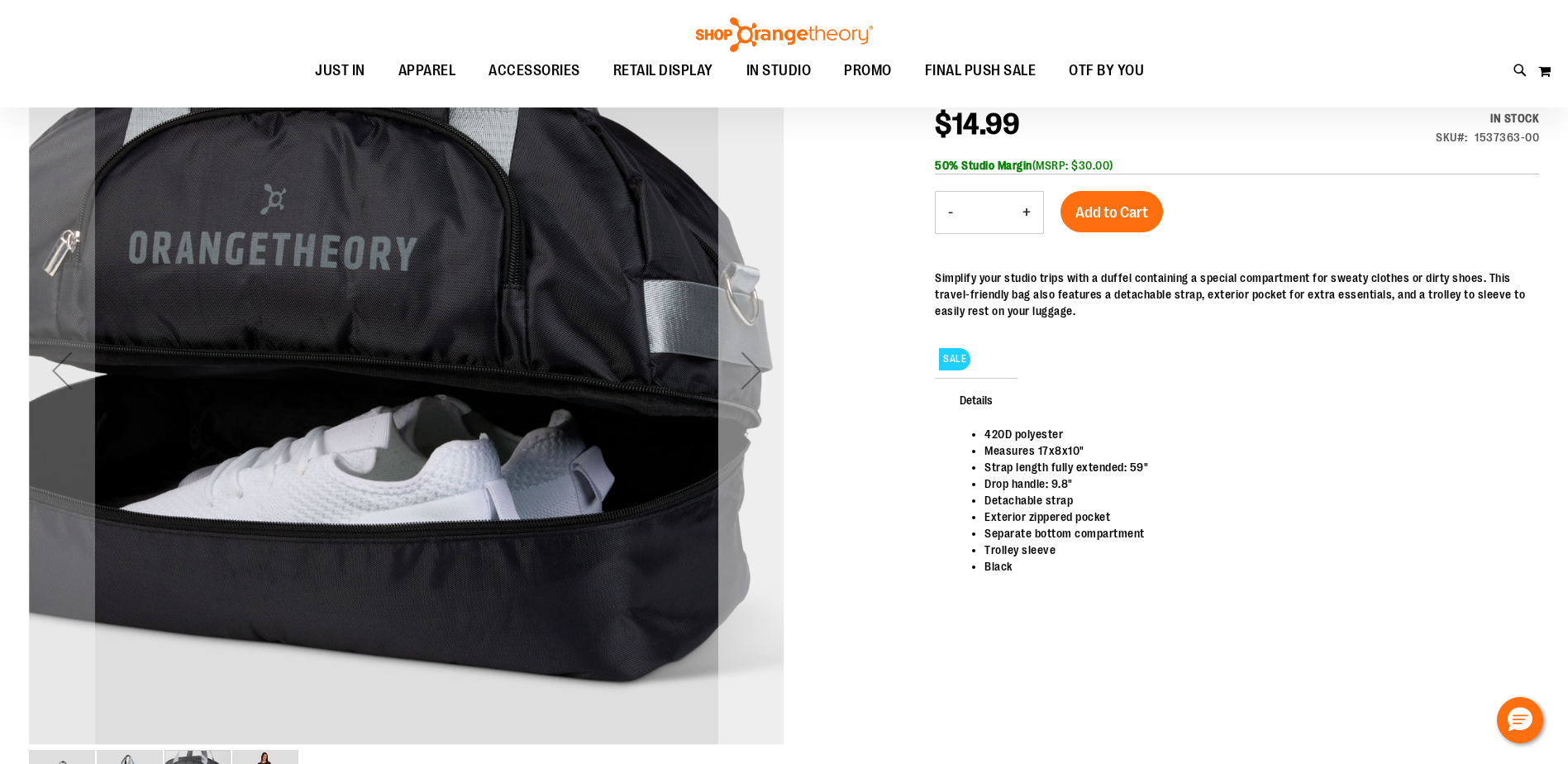
click at [735, 388] on div "Next" at bounding box center [751, 369] width 66 height 66
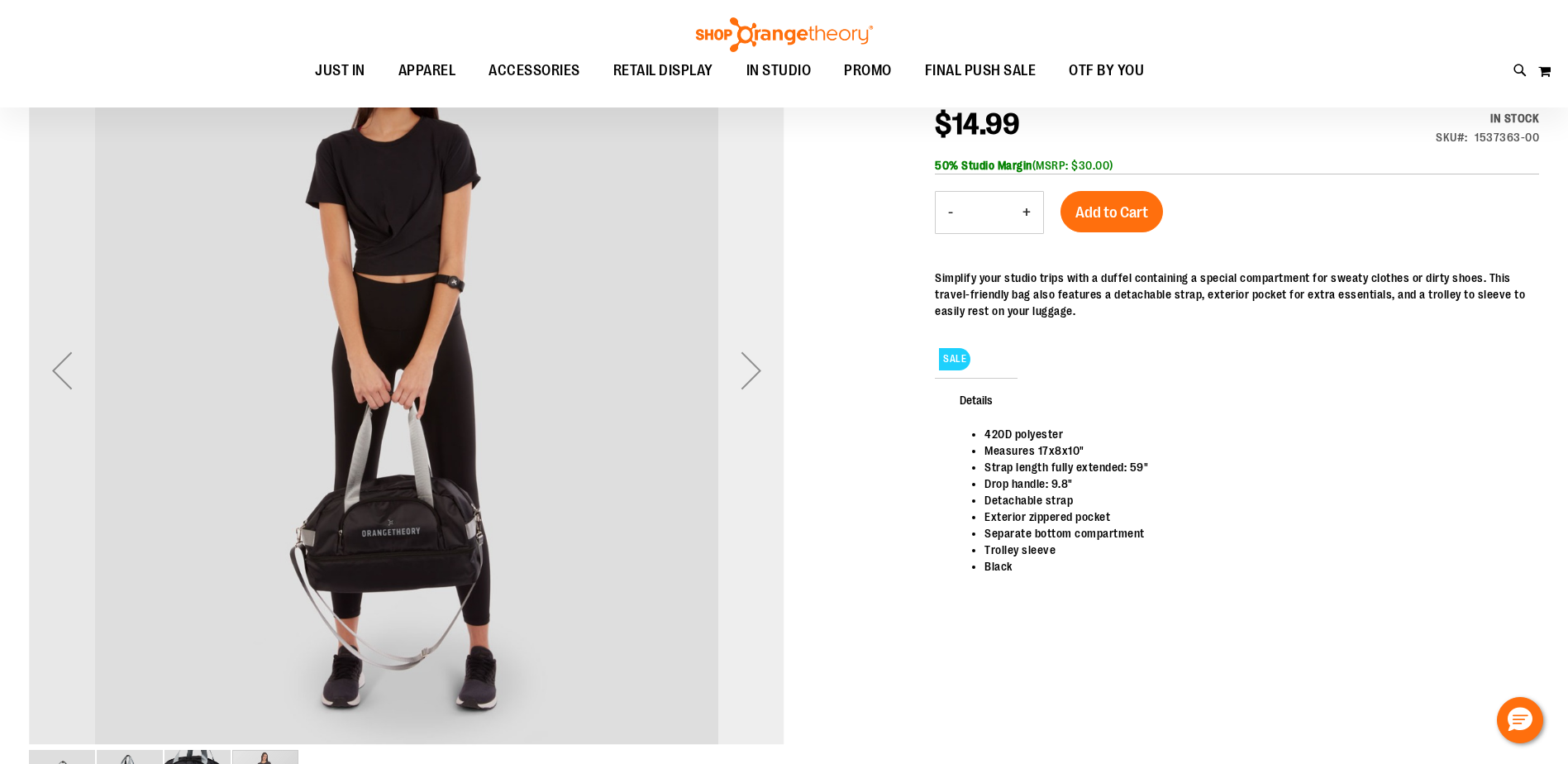
click at [735, 388] on div "Next" at bounding box center [751, 369] width 66 height 66
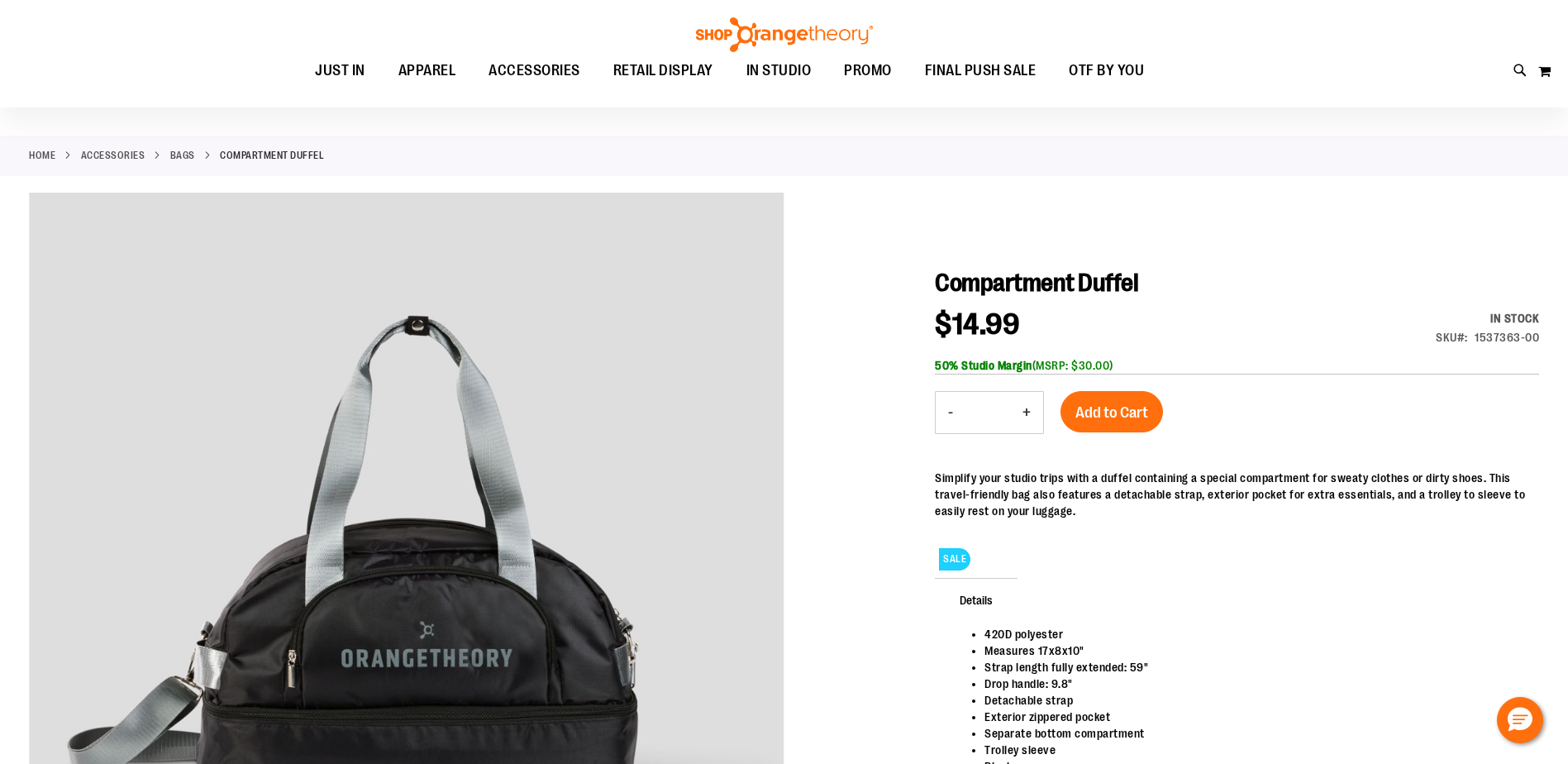
scroll to position [0, 0]
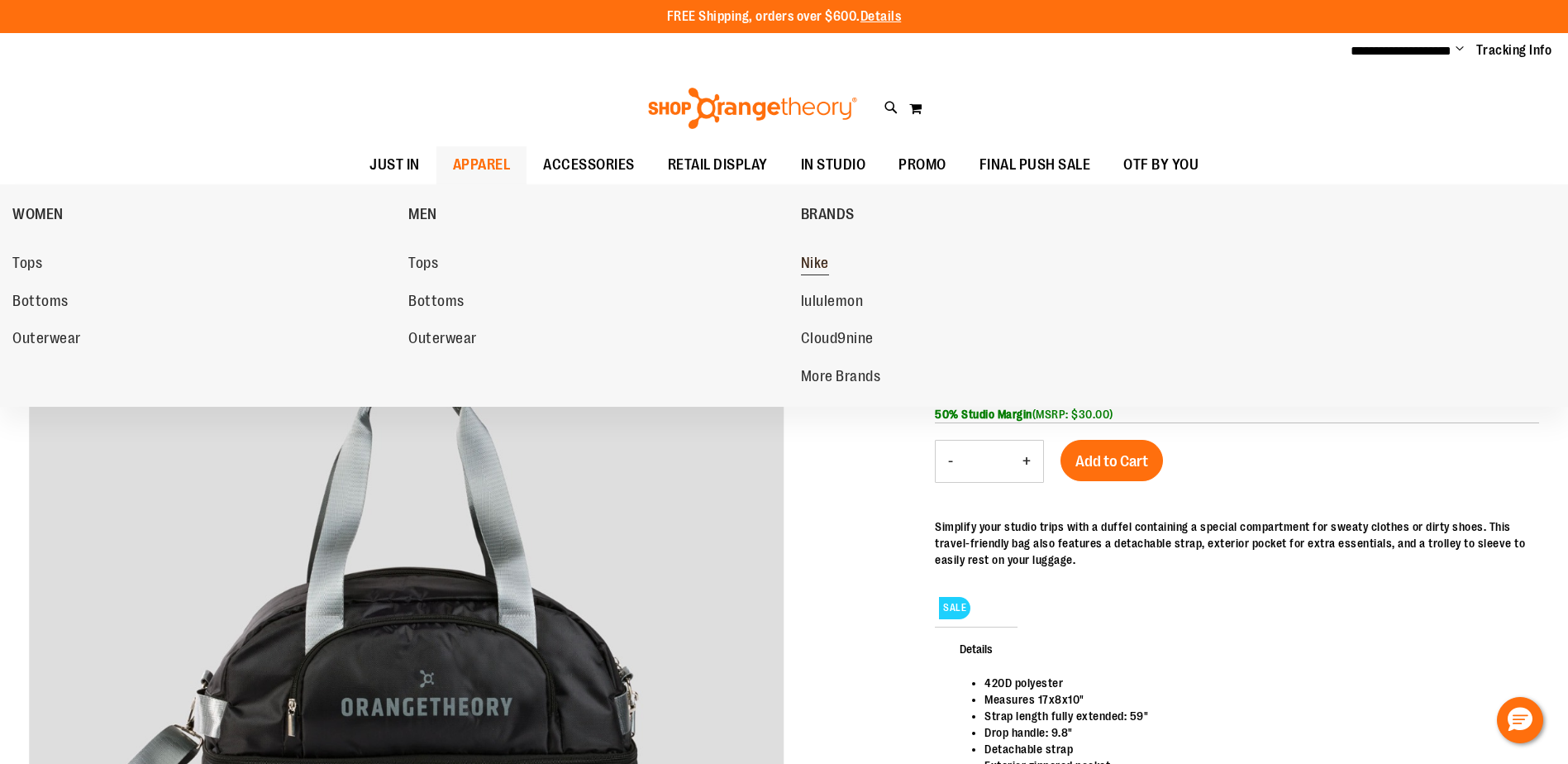
click at [811, 266] on span "Nike" at bounding box center [815, 265] width 28 height 20
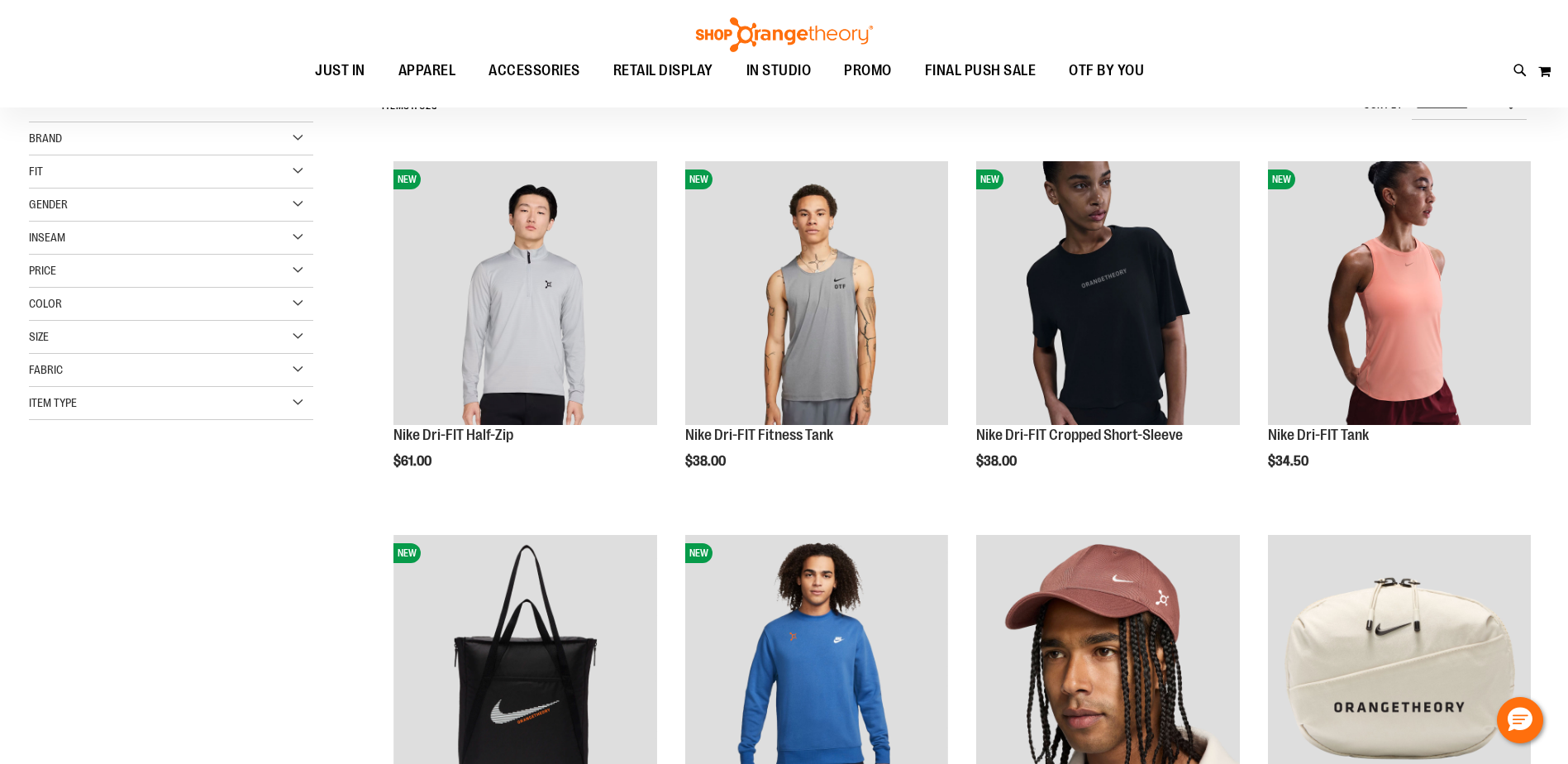
scroll to position [165, 0]
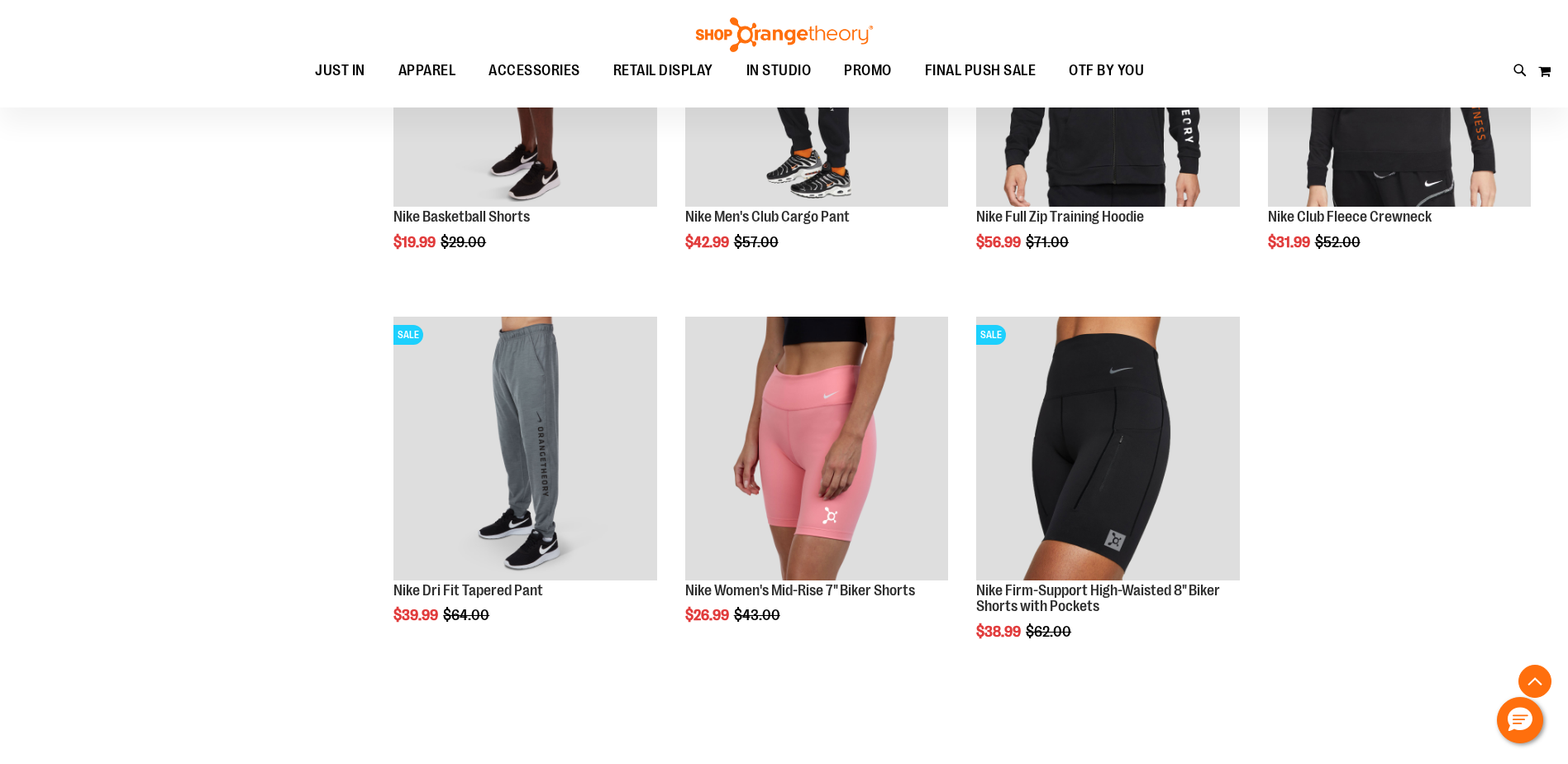
scroll to position [1900, 0]
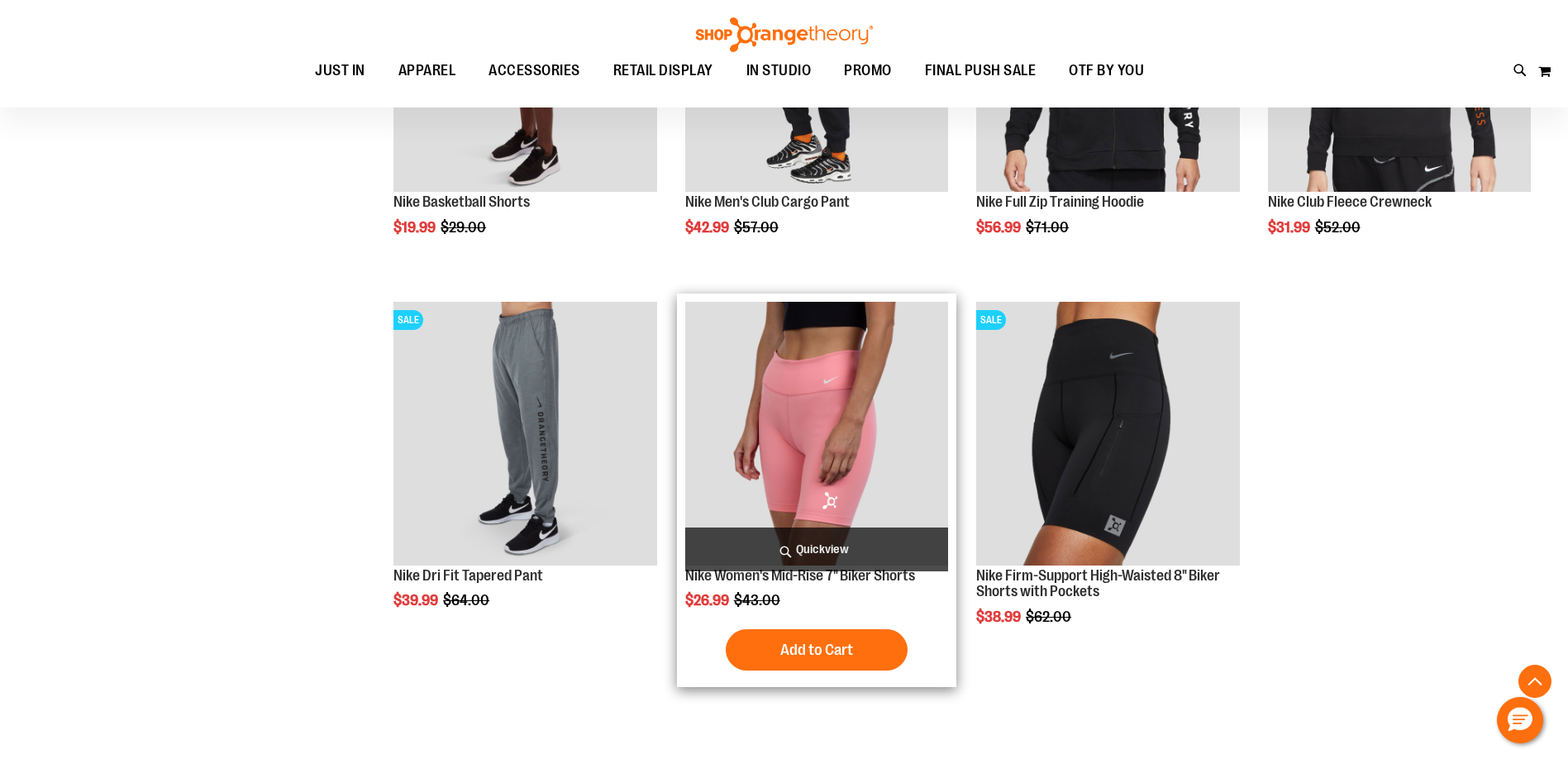
click at [844, 485] on img "product" at bounding box center [817, 433] width 263 height 263
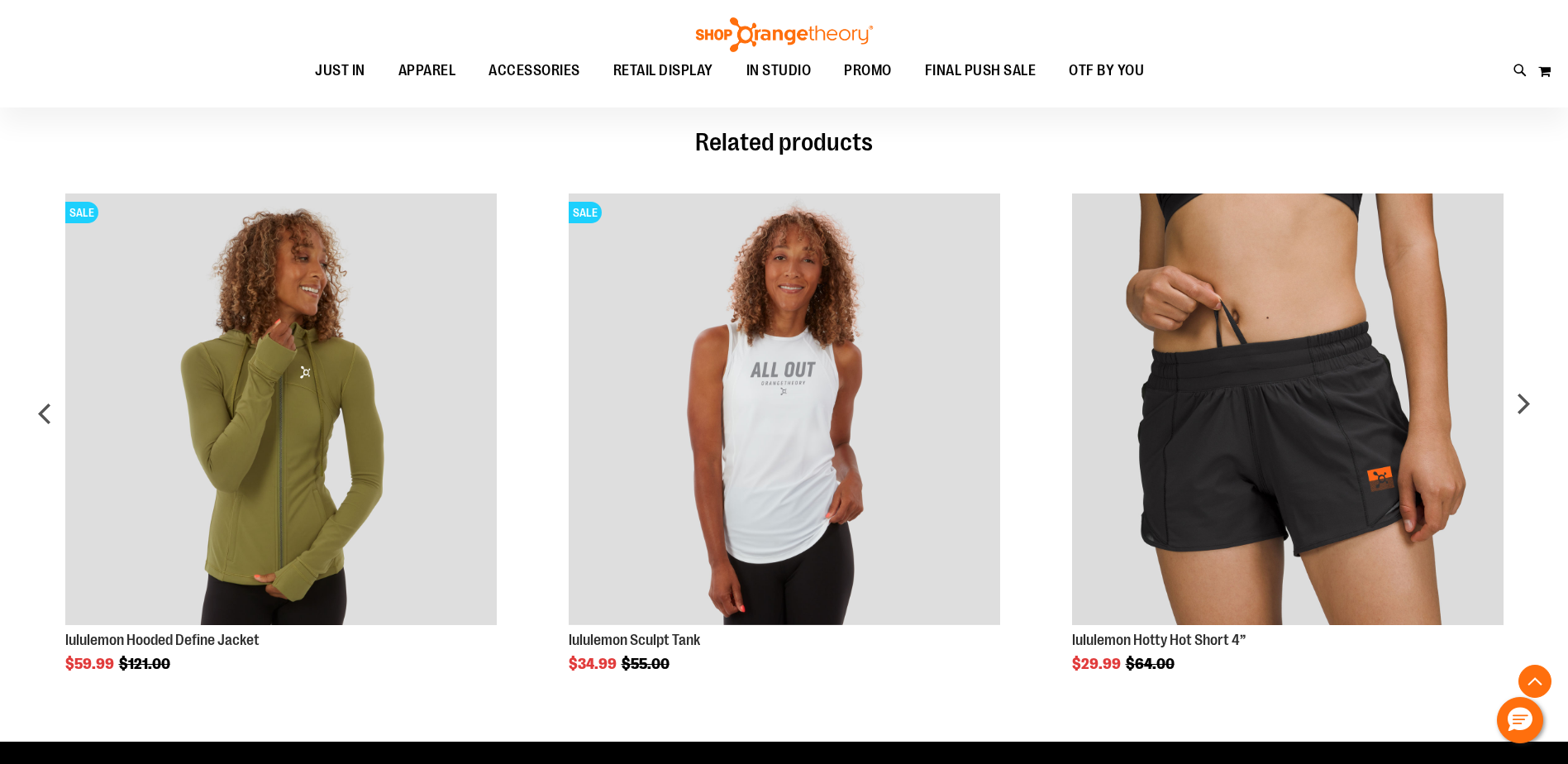
scroll to position [660, 0]
